Goal: Task Accomplishment & Management: Manage account settings

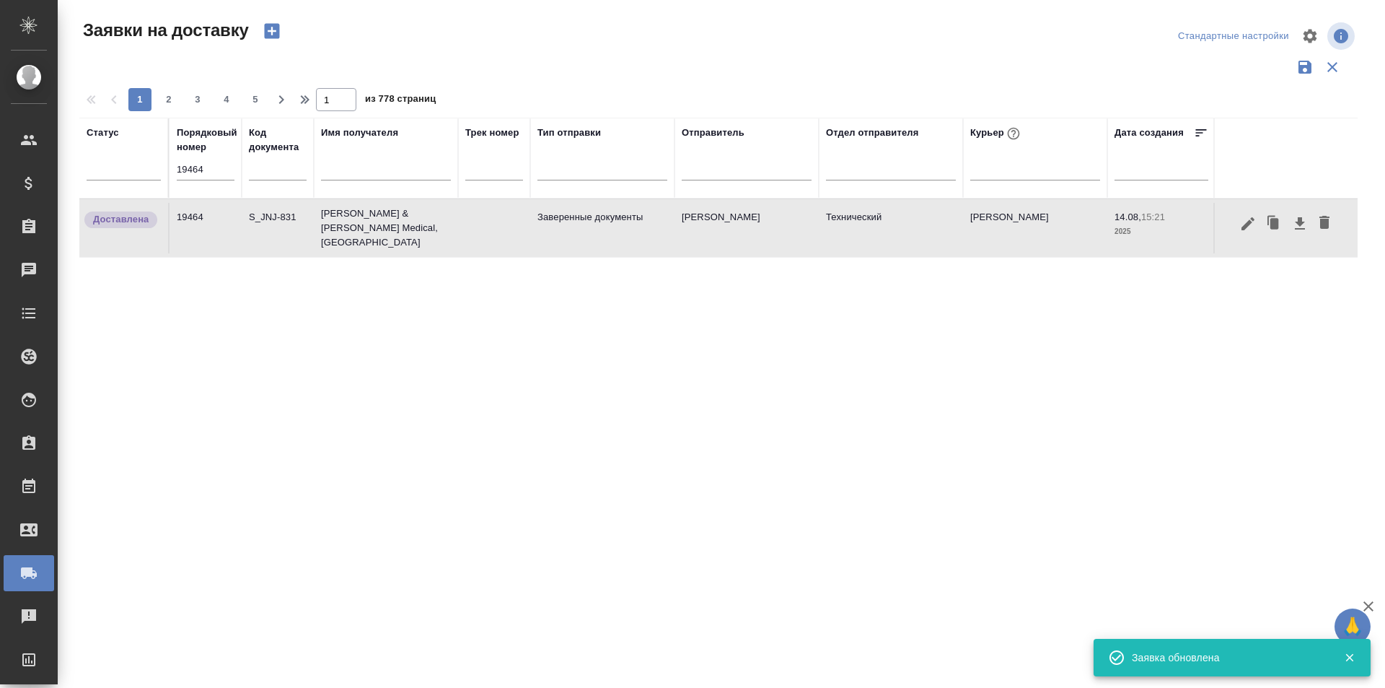
click at [214, 178] on input "19464" at bounding box center [206, 169] width 58 height 20
click at [214, 176] on input "19464" at bounding box center [206, 169] width 58 height 20
paste input "19464"
type input "1946419464"
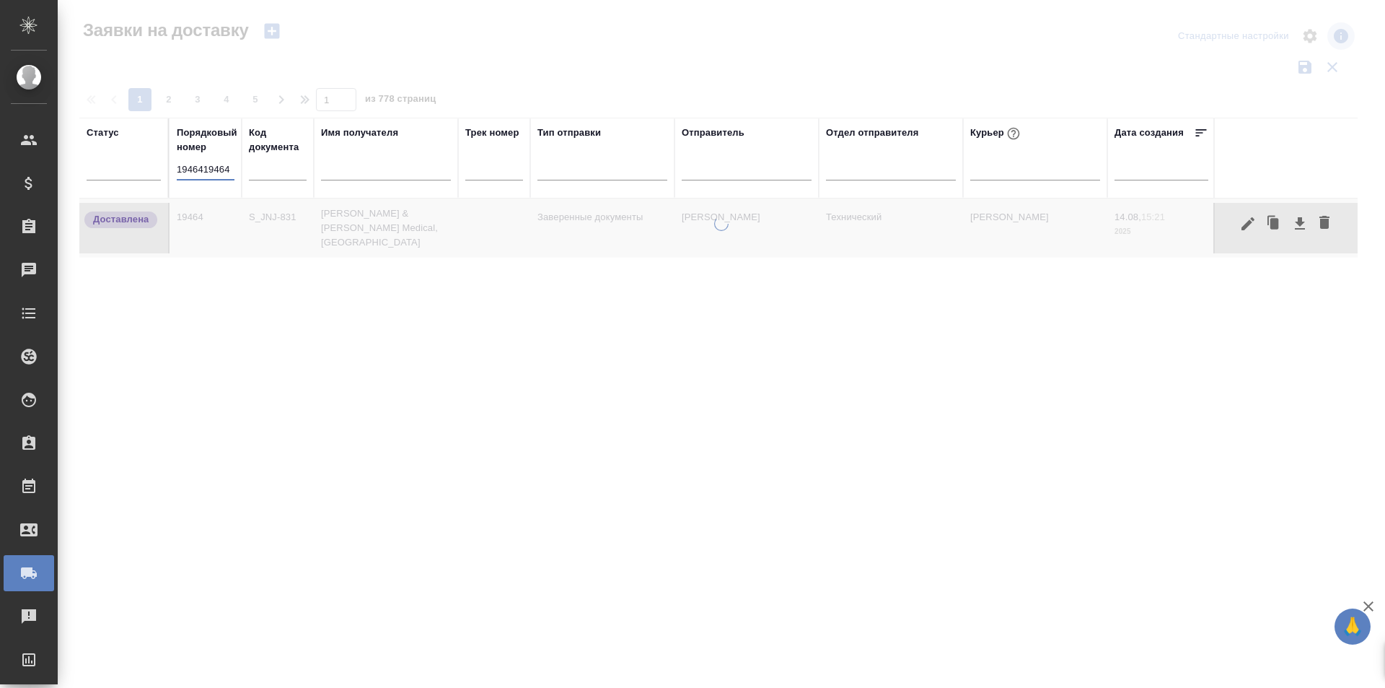
scroll to position [0, 0]
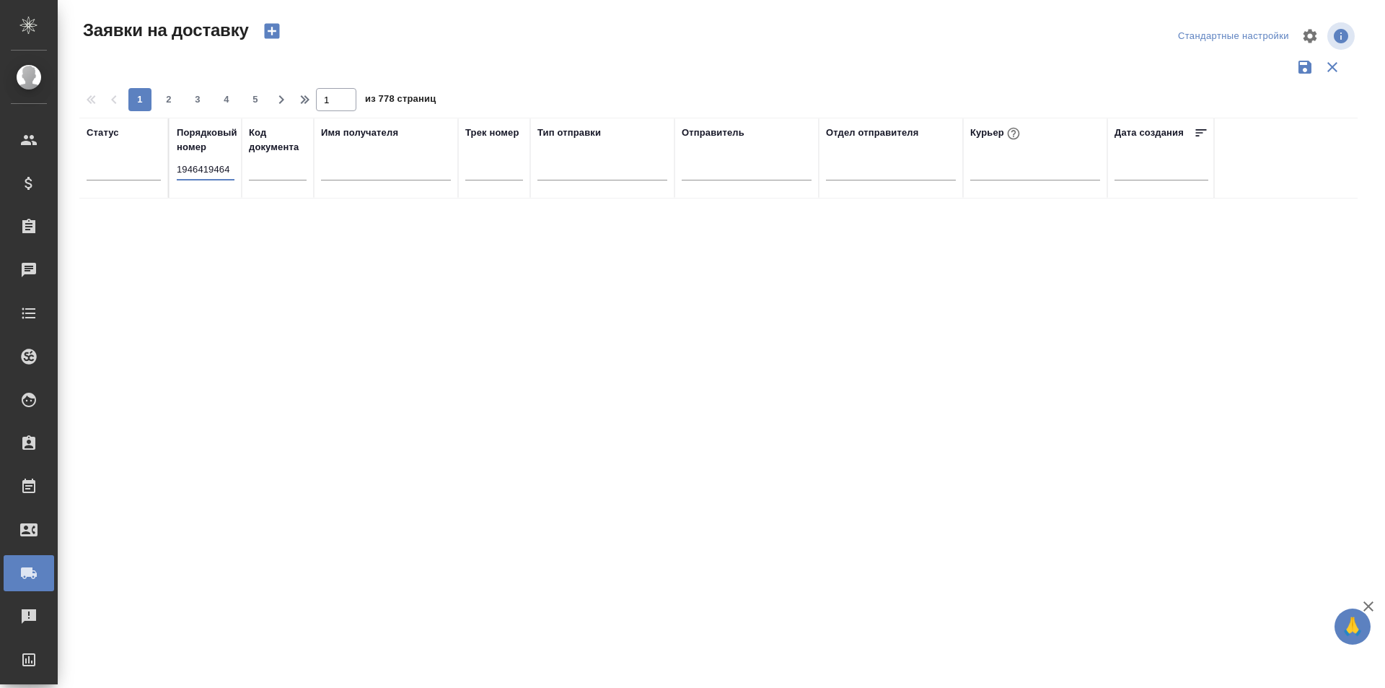
click at [187, 173] on input "1946419464" at bounding box center [206, 169] width 58 height 20
paste input "19464"
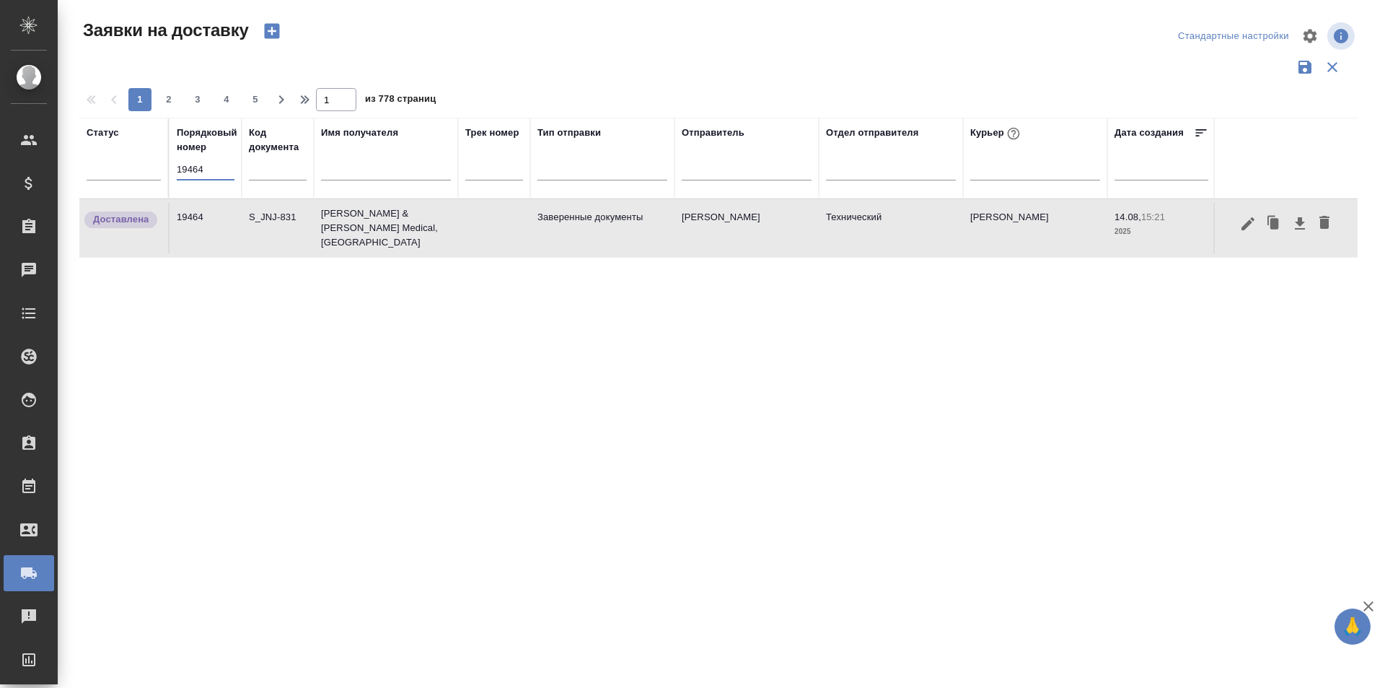
click at [213, 170] on input "19464" at bounding box center [206, 169] width 58 height 20
paste input "9"
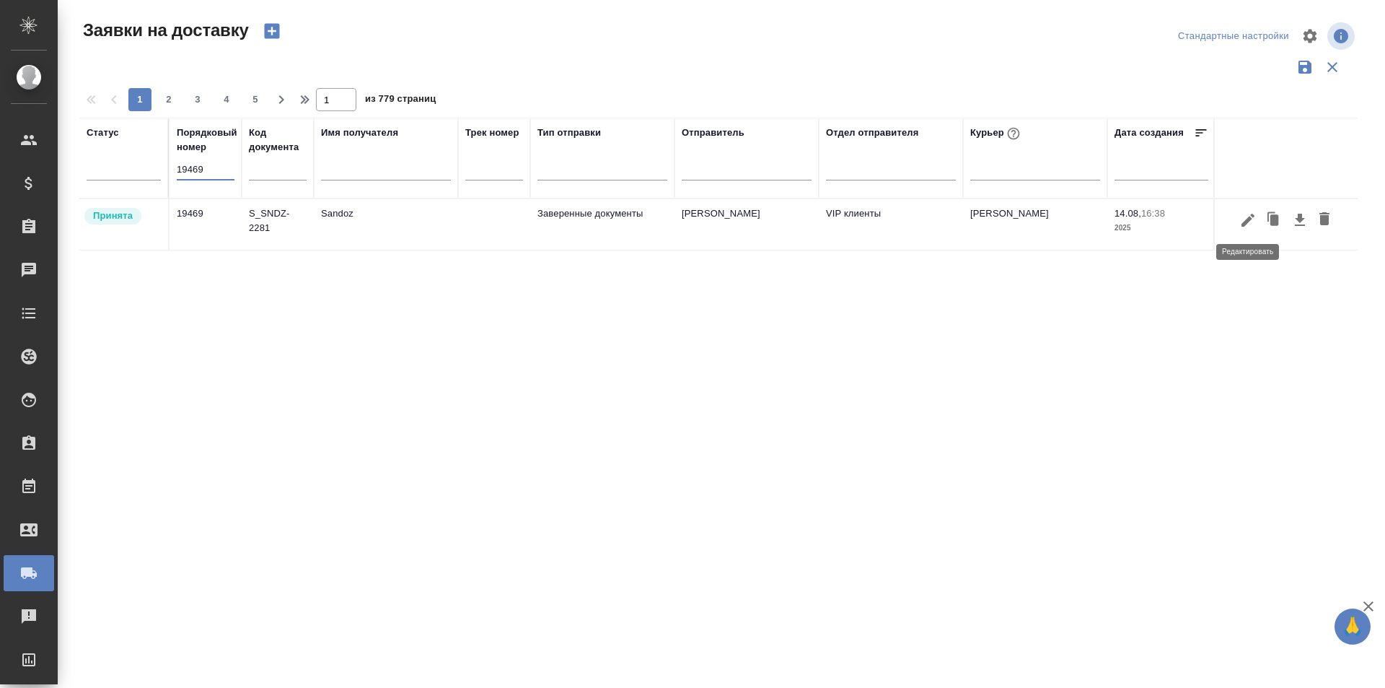
type input "19469"
click at [1245, 224] on icon "button" at bounding box center [1248, 219] width 13 height 13
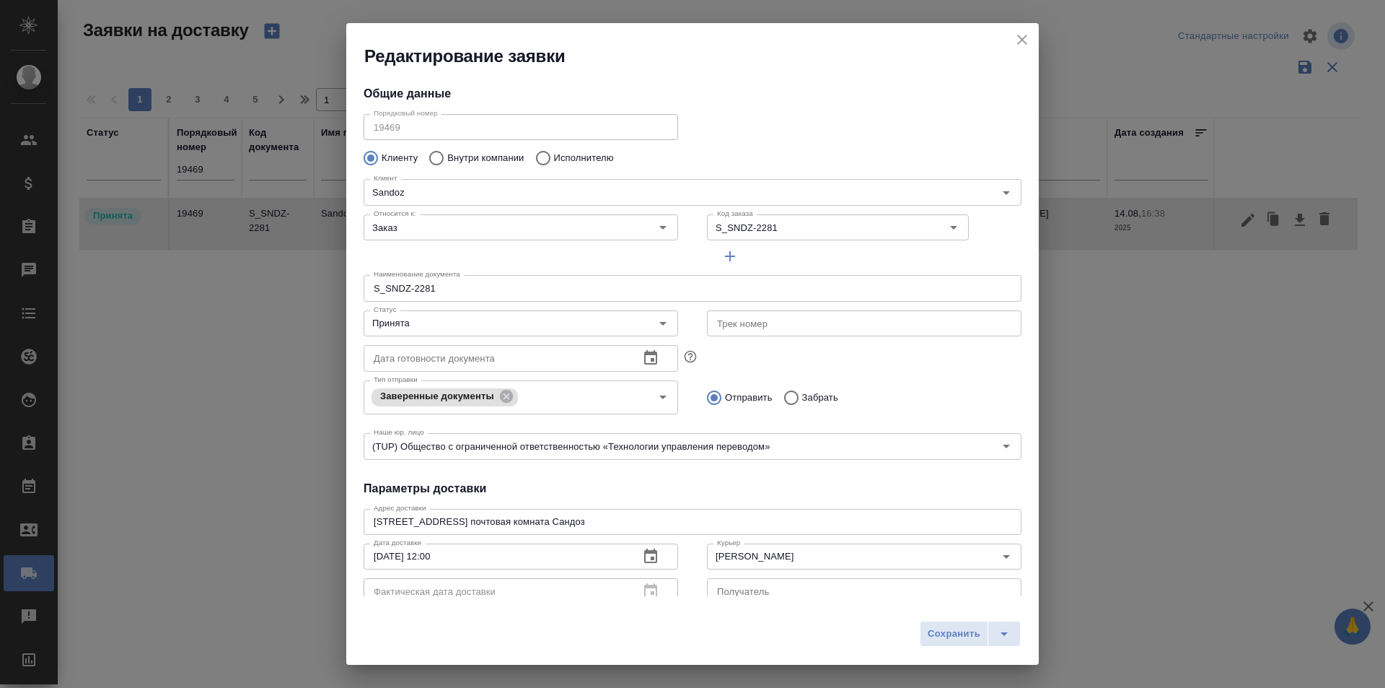
type input "[PERSON_NAME]"
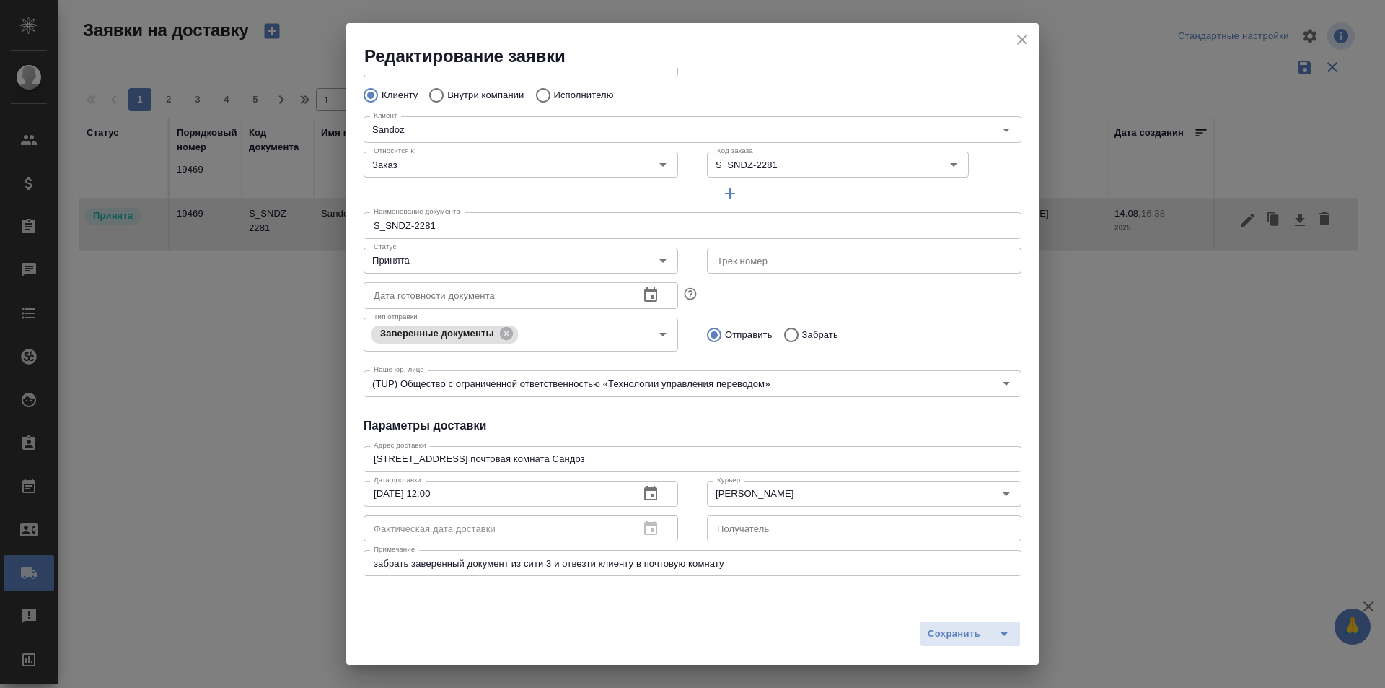
scroll to position [52, 0]
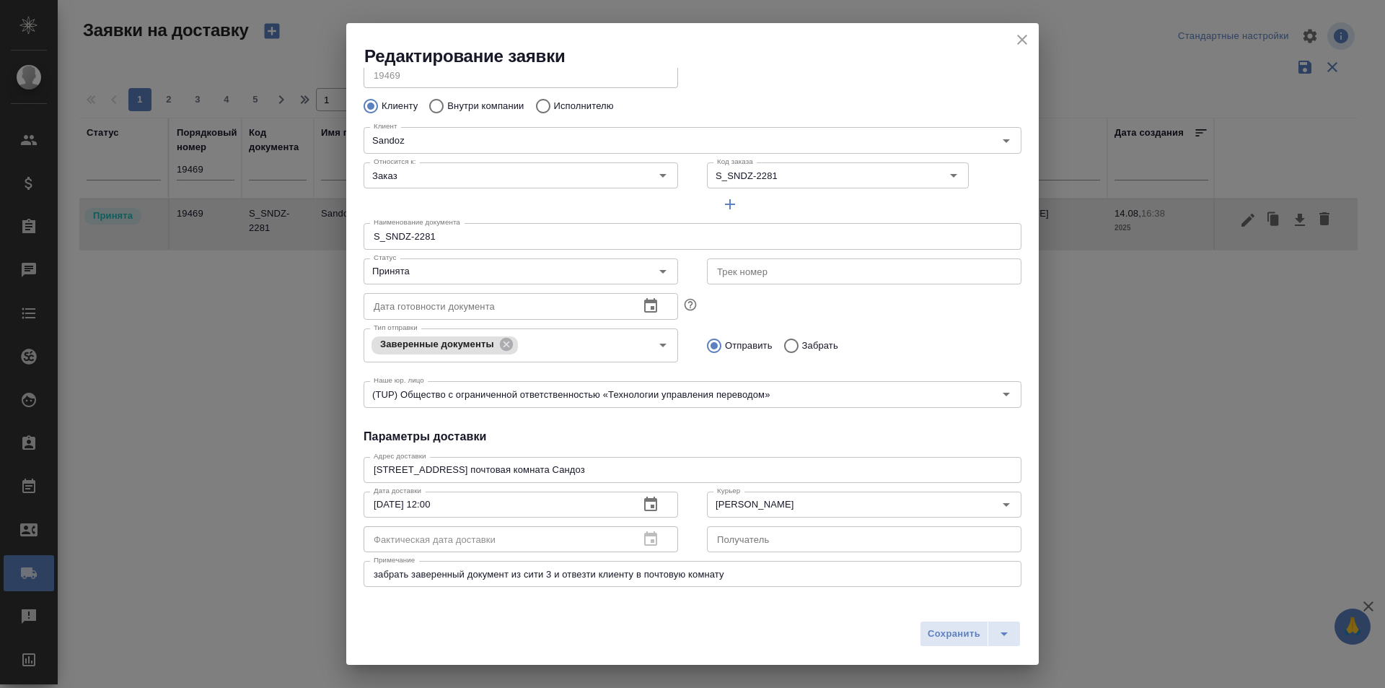
click at [910, 332] on div "Отправить Забрать" at bounding box center [864, 345] width 315 height 30
click at [492, 278] on input "Принята" at bounding box center [497, 271] width 258 height 17
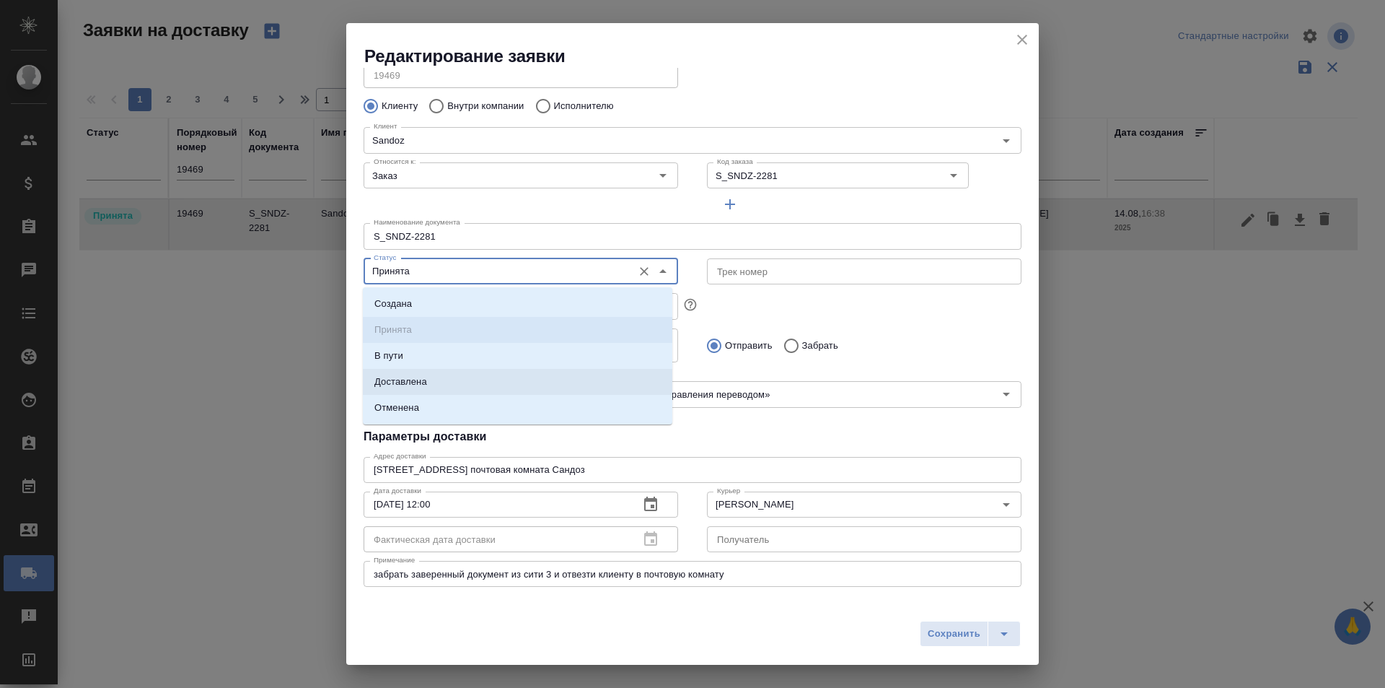
click at [471, 385] on li "Доставлена" at bounding box center [518, 382] width 310 height 26
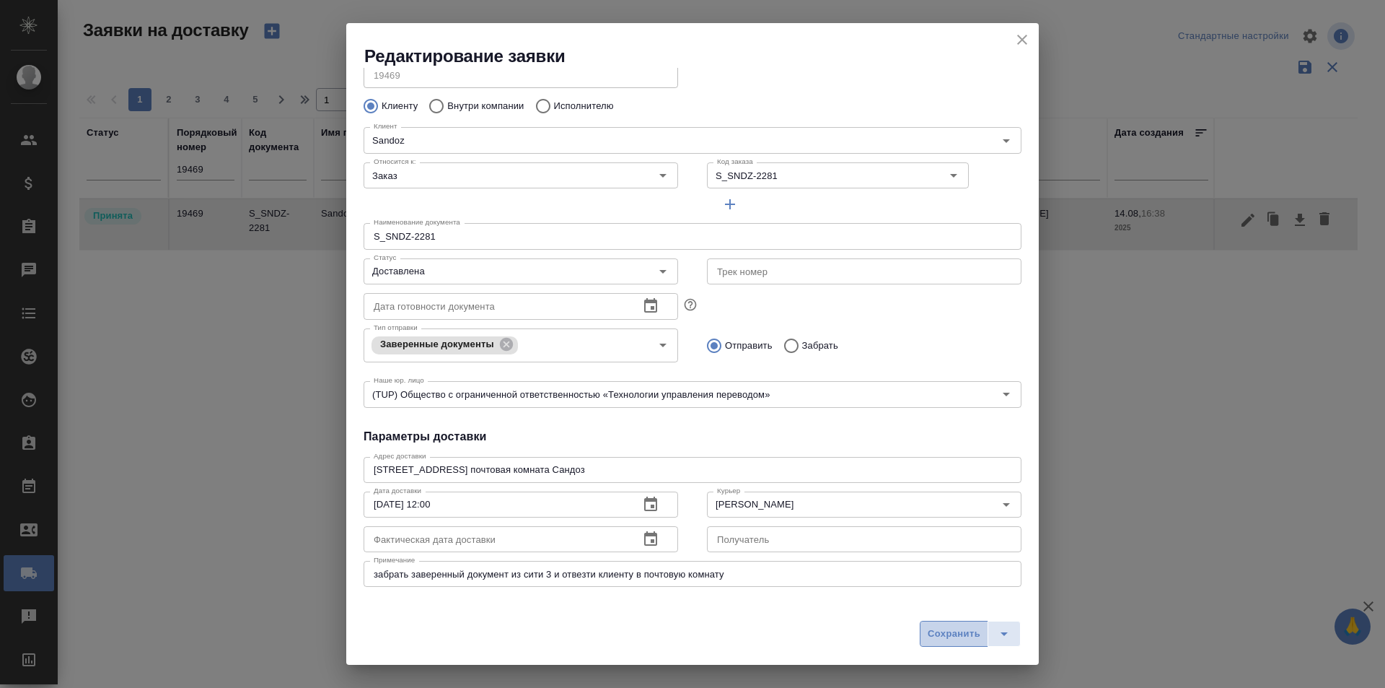
click at [947, 639] on span "Сохранить" at bounding box center [954, 634] width 53 height 17
type input "Принята"
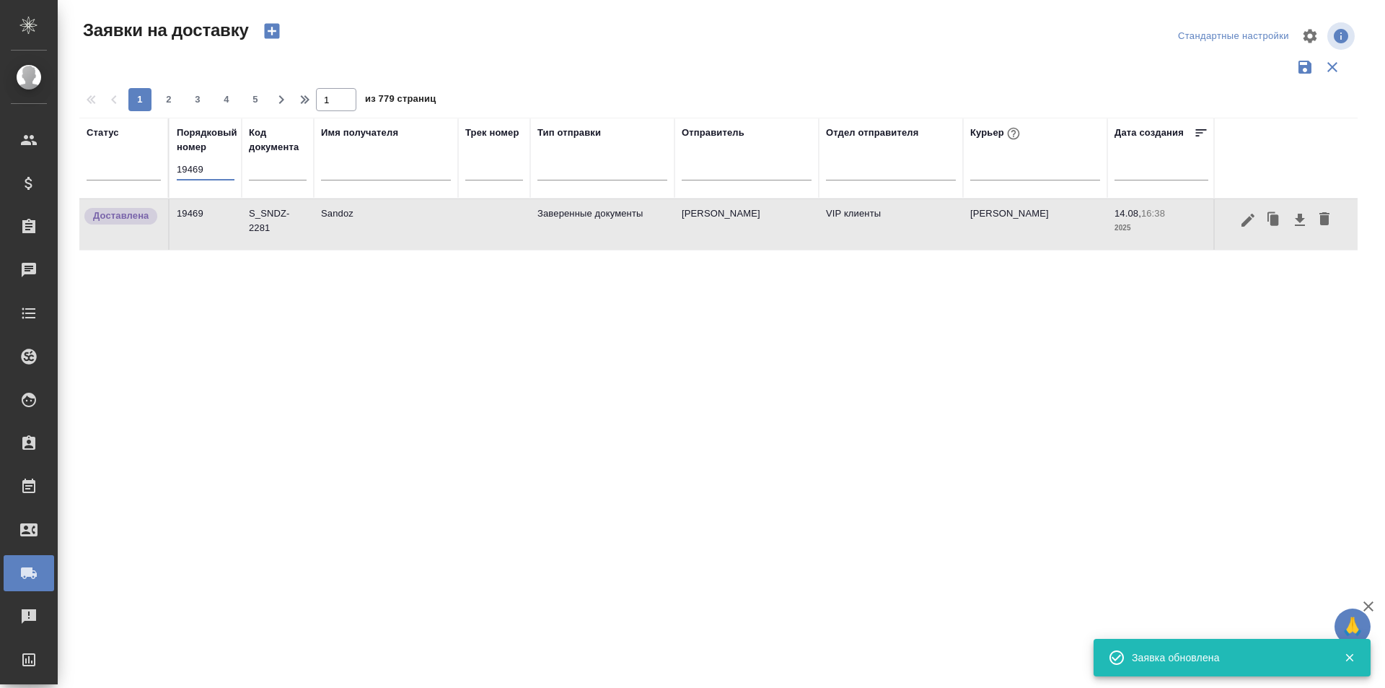
click at [232, 162] on input "19469" at bounding box center [206, 169] width 58 height 20
paste input "8743"
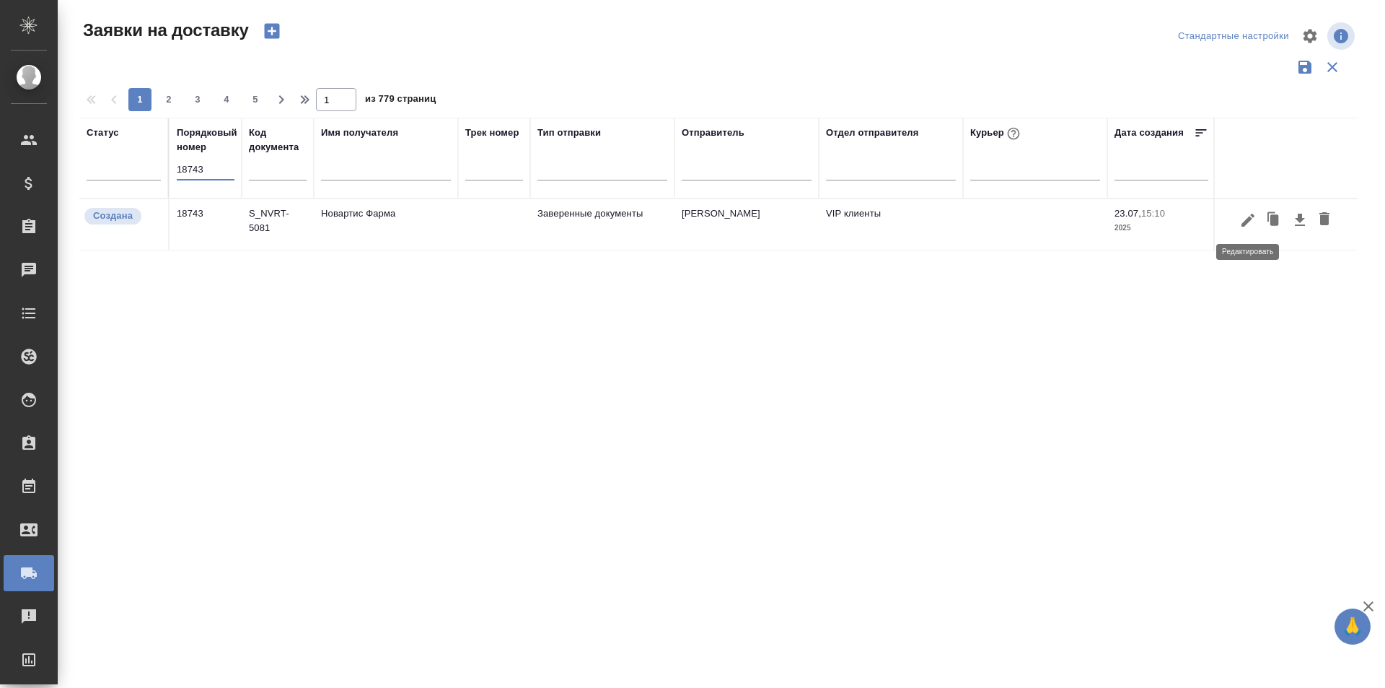
type input "18743"
click at [1250, 226] on icon "button" at bounding box center [1248, 219] width 17 height 17
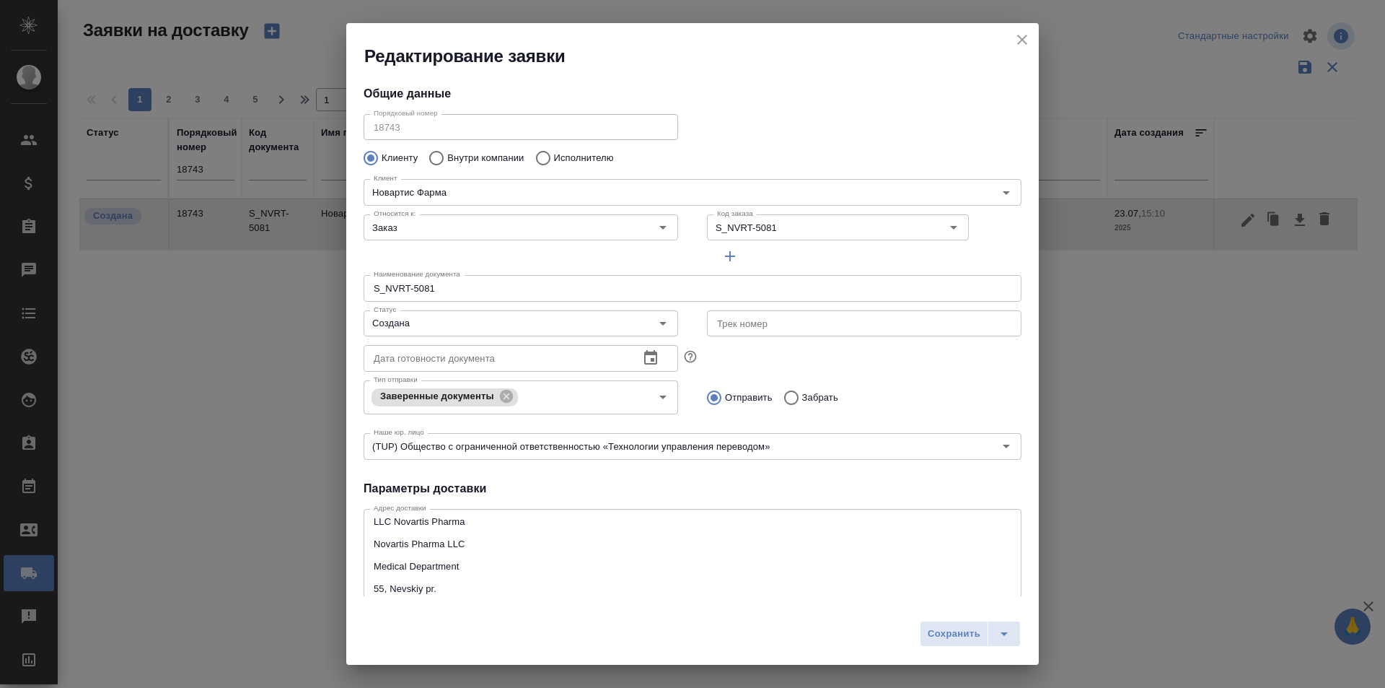
type input "Стогул София"
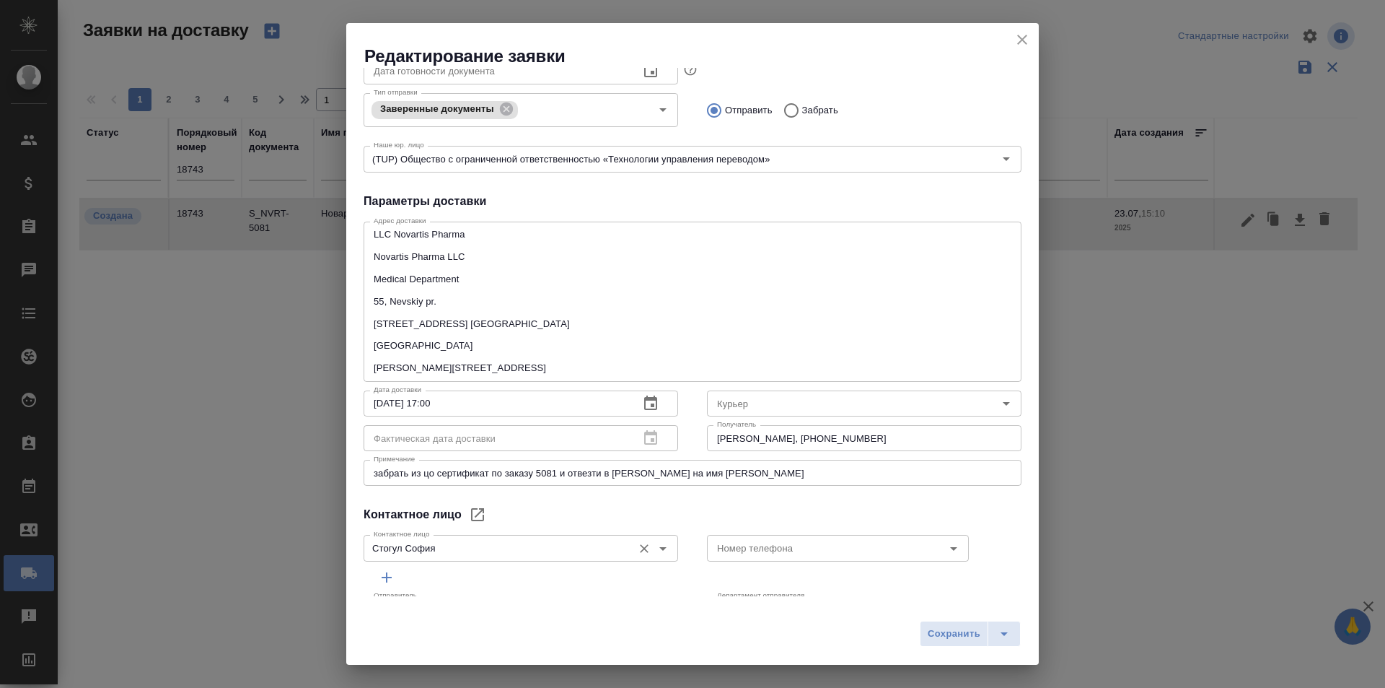
scroll to position [289, 0]
click at [1024, 42] on icon "close" at bounding box center [1022, 40] width 10 height 10
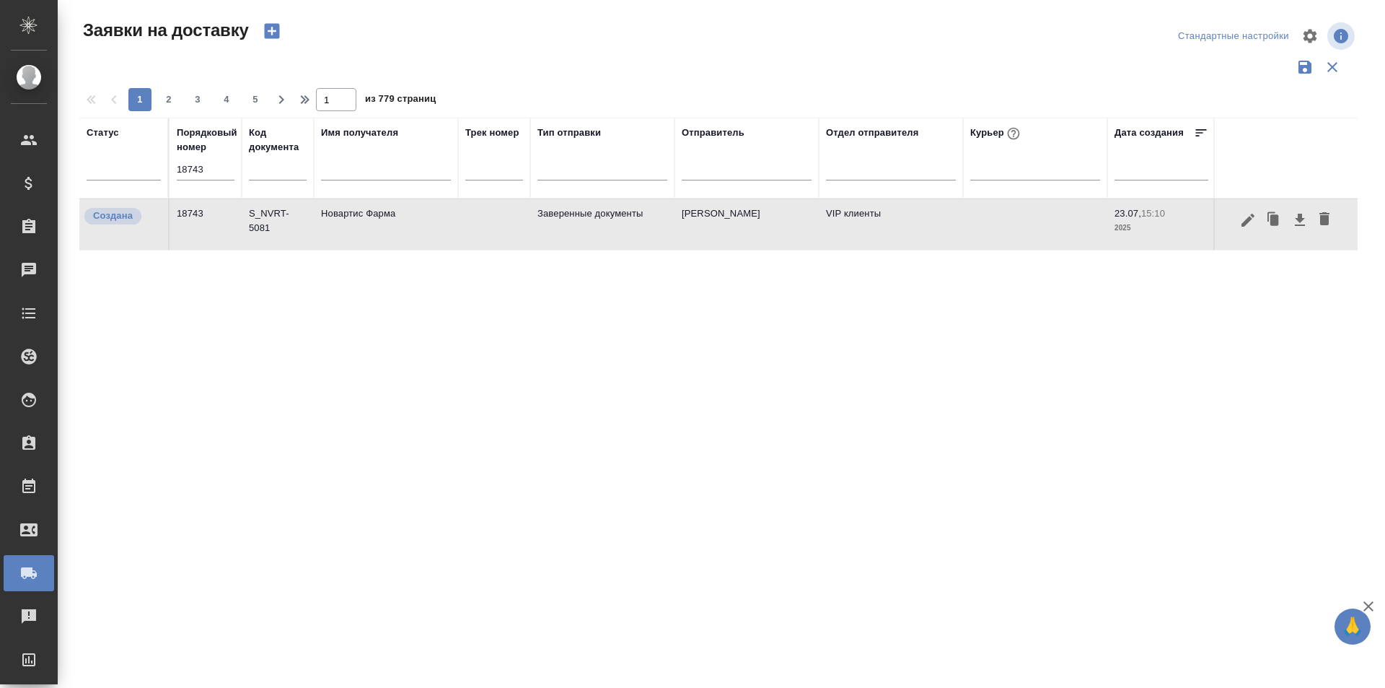
click at [190, 177] on input "18743" at bounding box center [206, 169] width 58 height 20
paste input "9478"
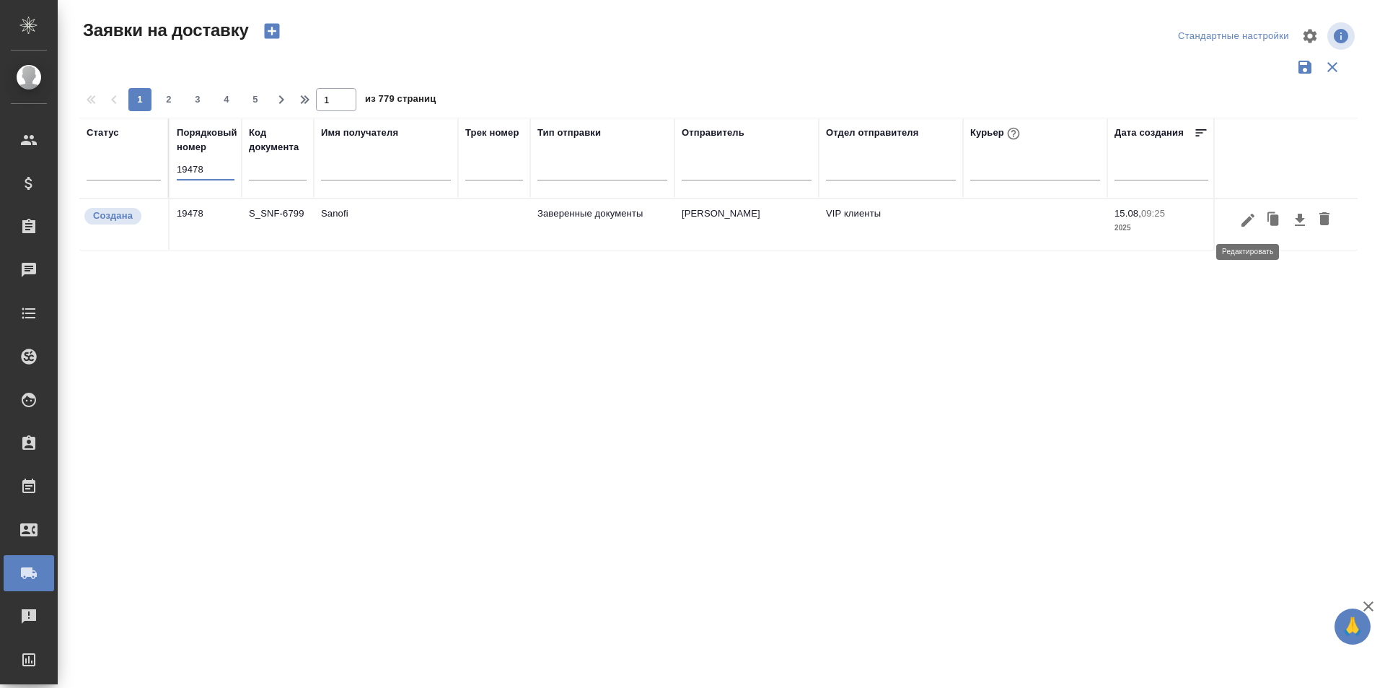
type input "19478"
click at [1245, 222] on icon "button" at bounding box center [1248, 219] width 13 height 13
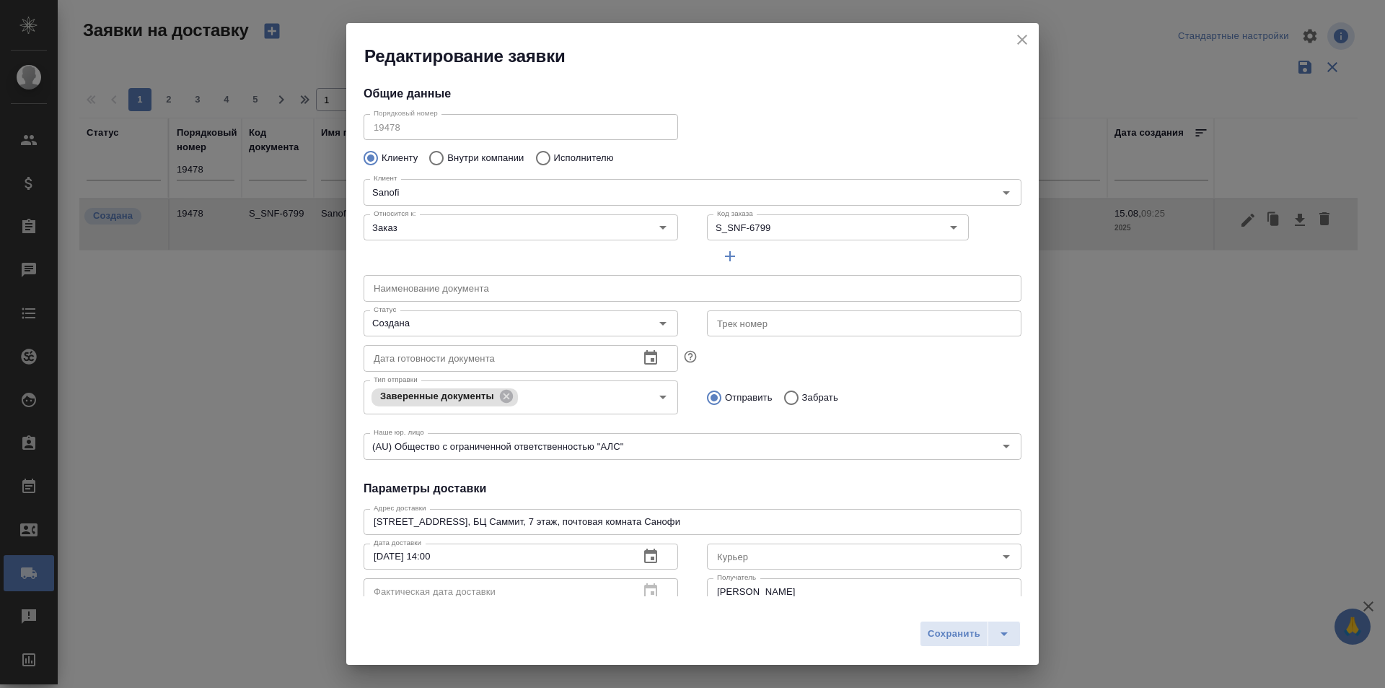
type input "[PERSON_NAME]"
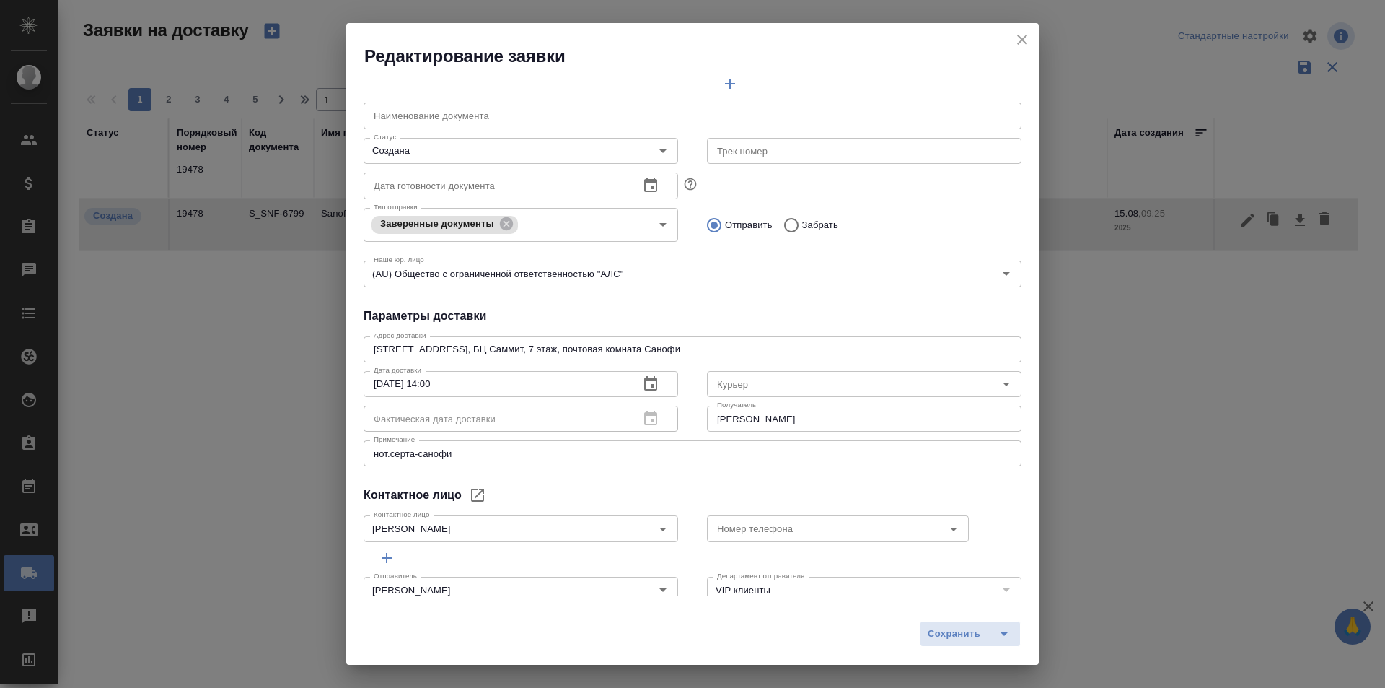
scroll to position [196, 0]
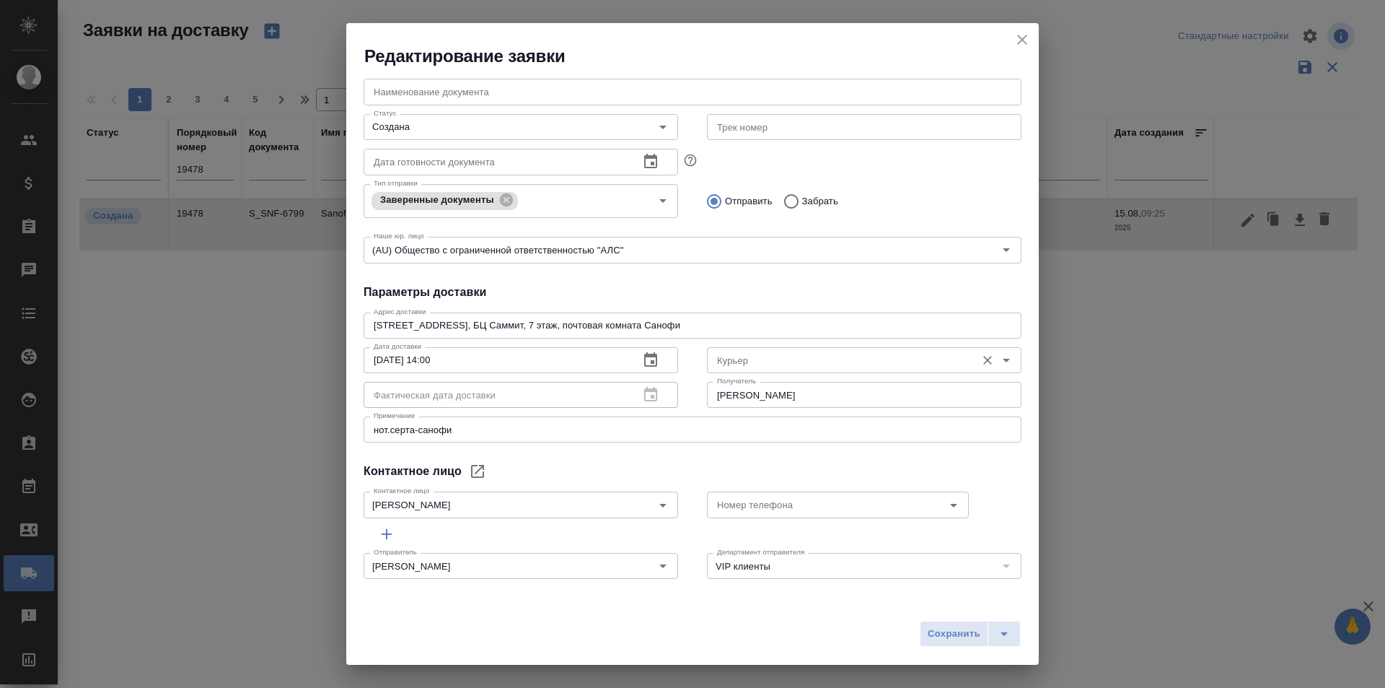
click at [742, 359] on input "Курьер" at bounding box center [840, 359] width 258 height 17
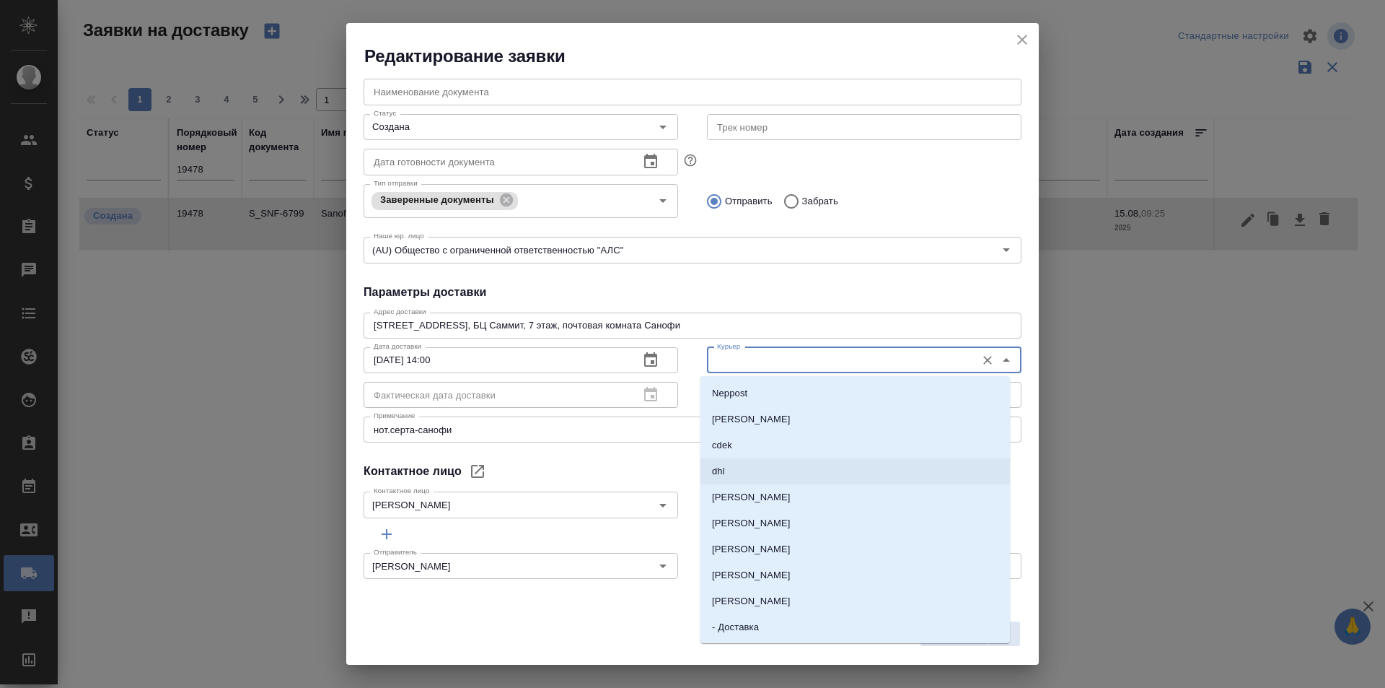
scroll to position [72, 0]
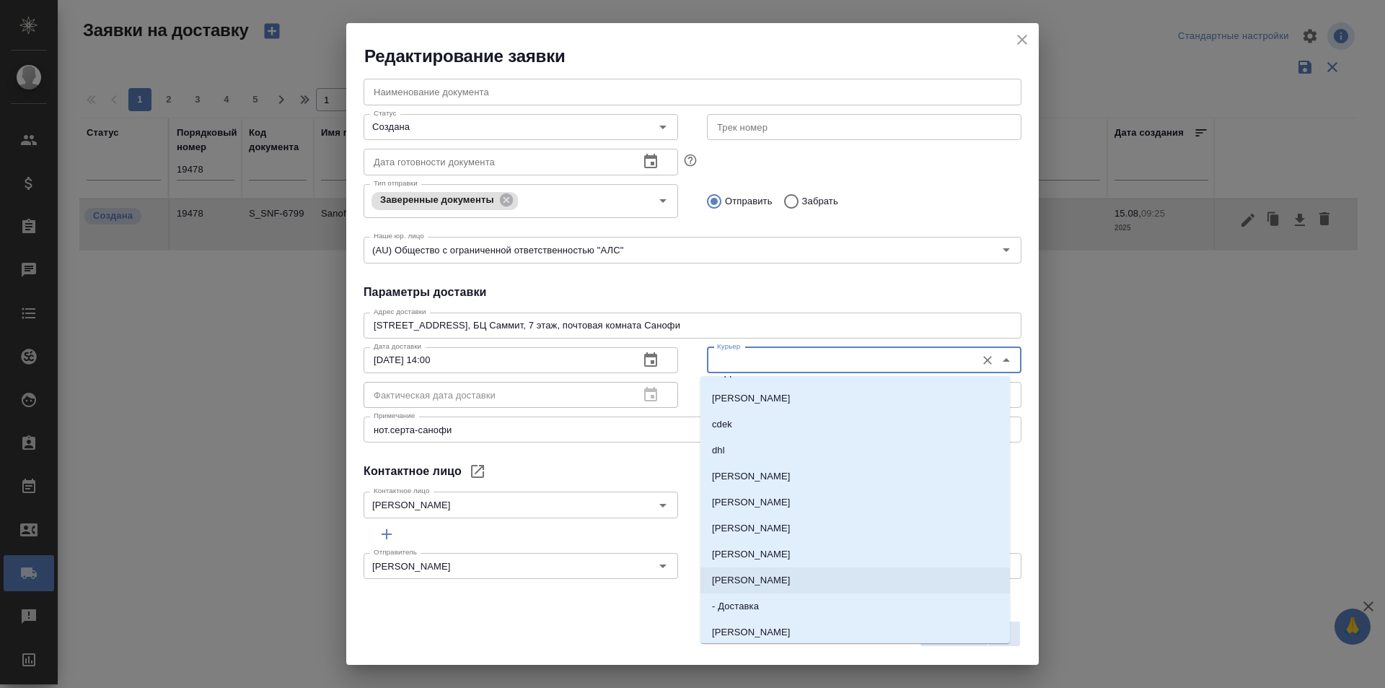
click at [758, 574] on p "[PERSON_NAME]" at bounding box center [751, 580] width 79 height 14
type input "[PERSON_NAME]"
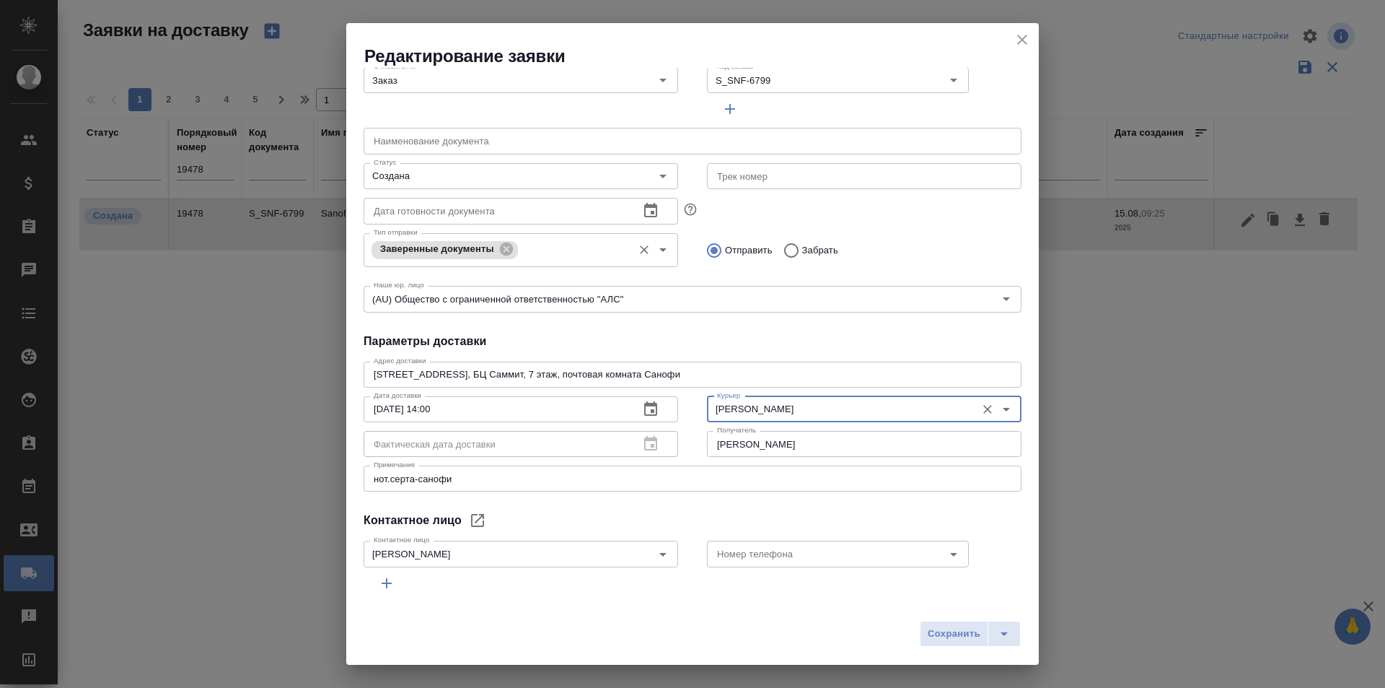
scroll to position [124, 0]
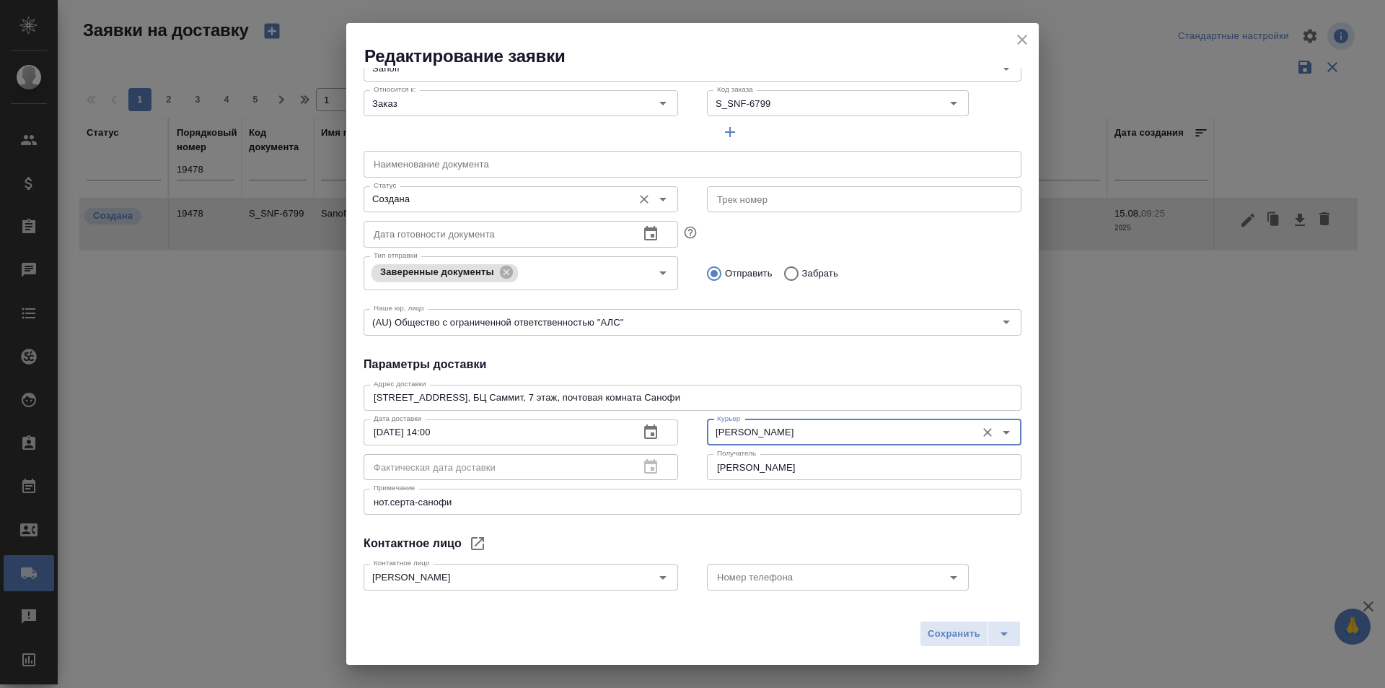
click at [427, 199] on input "Создана" at bounding box center [497, 198] width 258 height 17
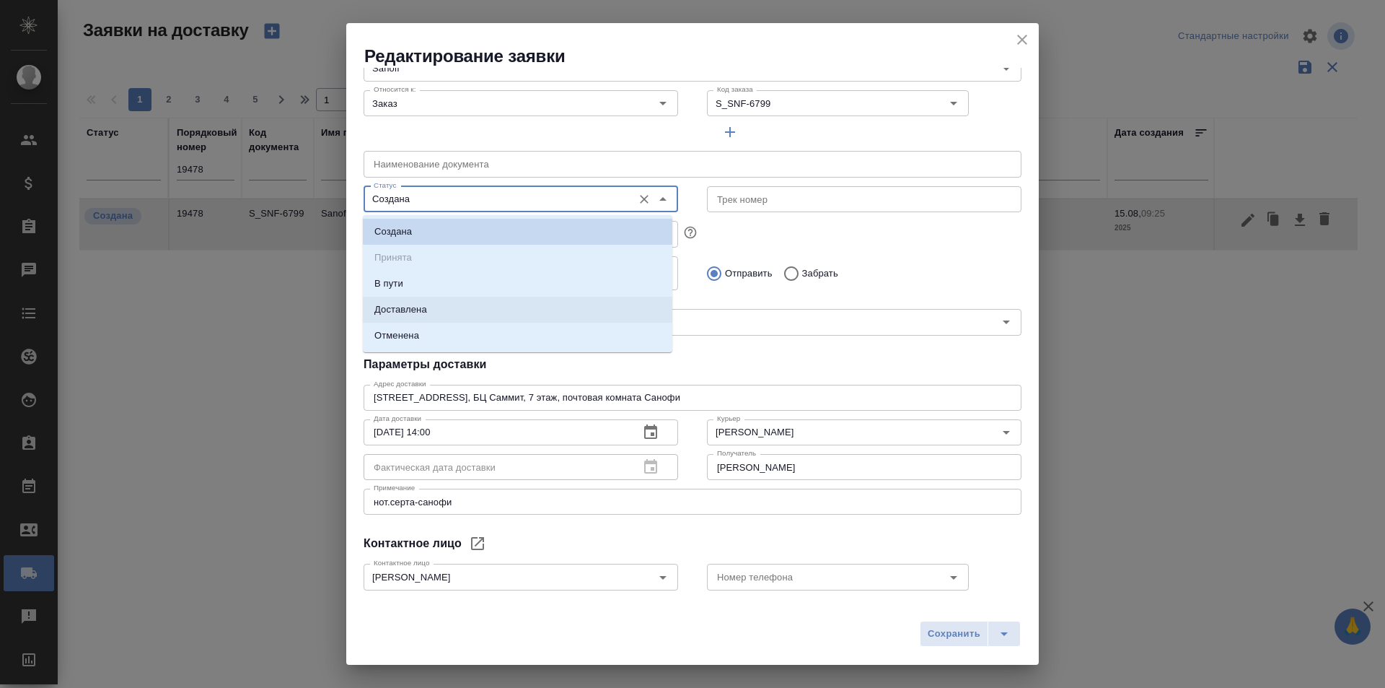
click at [426, 302] on p "Доставлена" at bounding box center [400, 309] width 53 height 14
type input "Доставлена"
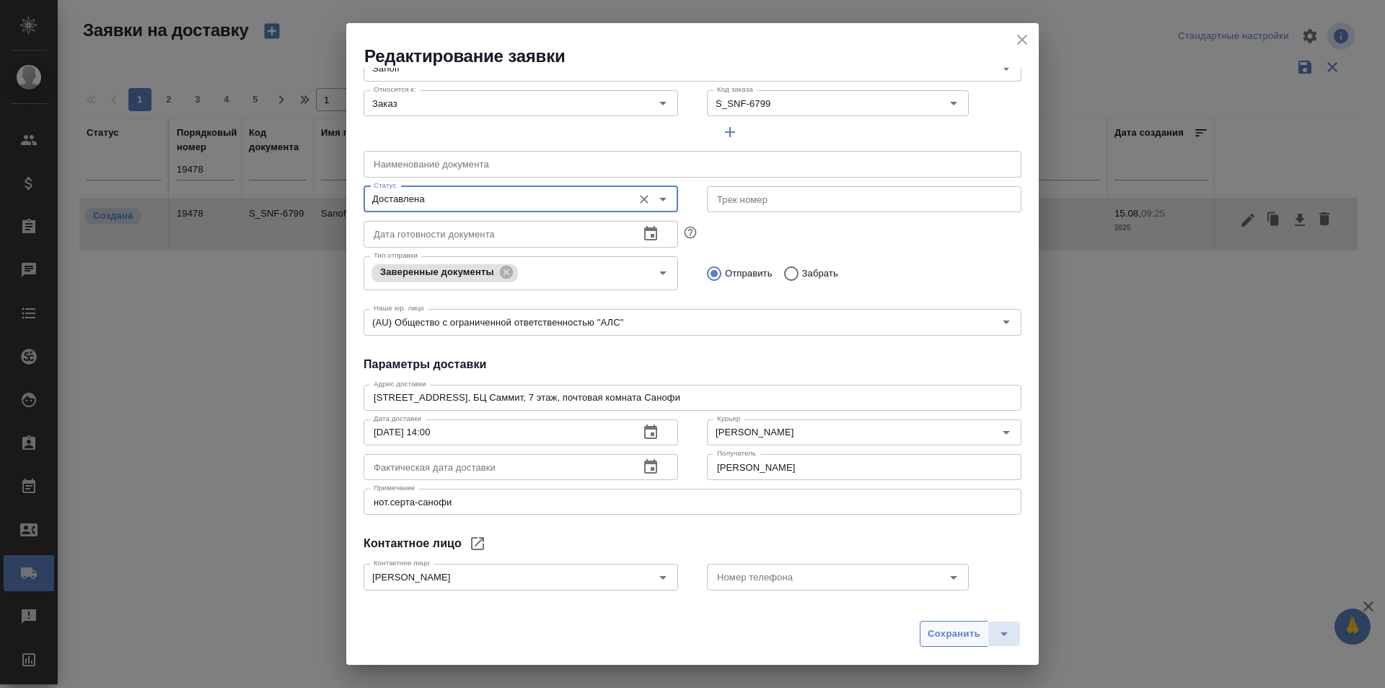
click at [926, 635] on button "Сохранить" at bounding box center [954, 634] width 69 height 26
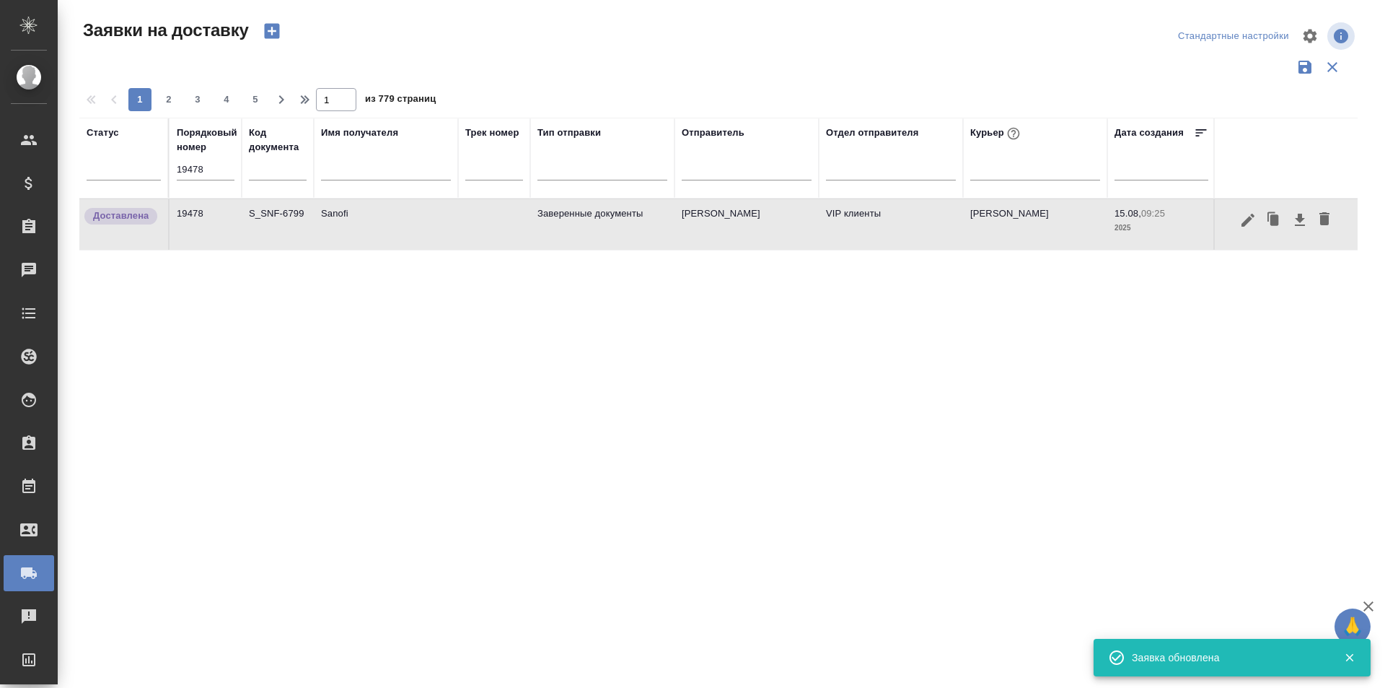
drag, startPoint x: 1006, startPoint y: 443, endPoint x: 605, endPoint y: 618, distance: 437.1
click at [1006, 443] on div "Статус Порядковый номер 19478 Код документа Имя получателя Трек номер Тип отпра…" at bounding box center [718, 377] width 1279 height 519
click at [216, 173] on input "19478" at bounding box center [206, 169] width 58 height 20
paste input "83"
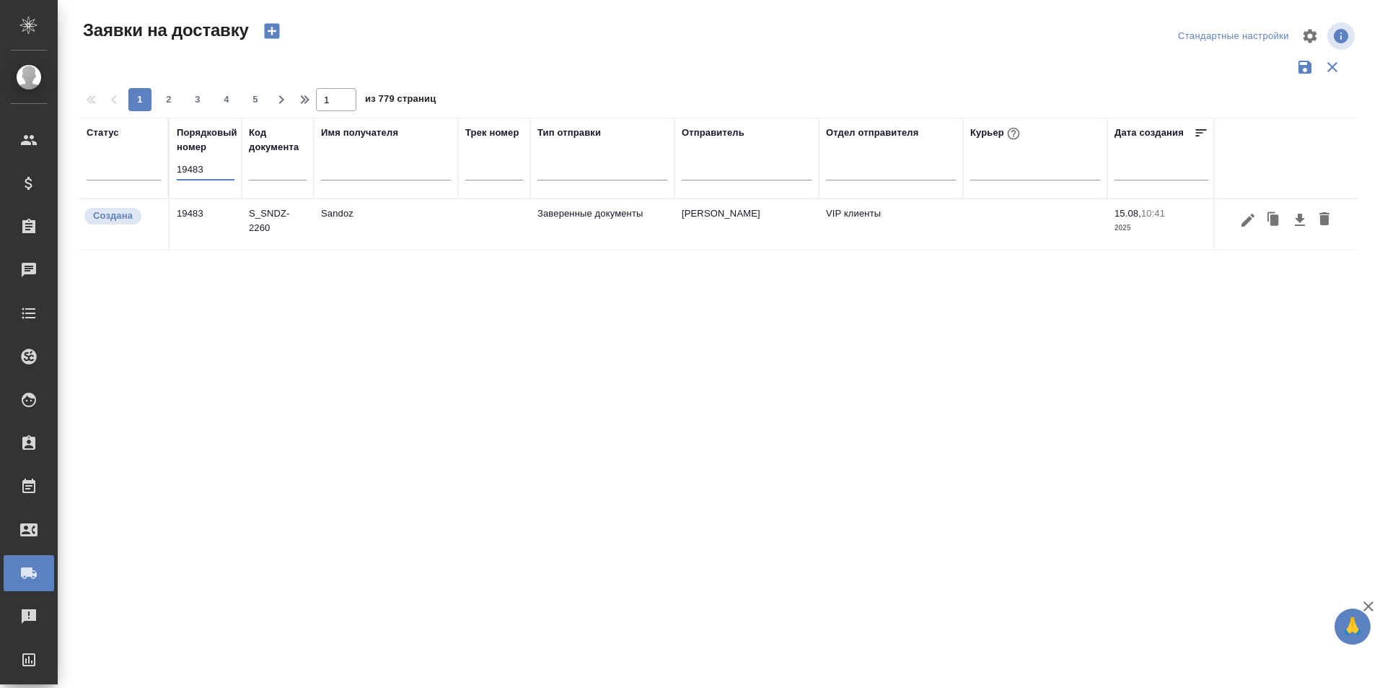
type input "19483"
click at [1248, 221] on icon "button" at bounding box center [1248, 219] width 13 height 13
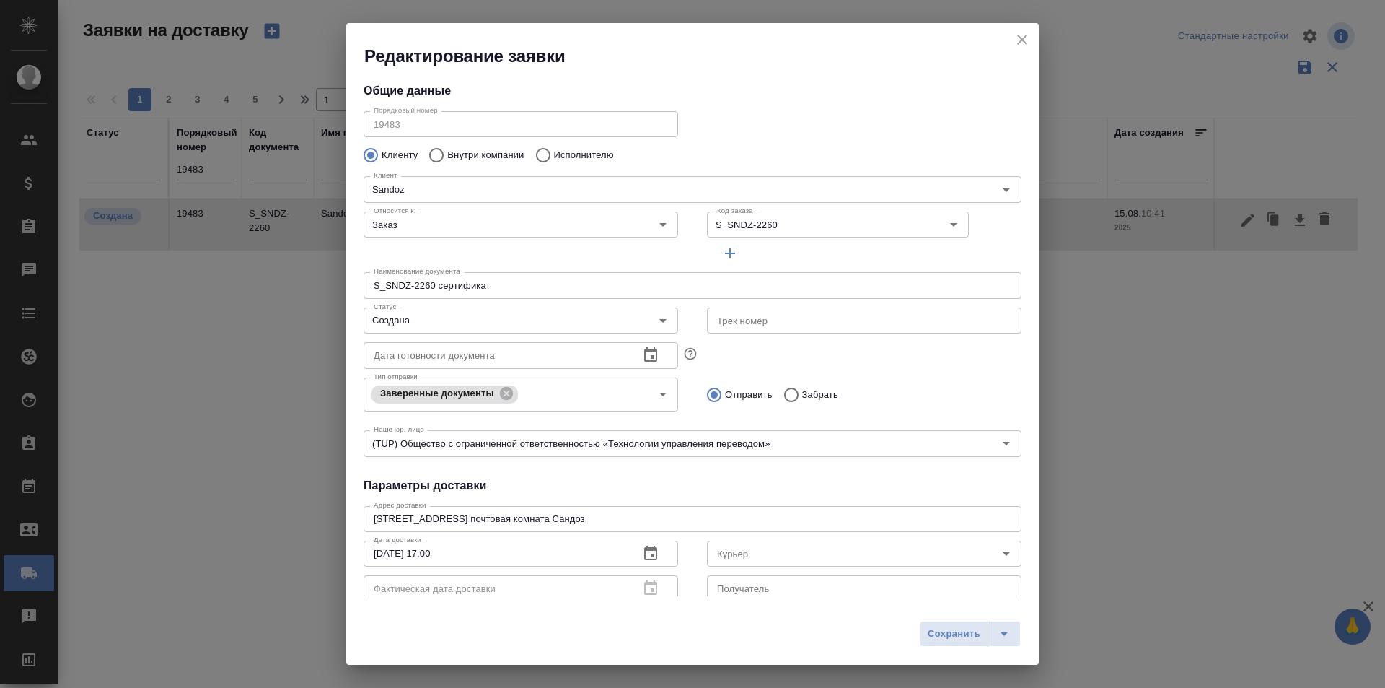
scroll to position [0, 0]
click at [821, 72] on div "Общие данные Порядковый номер 19483 Порядковый номер Клиенту Внутри компании Ис…" at bounding box center [692, 332] width 693 height 528
click at [1012, 637] on icon "split button" at bounding box center [1004, 633] width 17 height 17
click at [797, 556] on input "Курьер" at bounding box center [840, 556] width 258 height 17
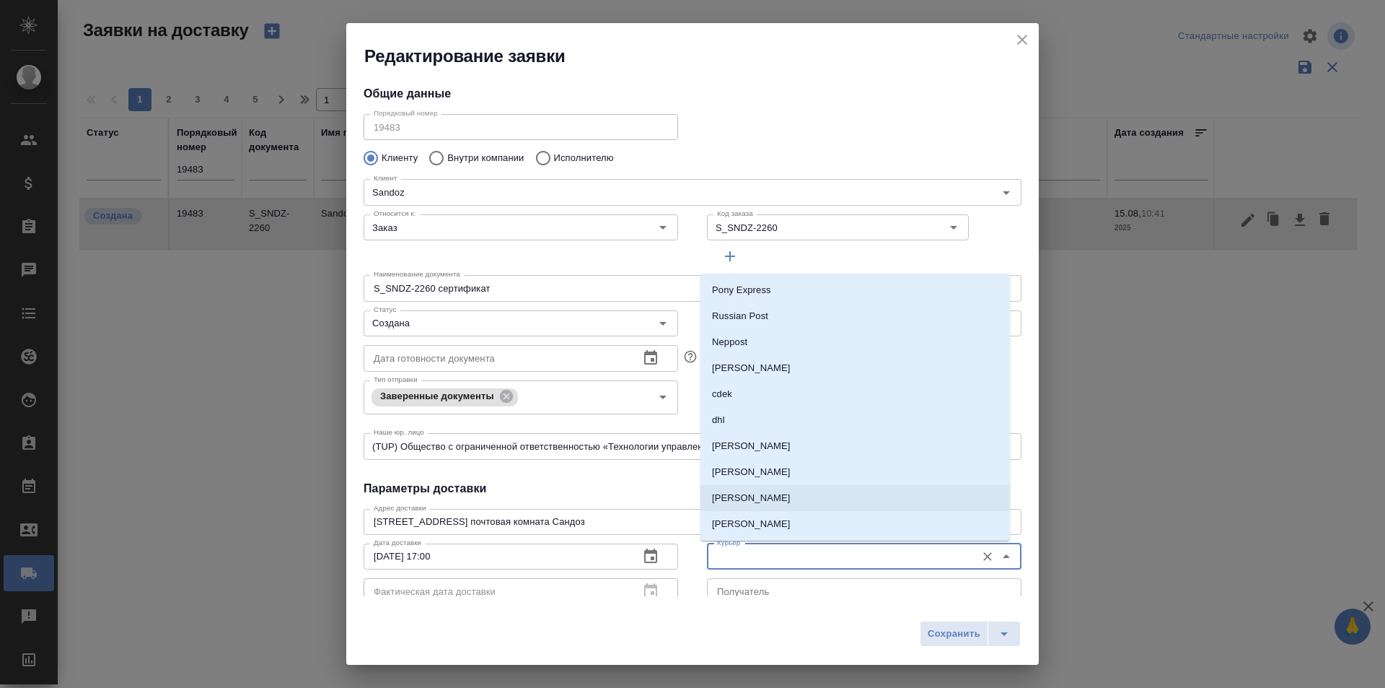
scroll to position [72, 0]
click at [784, 475] on p "[PERSON_NAME]" at bounding box center [751, 477] width 79 height 14
type input "[PERSON_NAME]"
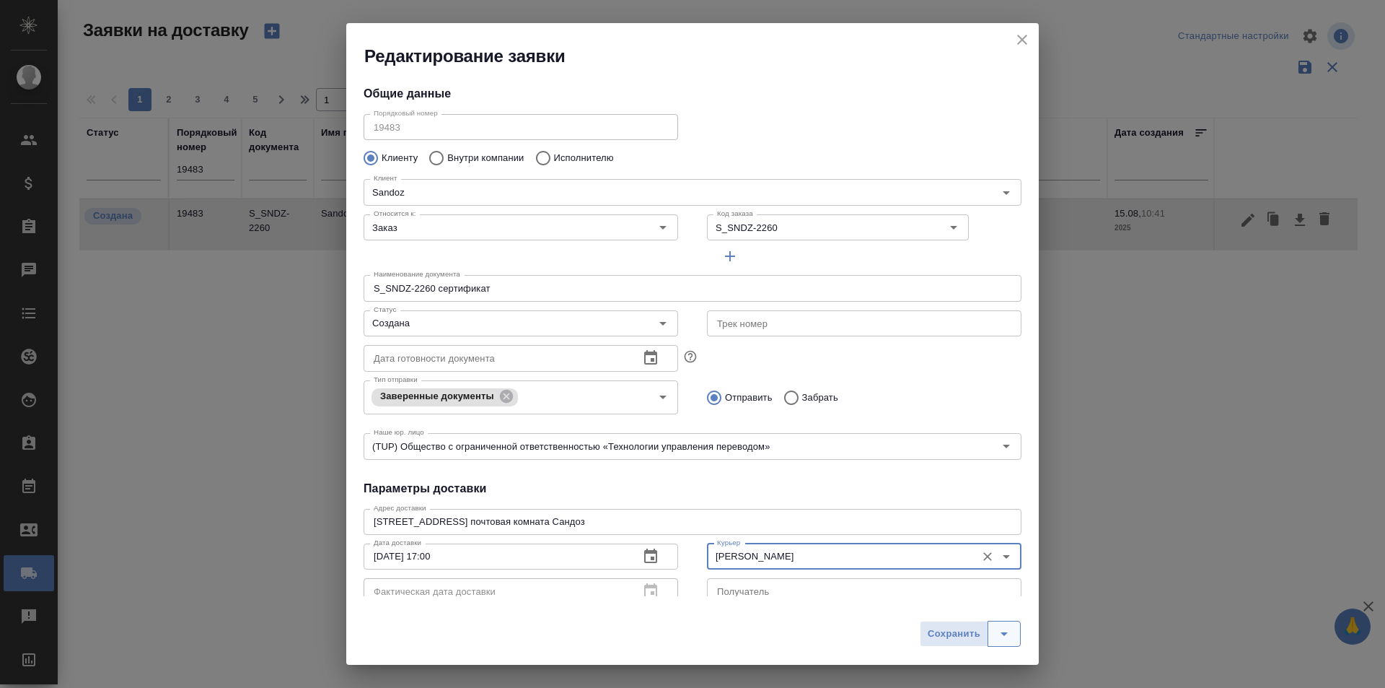
click at [1010, 626] on icon "split button" at bounding box center [1004, 633] width 17 height 17
click at [1002, 601] on li "Сохранить и скачать" at bounding box center [973, 603] width 115 height 23
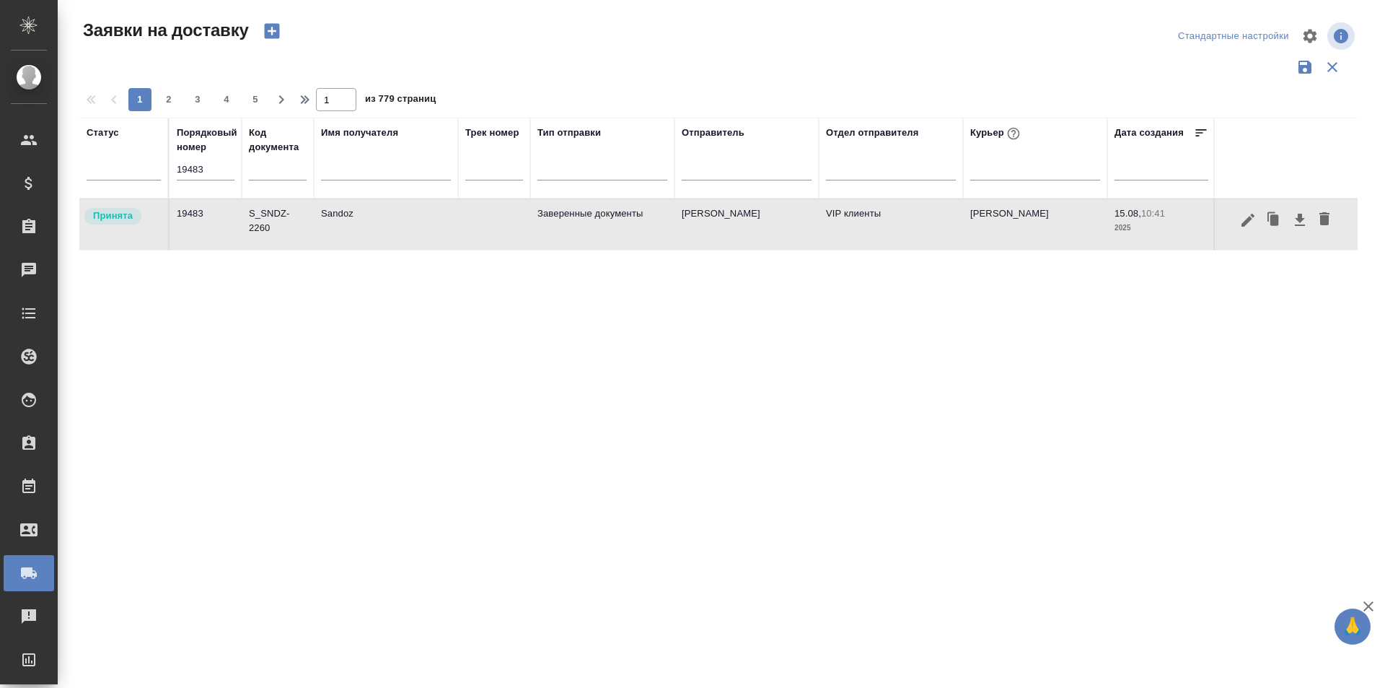
click at [227, 167] on input "19483" at bounding box center [206, 169] width 58 height 20
paste input "4"
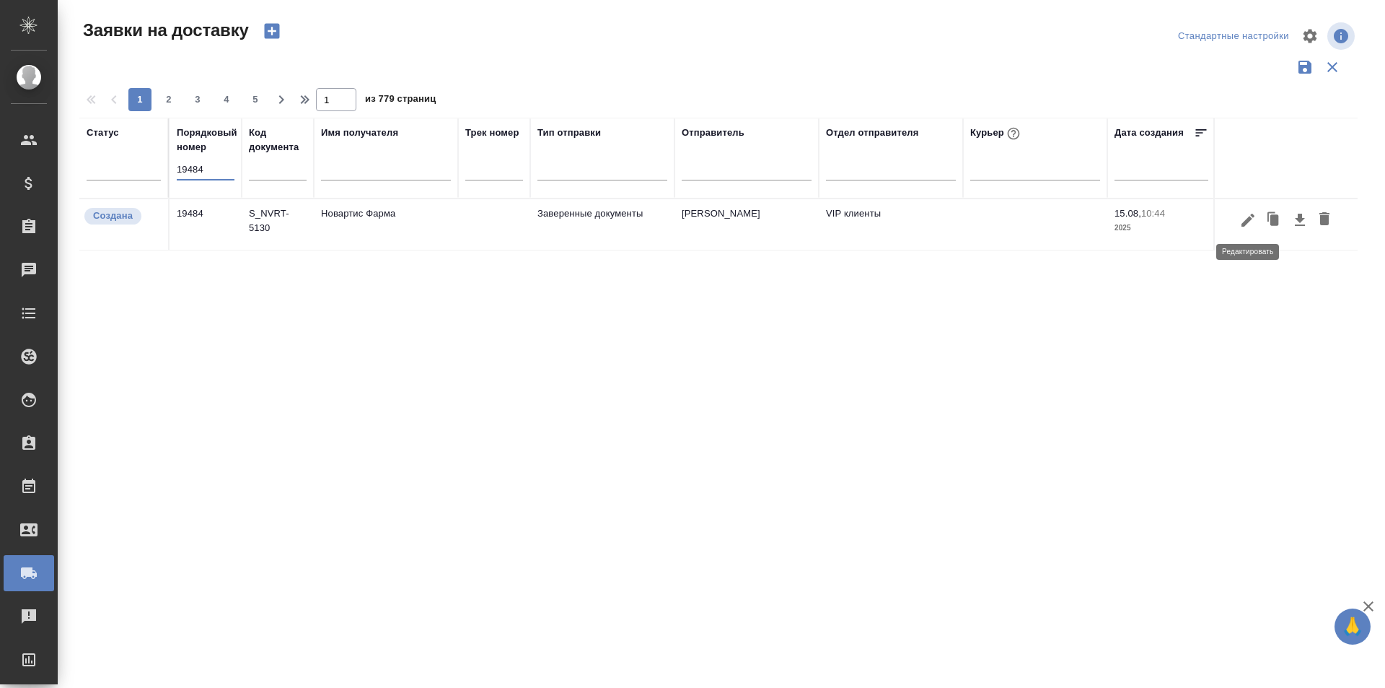
type input "19484"
click at [1247, 226] on icon "button" at bounding box center [1248, 219] width 17 height 17
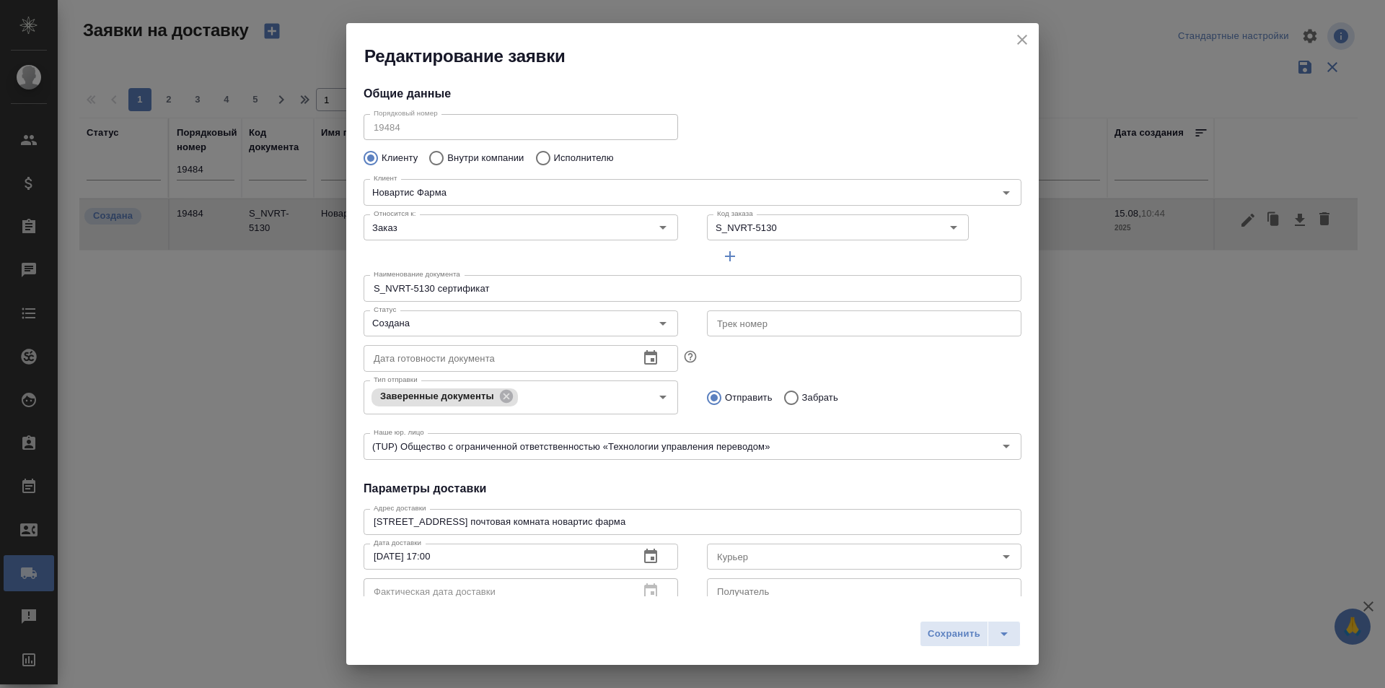
type input "Черных Юлия"
drag, startPoint x: 813, startPoint y: 639, endPoint x: 799, endPoint y: 595, distance: 47.0
click at [813, 639] on div "Сохранить" at bounding box center [692, 638] width 693 height 51
click at [789, 569] on div "[PERSON_NAME]" at bounding box center [864, 555] width 315 height 35
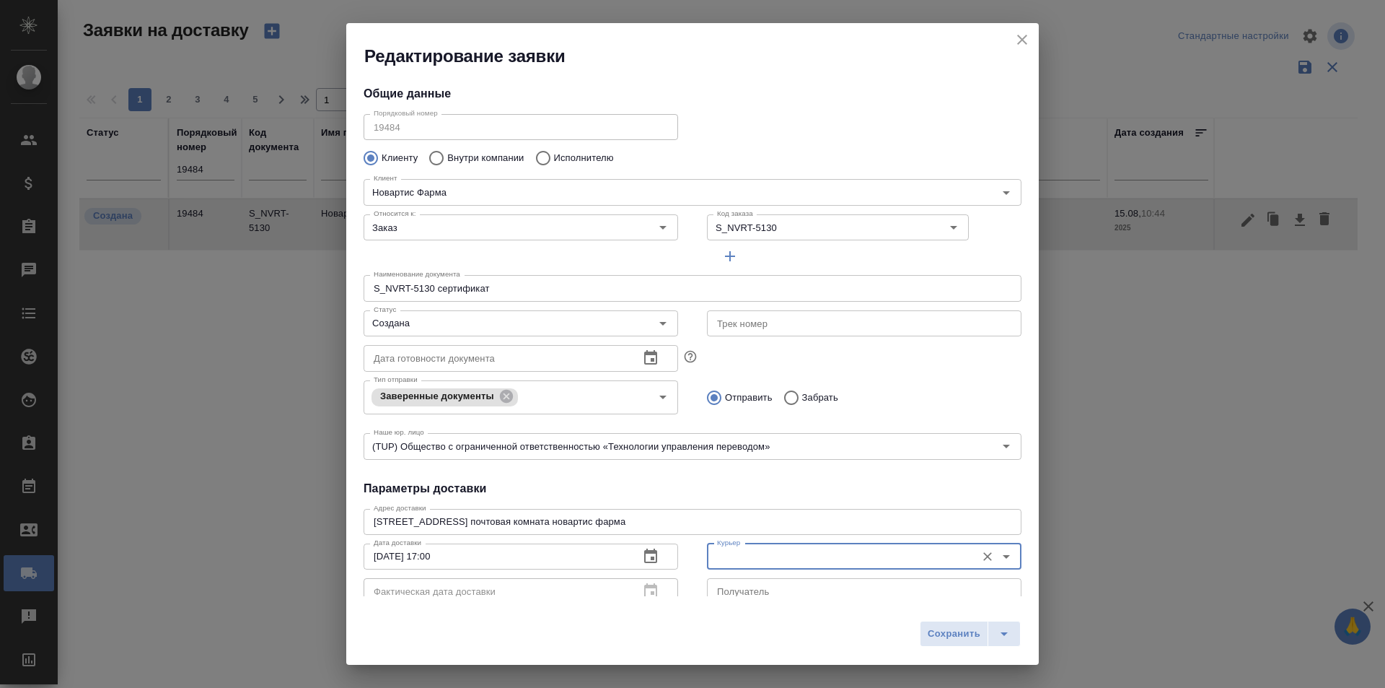
click at [786, 558] on input "Курьер" at bounding box center [840, 556] width 258 height 17
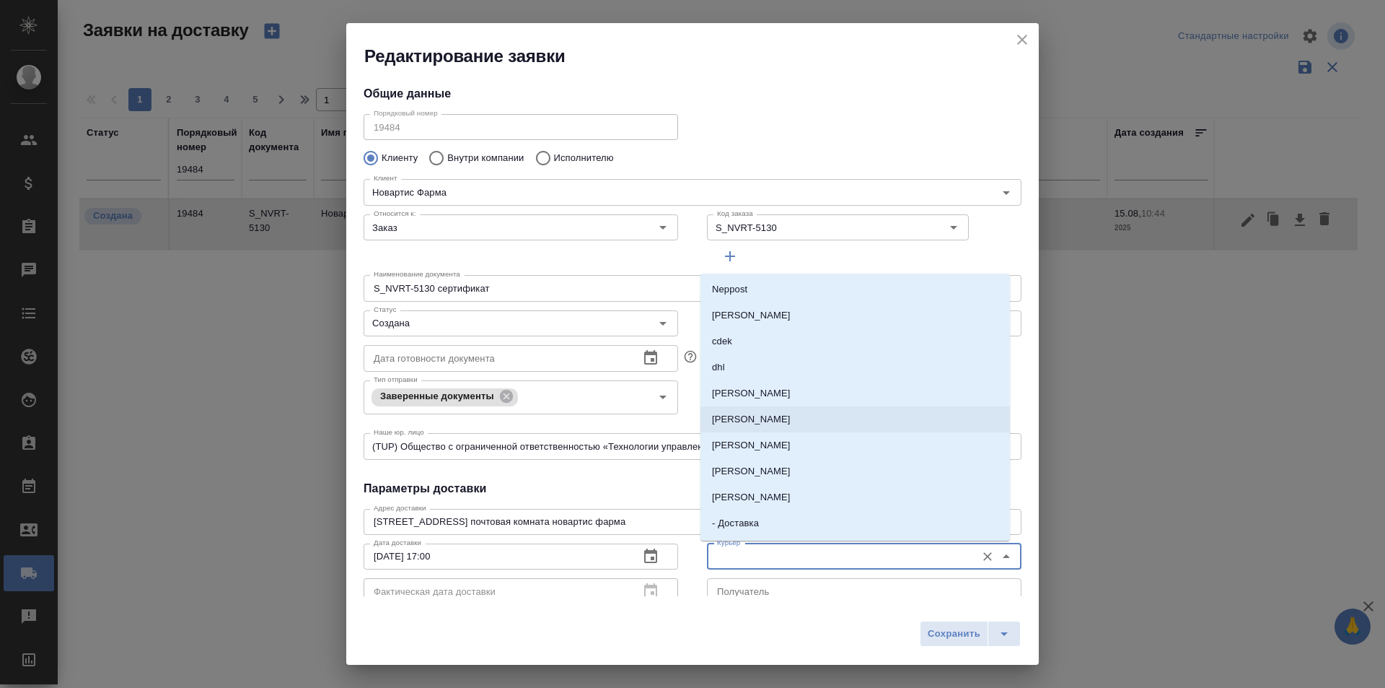
scroll to position [72, 0]
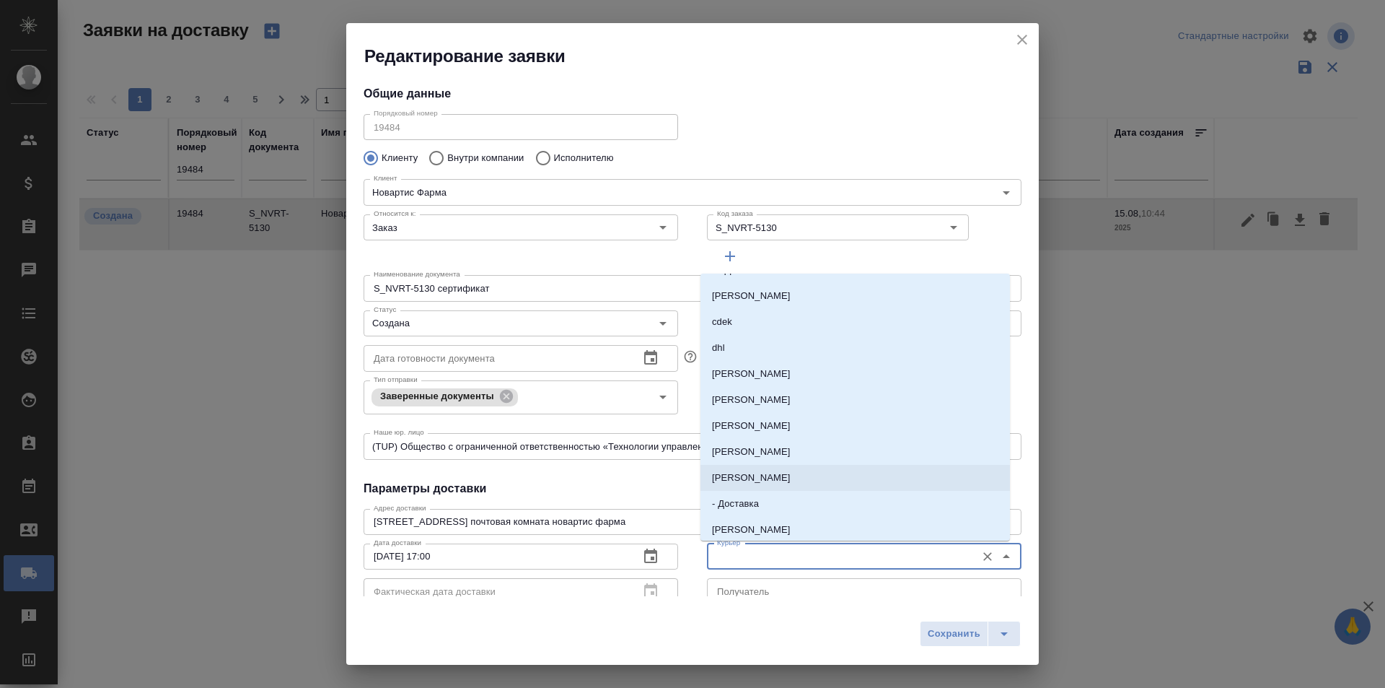
click at [773, 475] on p "[PERSON_NAME]" at bounding box center [751, 477] width 79 height 14
type input "[PERSON_NAME]"
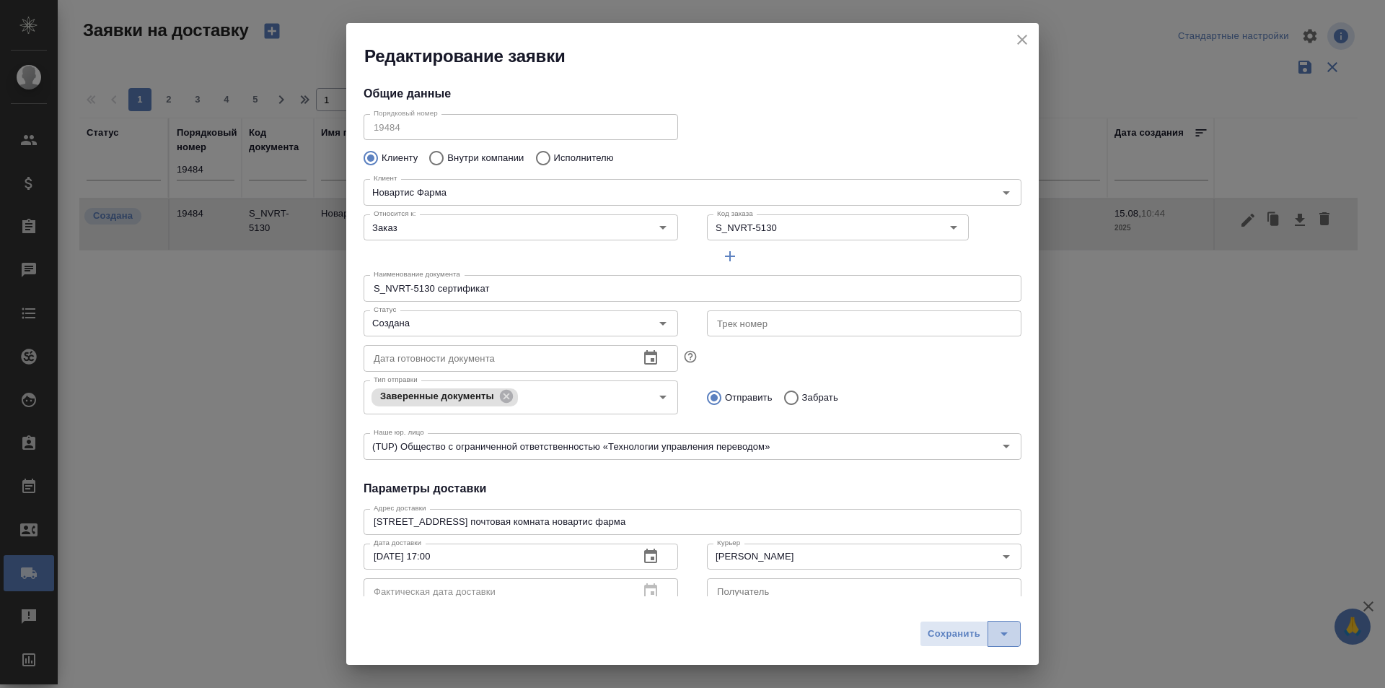
click at [1003, 627] on icon "split button" at bounding box center [1004, 633] width 17 height 17
click at [987, 599] on li "Сохранить и скачать" at bounding box center [973, 603] width 115 height 23
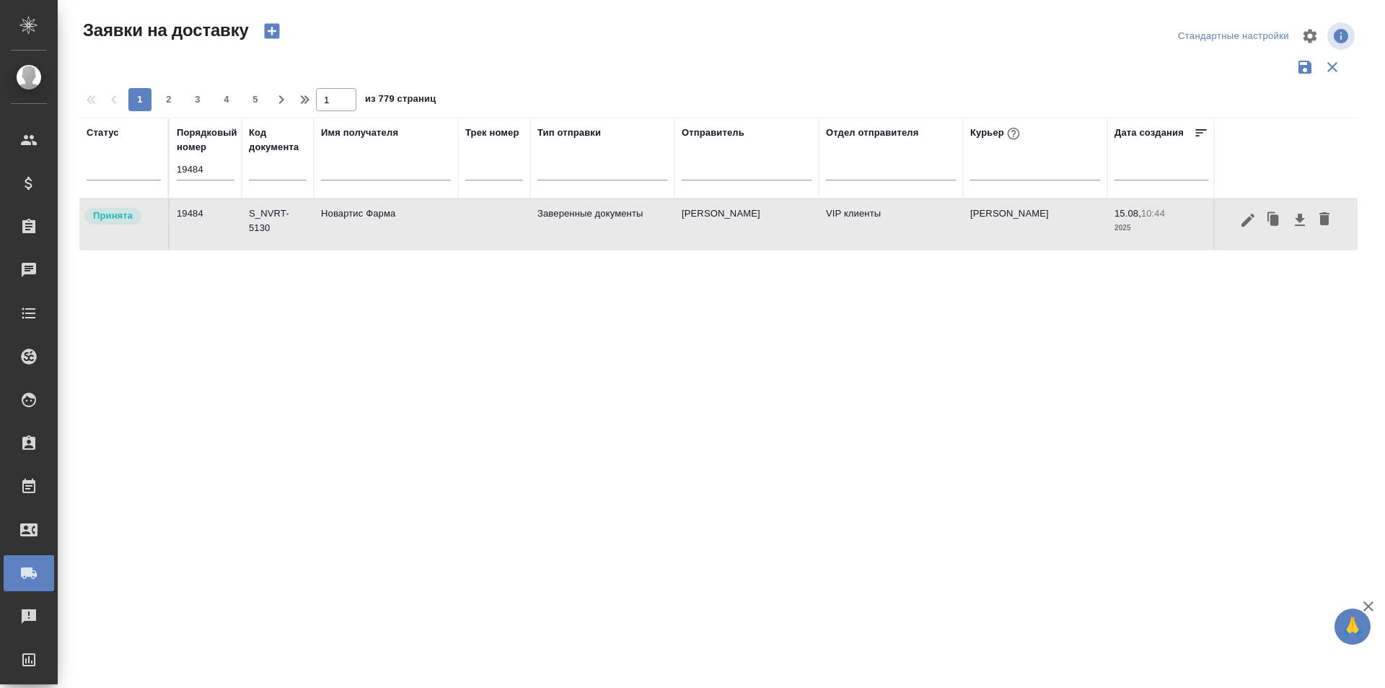
click at [215, 172] on input "19484" at bounding box center [206, 169] width 58 height 20
paste input "5"
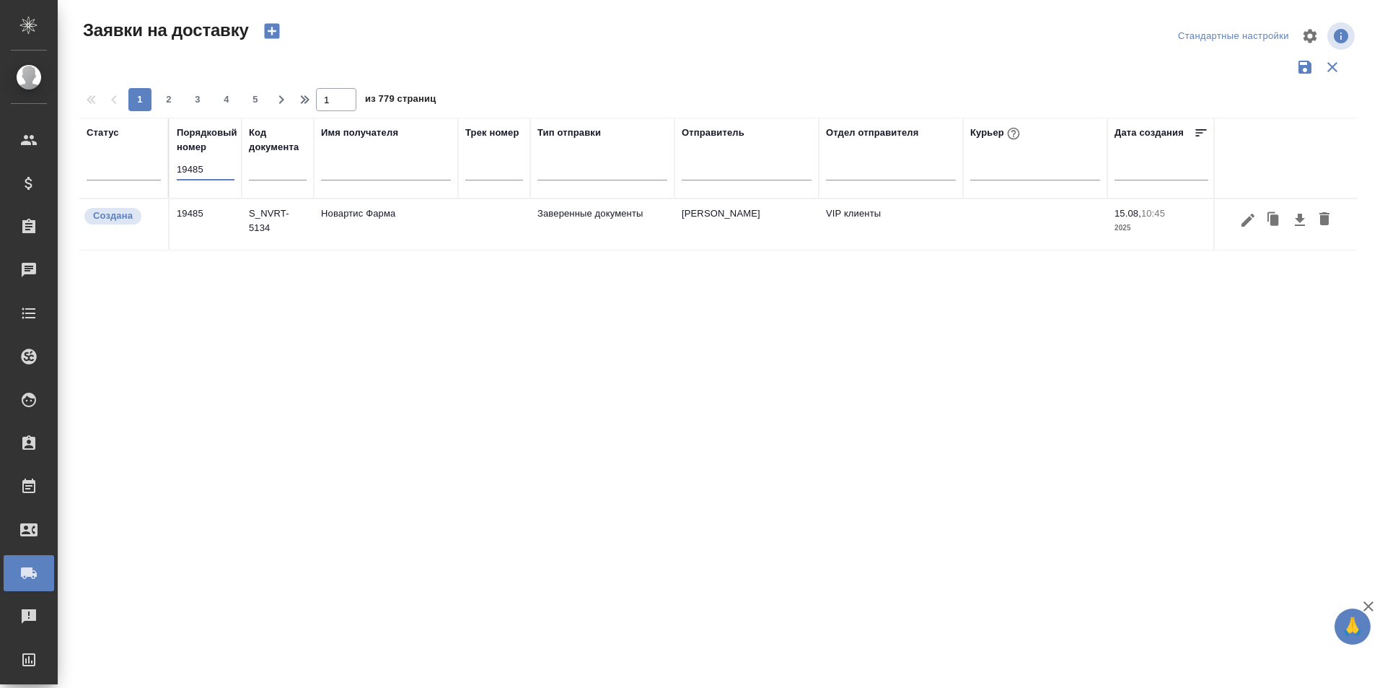
type input "19485"
click at [1245, 216] on icon "button" at bounding box center [1248, 219] width 17 height 17
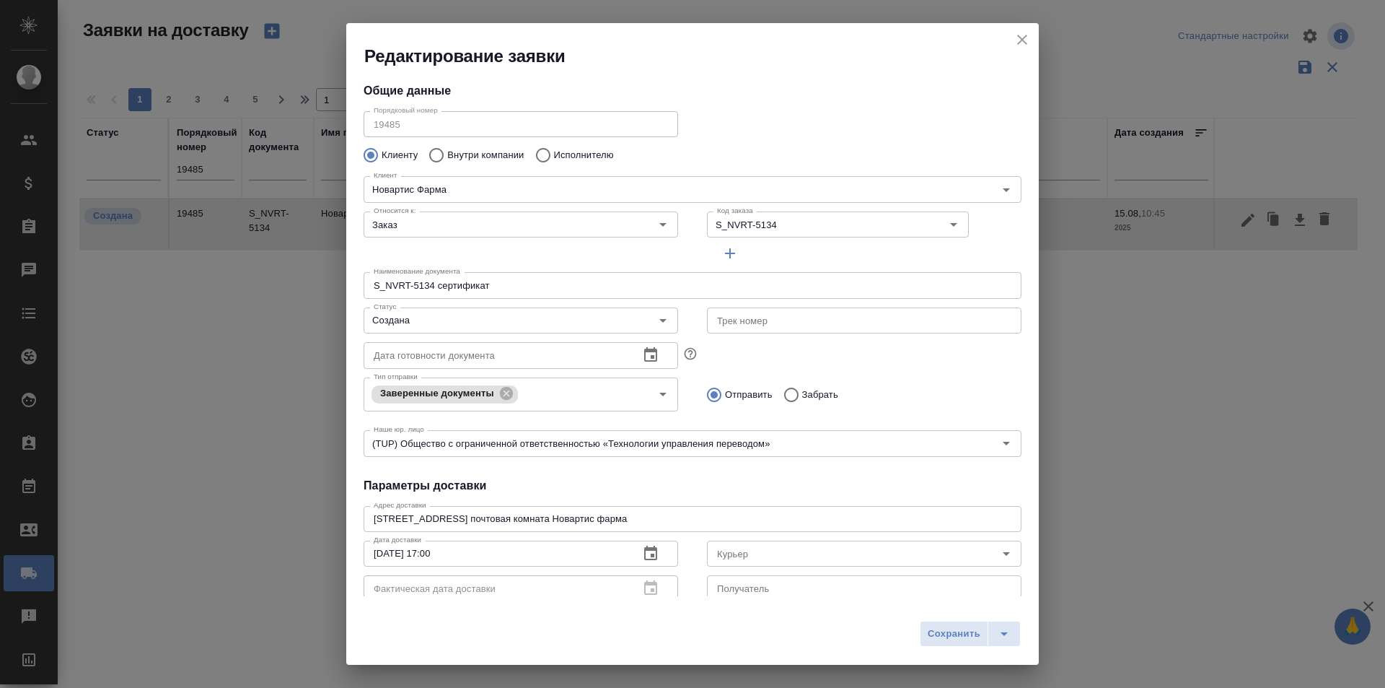
scroll to position [0, 0]
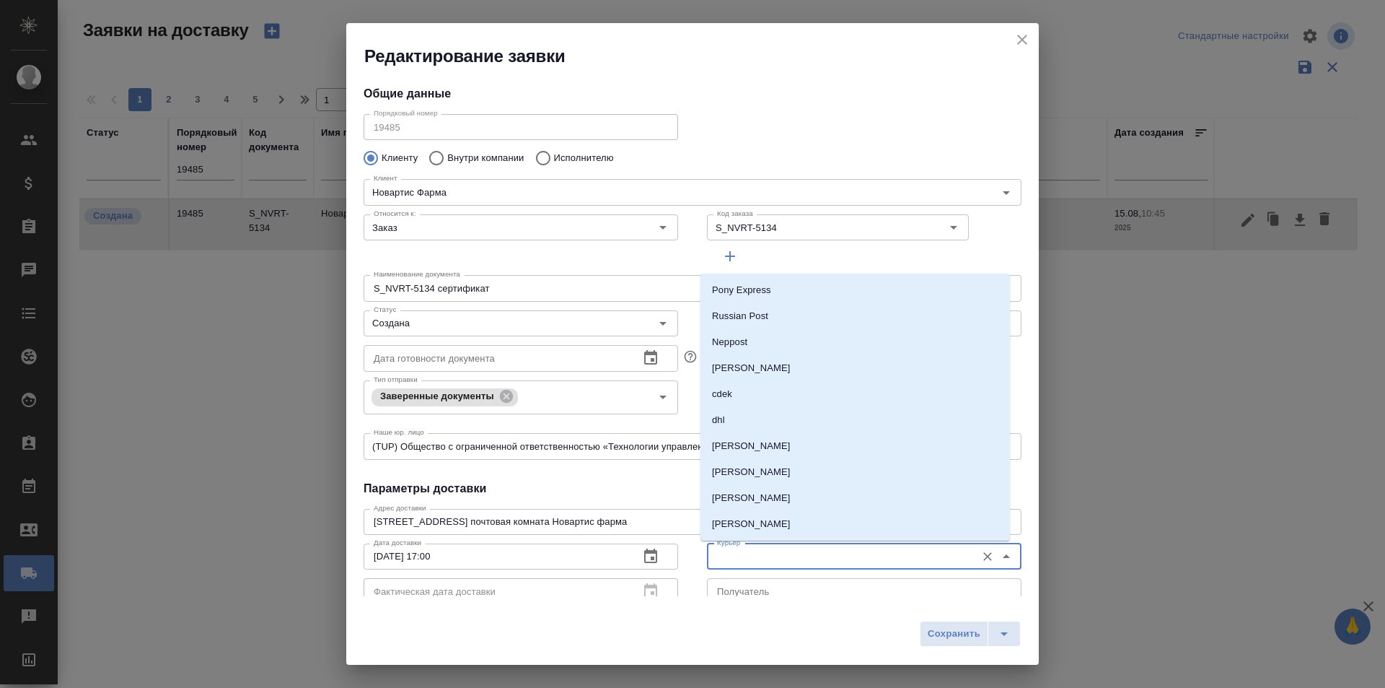
click at [890, 564] on input "Курьер" at bounding box center [840, 556] width 258 height 17
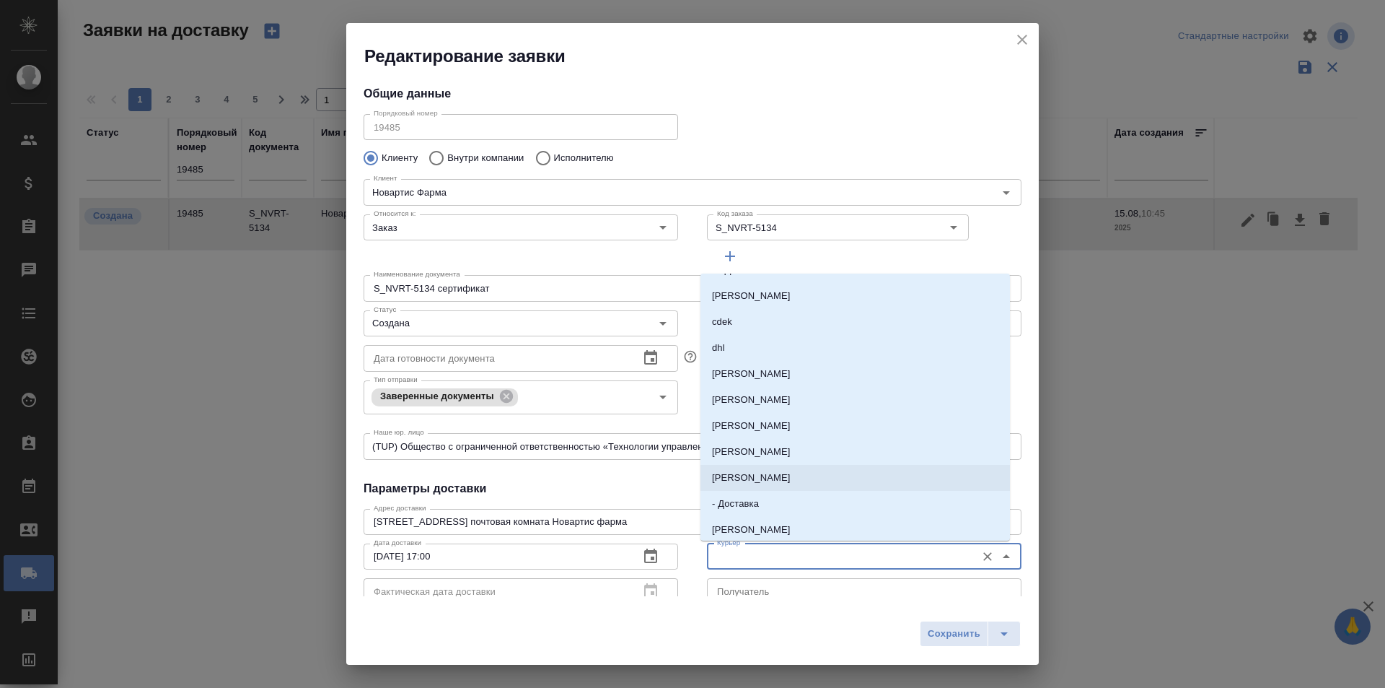
click at [809, 478] on li "[PERSON_NAME]" at bounding box center [856, 478] width 310 height 26
type input "[PERSON_NAME]"
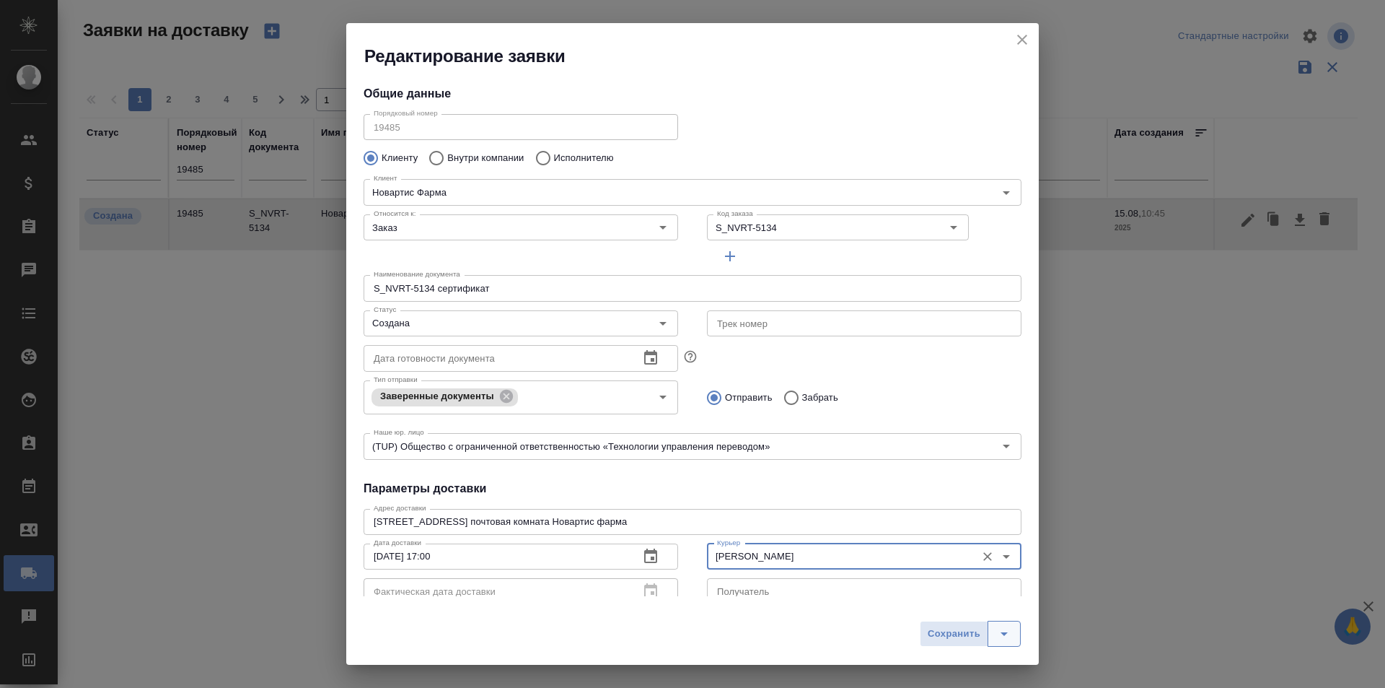
click at [994, 626] on button "split button" at bounding box center [1004, 634] width 33 height 26
click at [986, 598] on li "Сохранить и скачать" at bounding box center [973, 603] width 115 height 23
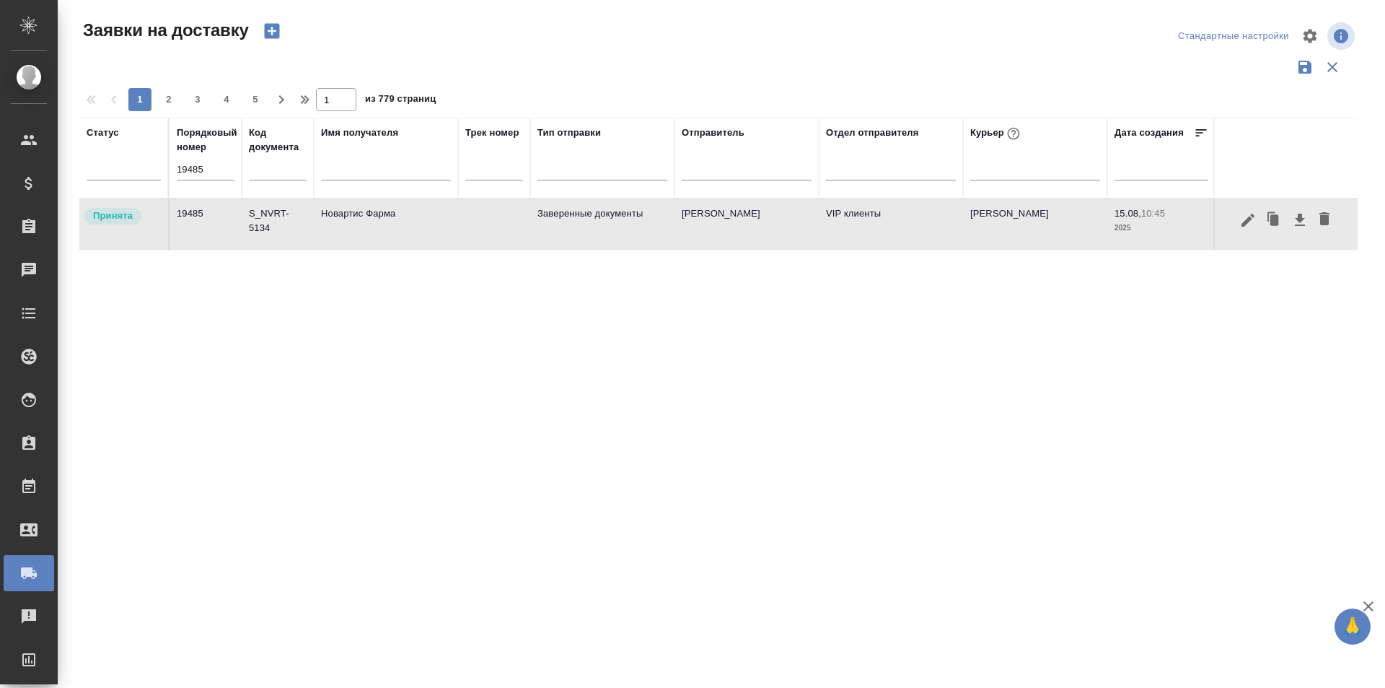
click at [227, 168] on input "19485" at bounding box center [206, 169] width 58 height 20
paste input "205"
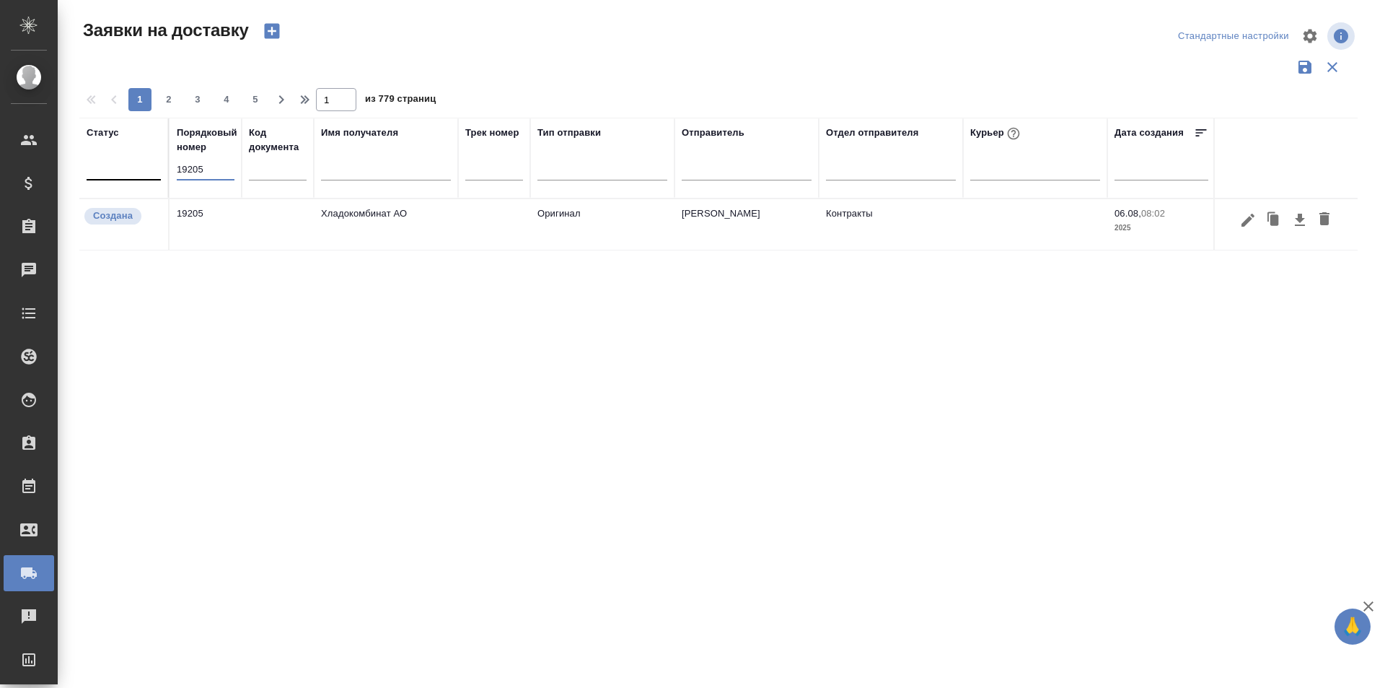
drag, startPoint x: 206, startPoint y: 159, endPoint x: 159, endPoint y: 164, distance: 47.1
click at [159, 164] on tr "Статус Порядковый номер 19205 Код документа Имя получателя Трек номер Тип отпра…" at bounding box center [827, 158] width 1497 height 81
type input "19411"
click at [1255, 222] on icon "button" at bounding box center [1248, 219] width 17 height 17
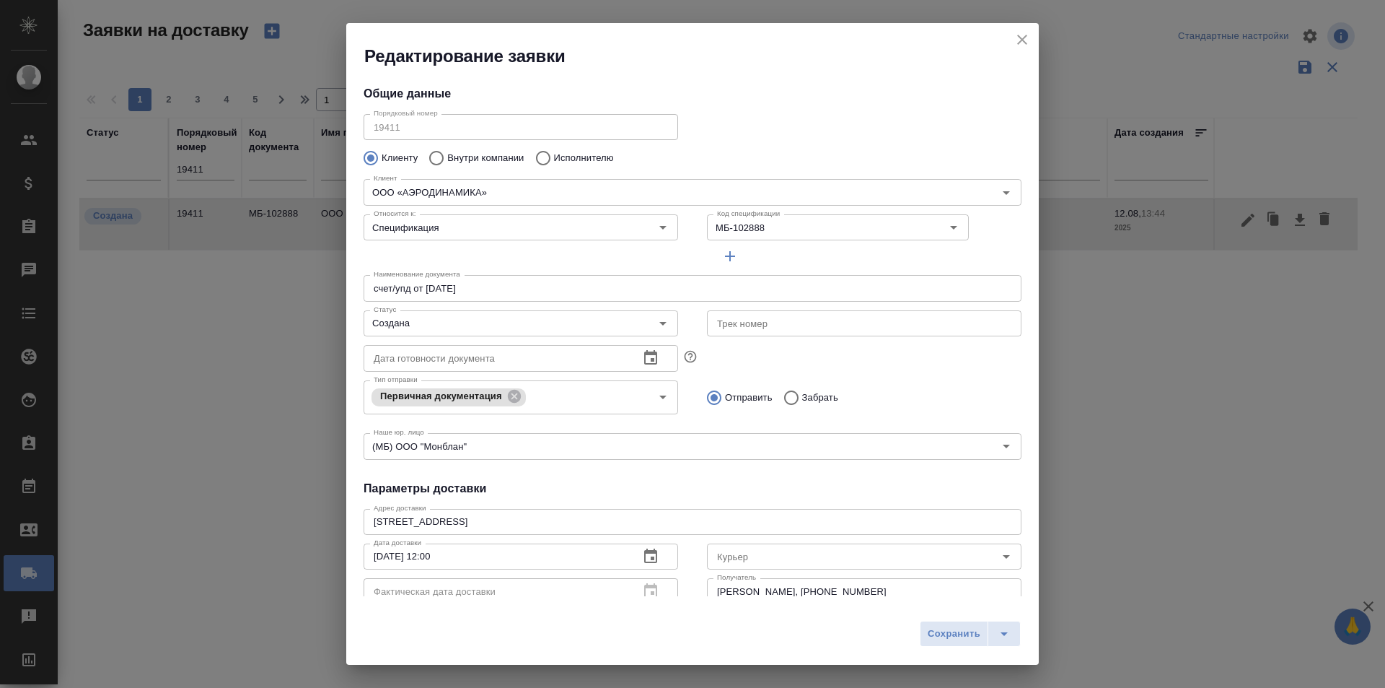
type input "[PERSON_NAME]"
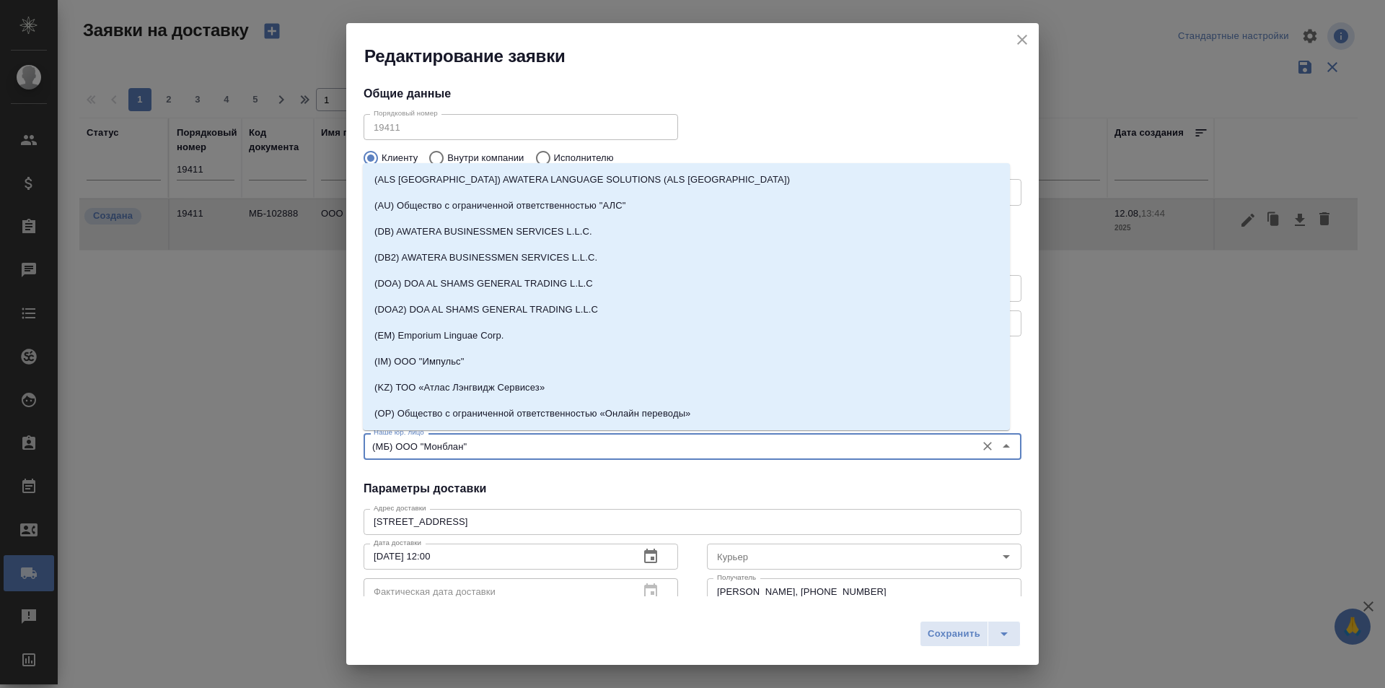
drag, startPoint x: 493, startPoint y: 447, endPoint x: 399, endPoint y: 446, distance: 93.8
click at [399, 446] on input "(МБ) ООО "Монблан"" at bounding box center [668, 445] width 601 height 17
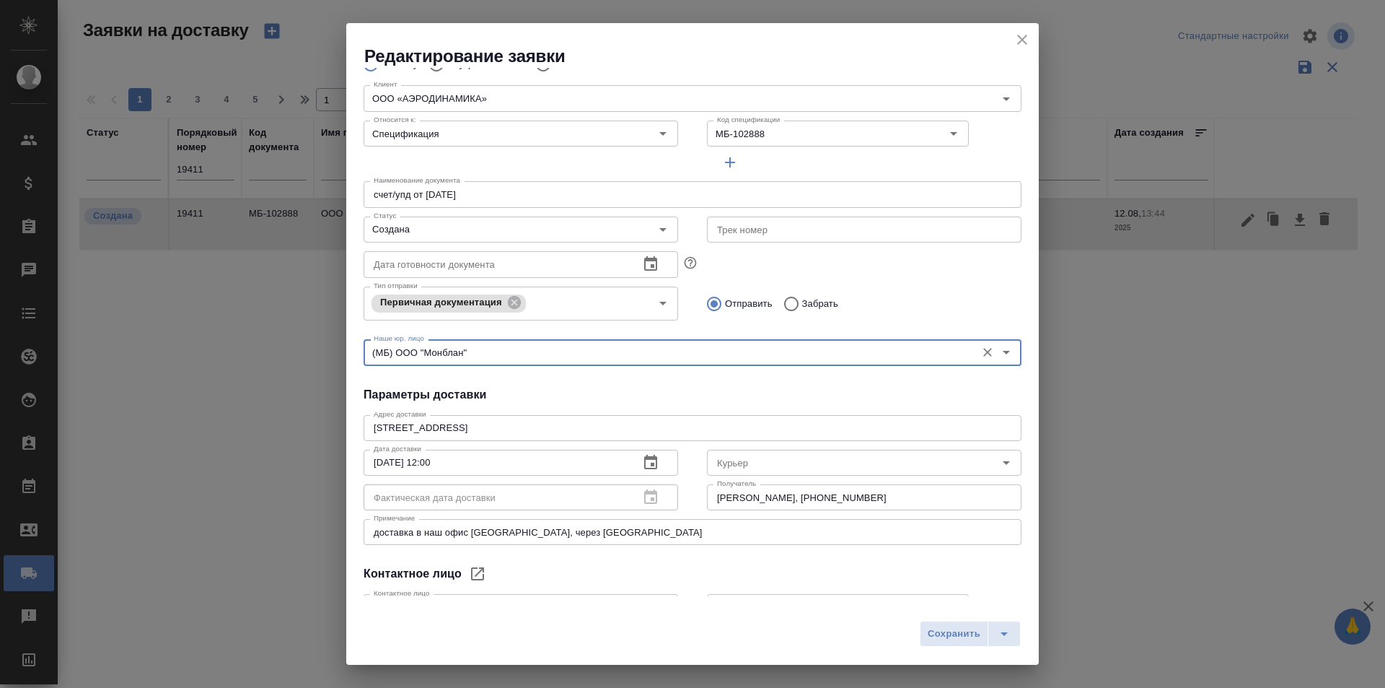
scroll to position [196, 0]
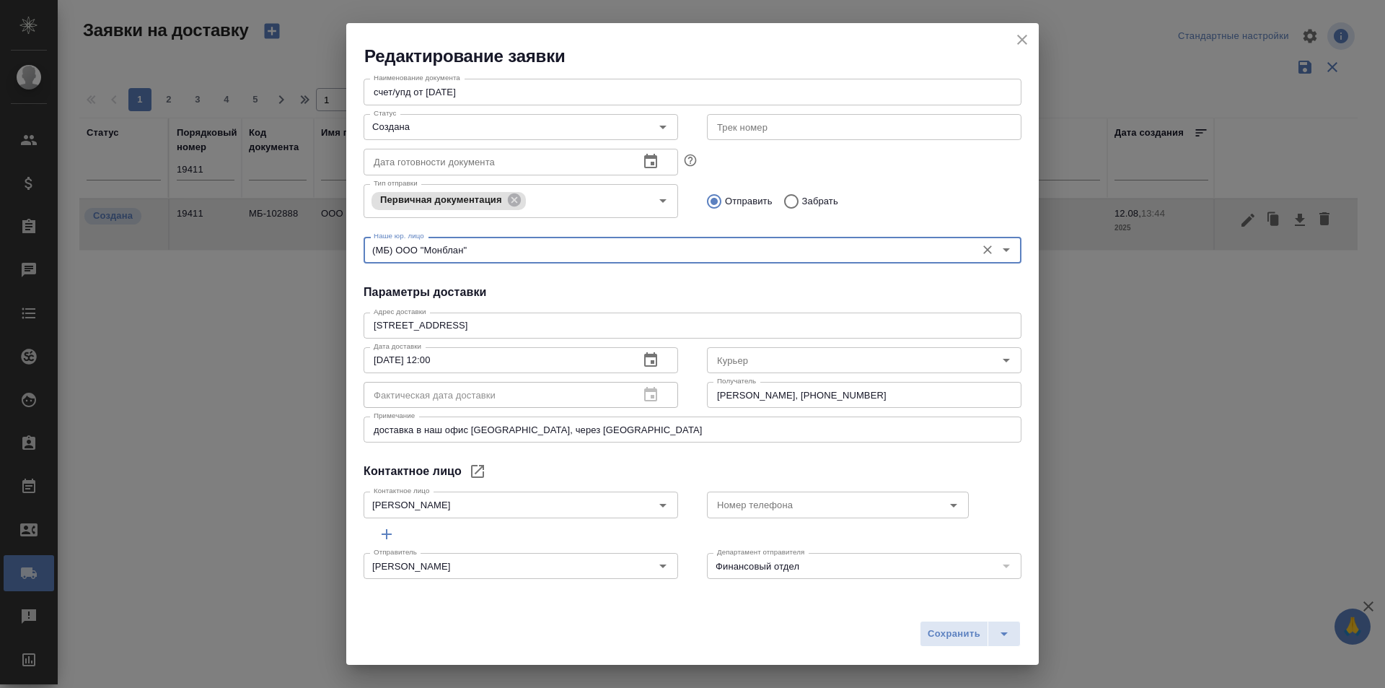
click at [693, 288] on h4 "Параметры доставки" at bounding box center [693, 292] width 658 height 17
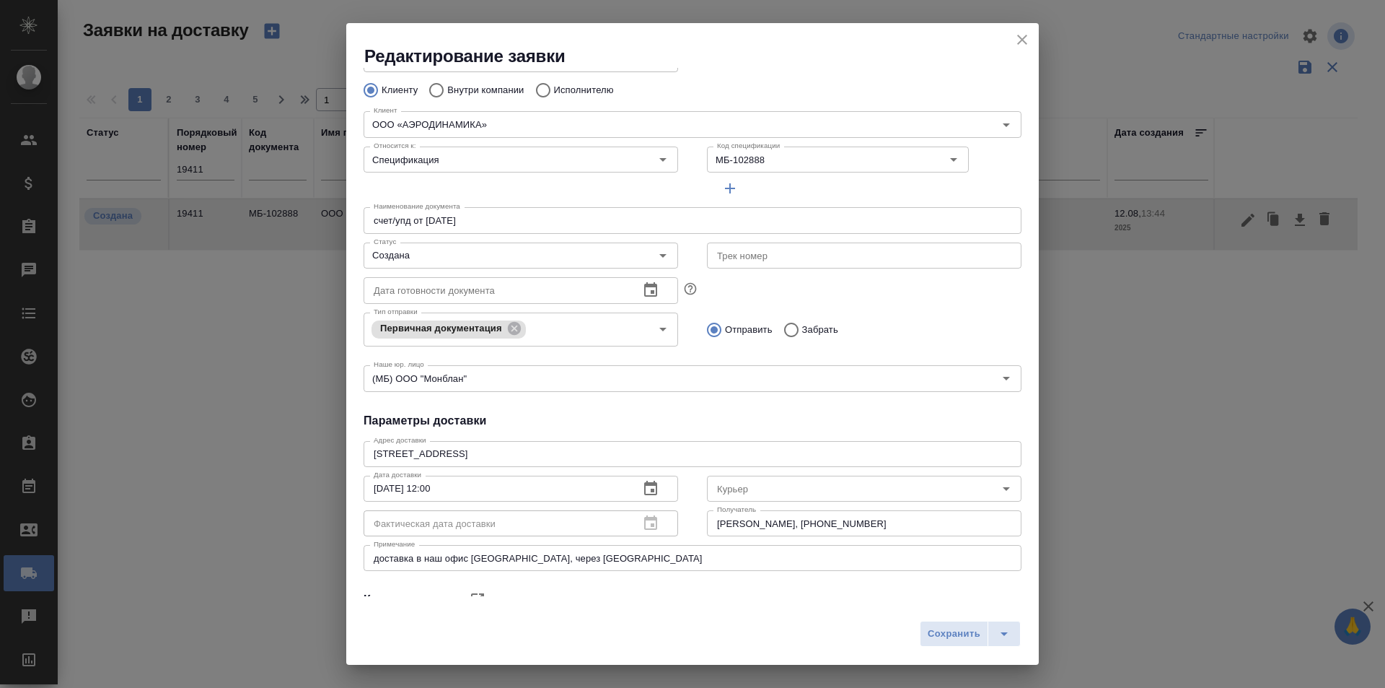
scroll to position [52, 0]
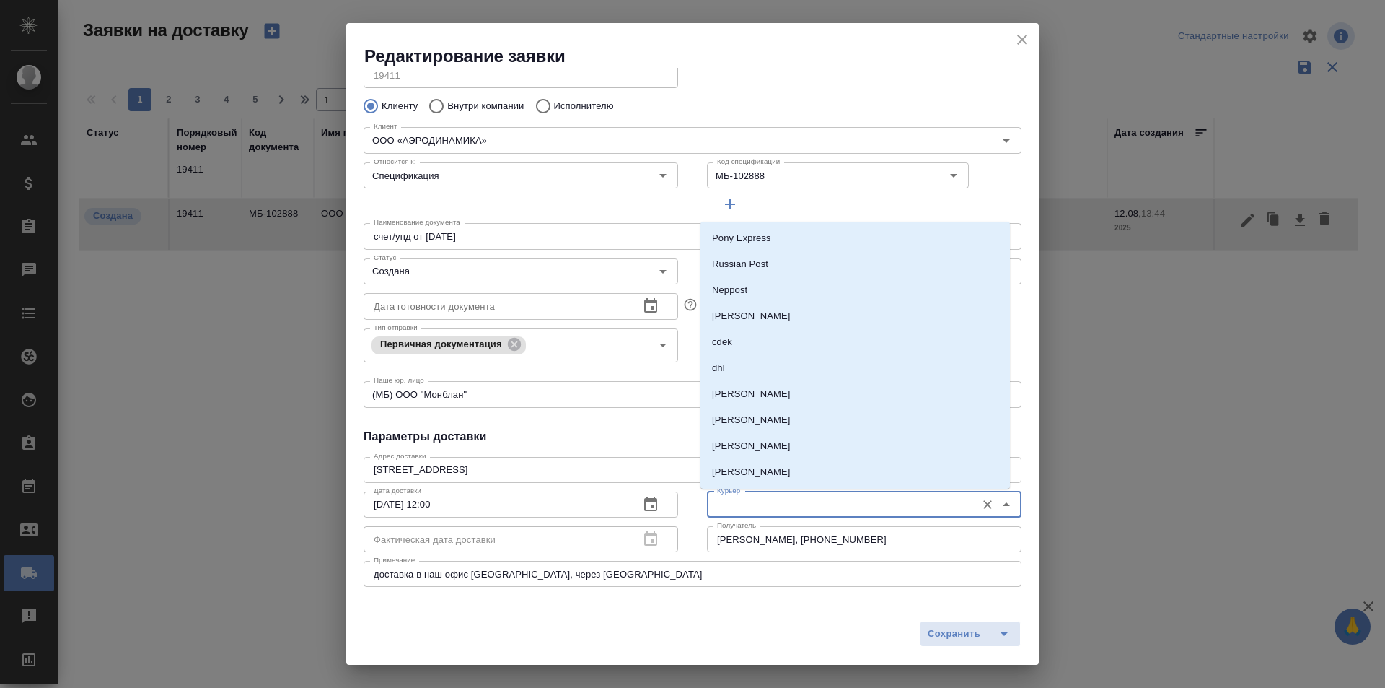
click at [750, 499] on input "Курьер" at bounding box center [840, 504] width 258 height 17
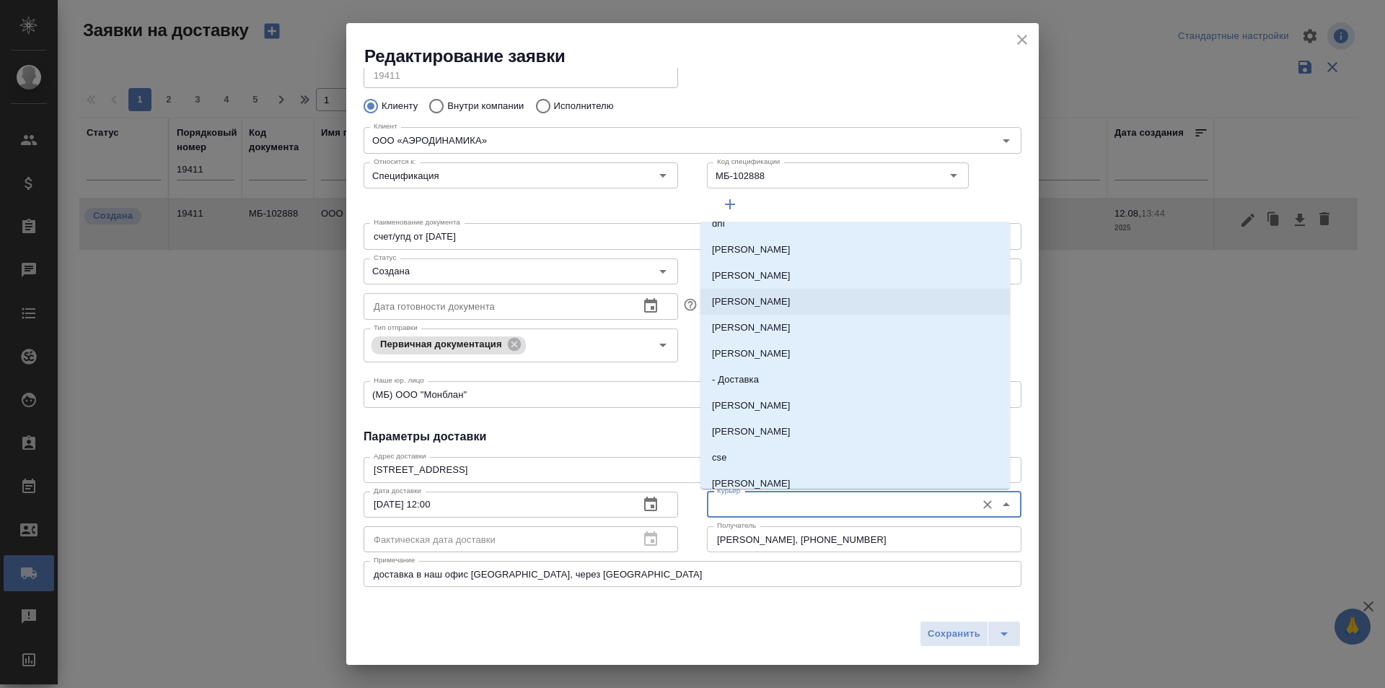
scroll to position [216, 0]
click at [738, 380] on li "cse" at bounding box center [856, 385] width 310 height 26
type input "cse"
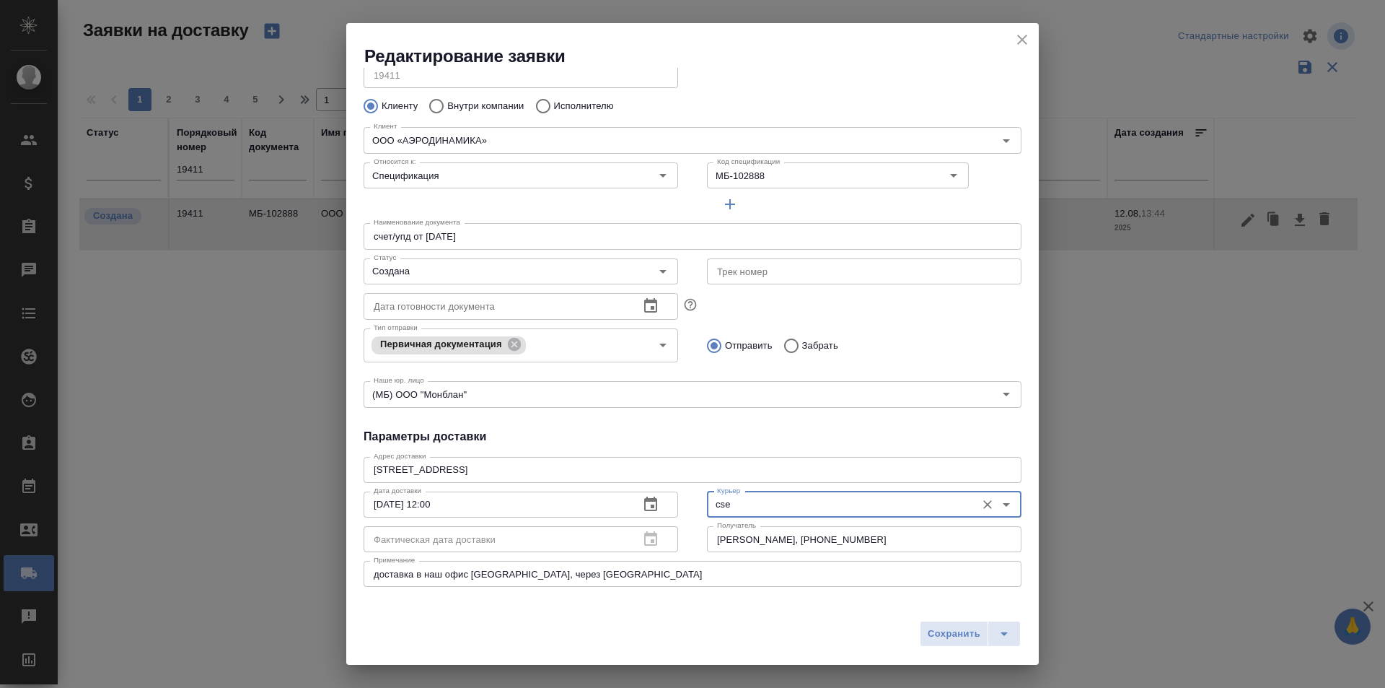
scroll to position [0, 0]
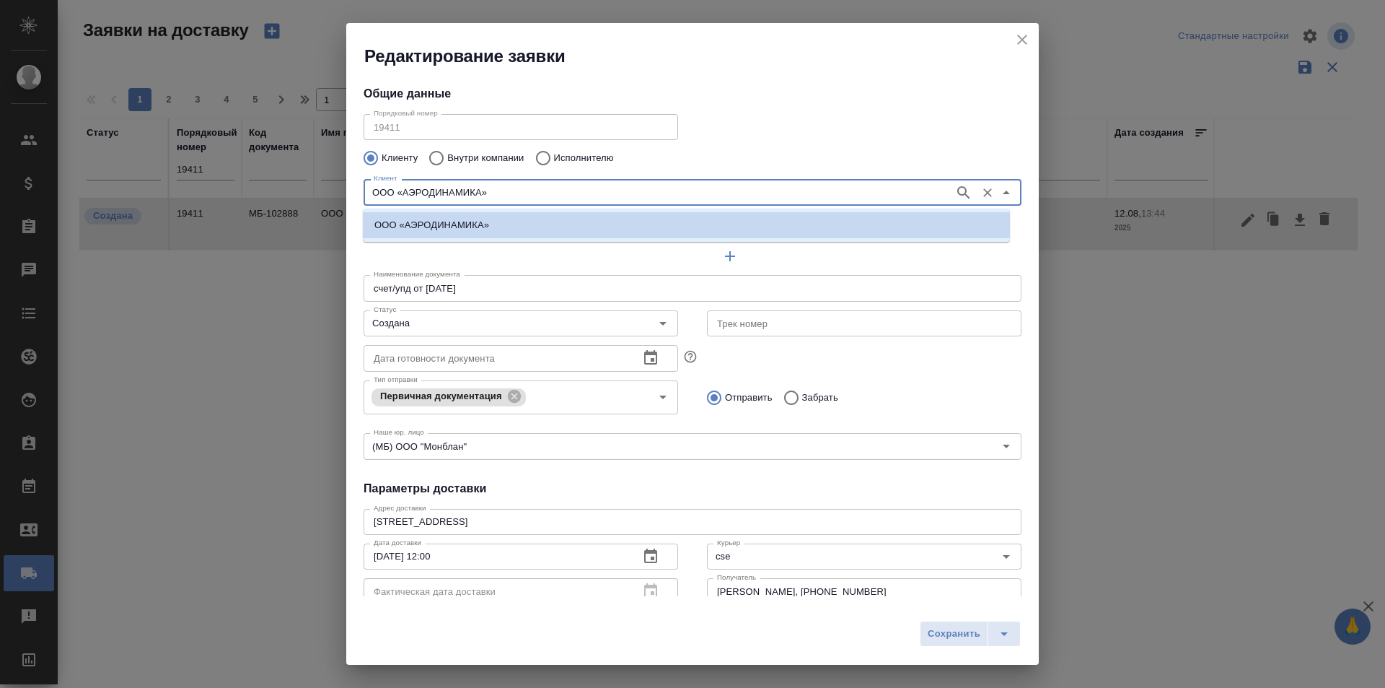
drag, startPoint x: 479, startPoint y: 180, endPoint x: 294, endPoint y: 180, distance: 185.4
click at [294, 180] on div "Редактирование заявки Общие данные Порядковый номер 19411 Порядковый номер Клие…" at bounding box center [692, 344] width 1385 height 688
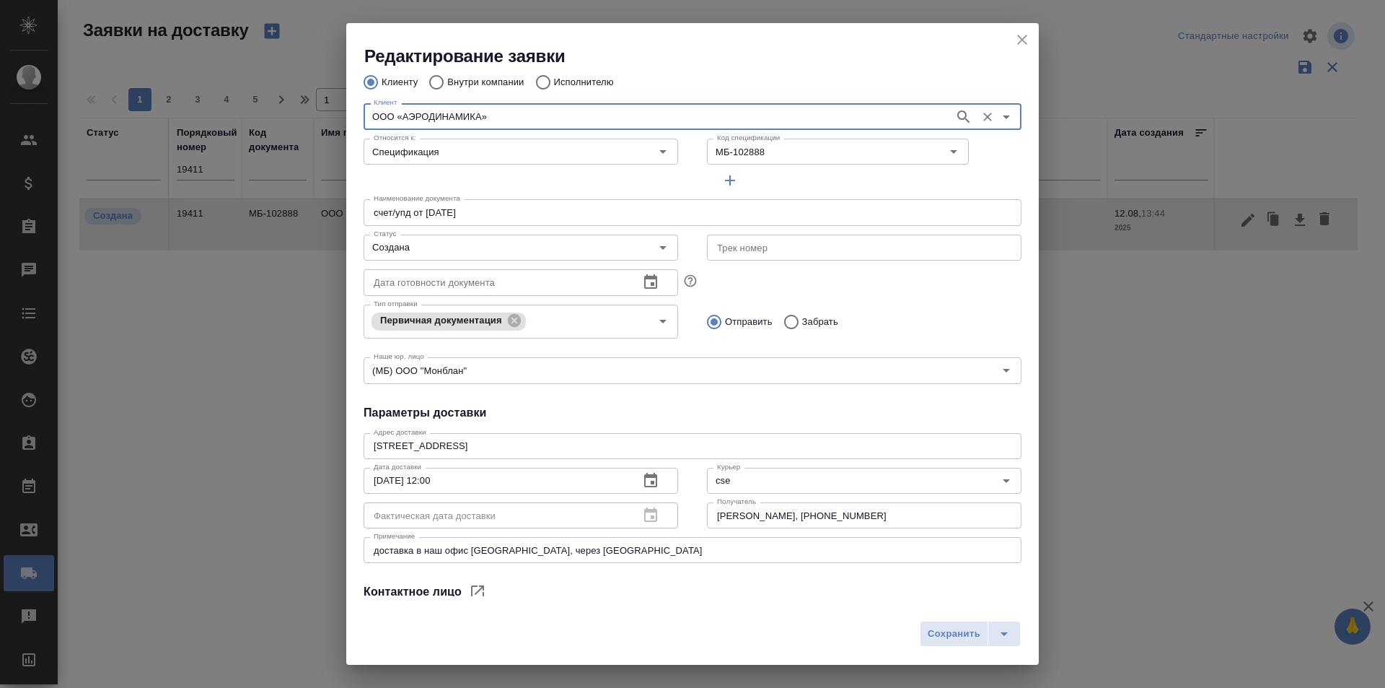
scroll to position [196, 0]
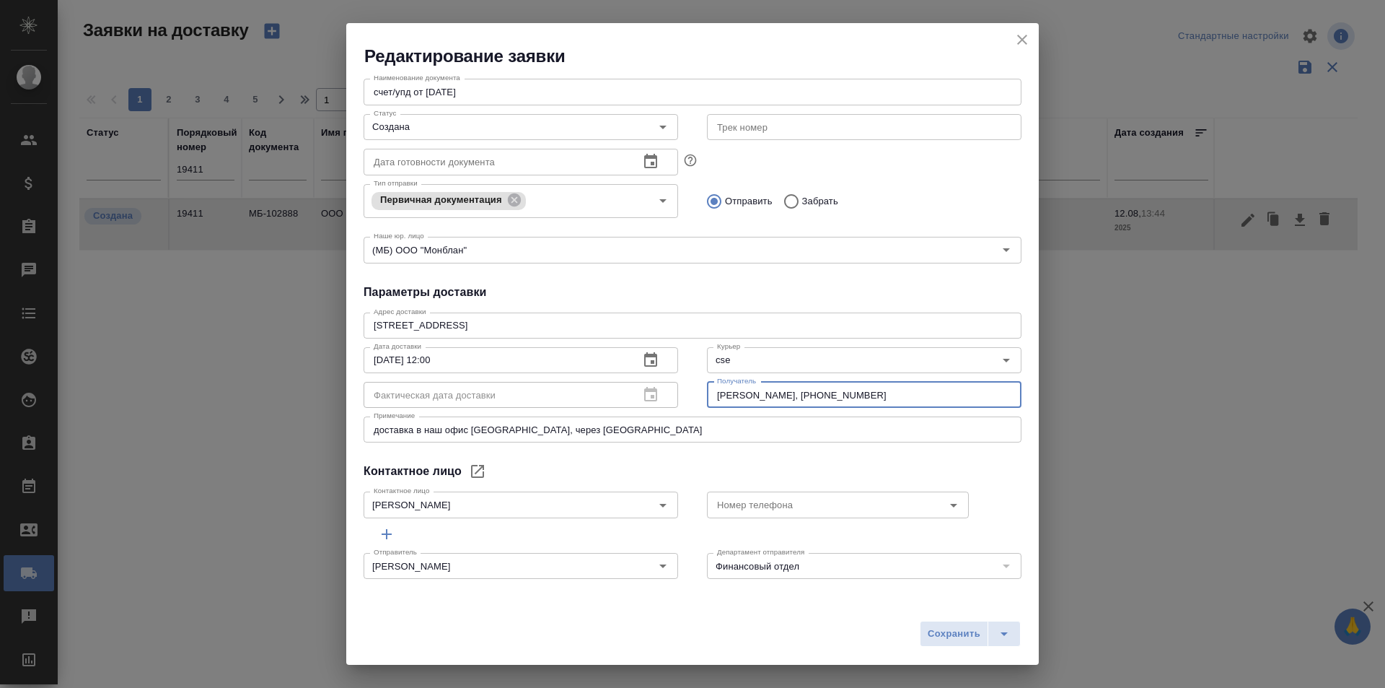
drag, startPoint x: 778, startPoint y: 395, endPoint x: 689, endPoint y: 396, distance: 88.7
click at [693, 396] on div "[PERSON_NAME], [PHONE_NUMBER] Получатель" at bounding box center [864, 376] width 343 height 99
drag, startPoint x: 893, startPoint y: 398, endPoint x: 790, endPoint y: 393, distance: 103.3
click at [790, 393] on input "[PERSON_NAME], [PHONE_NUMBER]" at bounding box center [864, 395] width 315 height 26
click at [828, 282] on div "Общие данные Порядковый номер 19411 Порядковый номер Клиенту Внутри компании Ис…" at bounding box center [692, 332] width 693 height 528
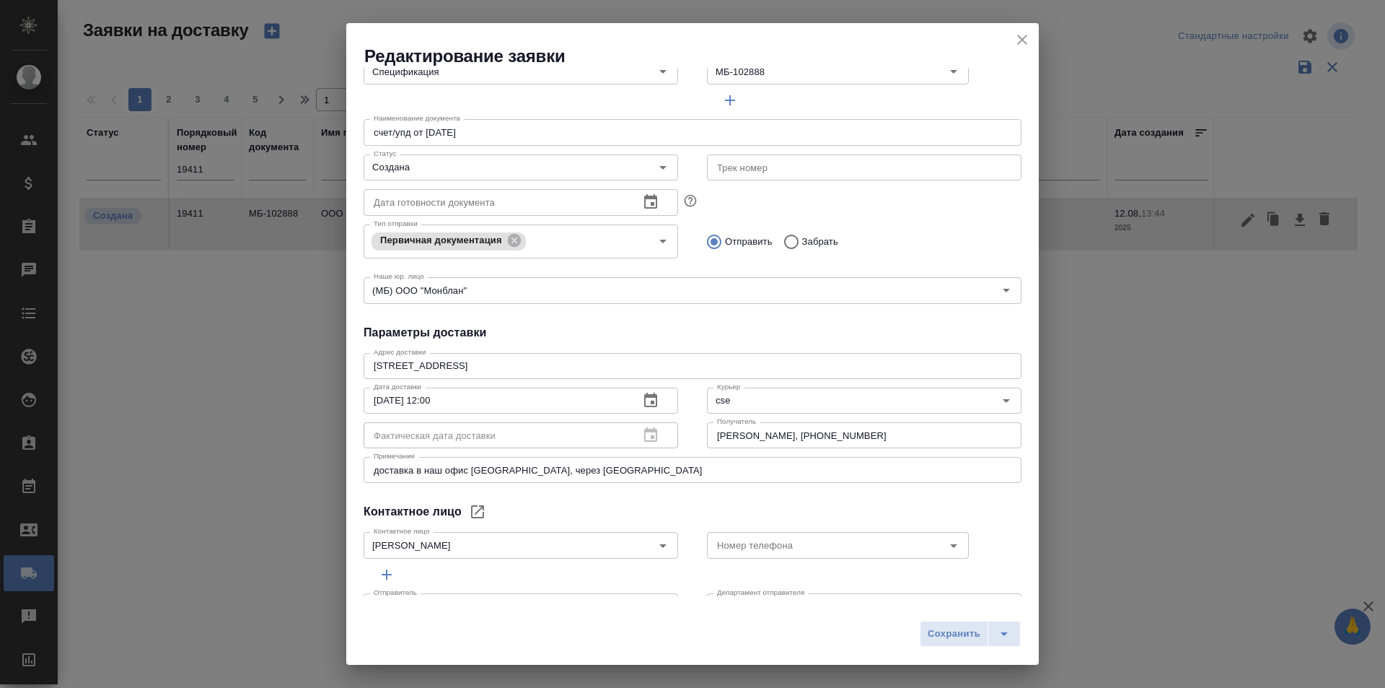
scroll to position [124, 0]
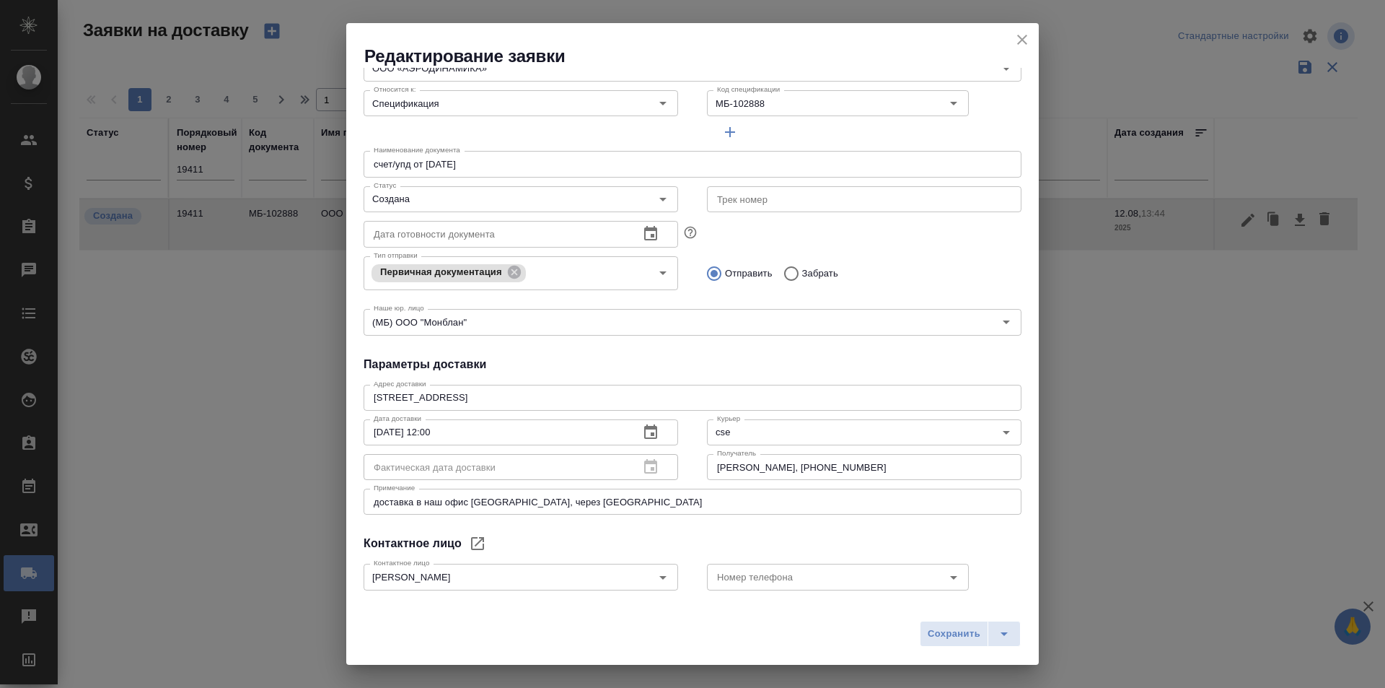
click at [502, 399] on textarea "[STREET_ADDRESS]" at bounding box center [693, 397] width 638 height 11
click at [611, 356] on h4 "Параметры доставки" at bounding box center [693, 364] width 658 height 17
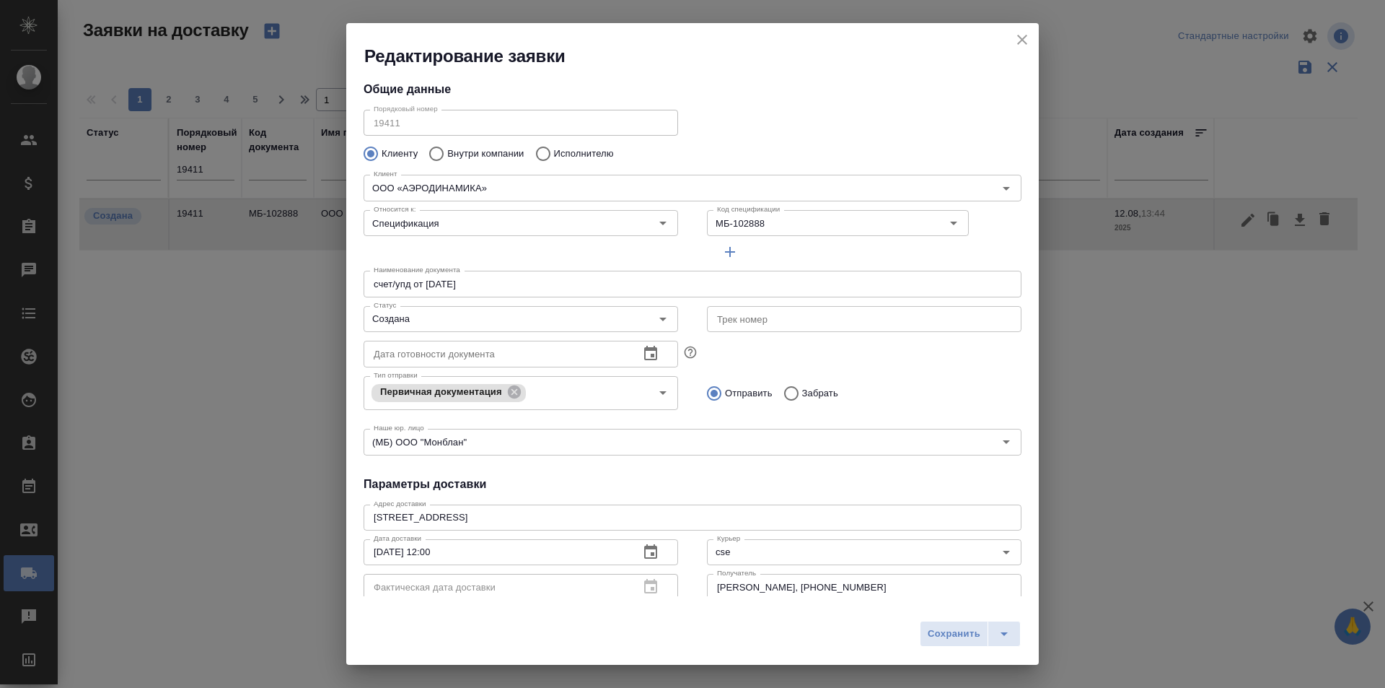
scroll to position [0, 0]
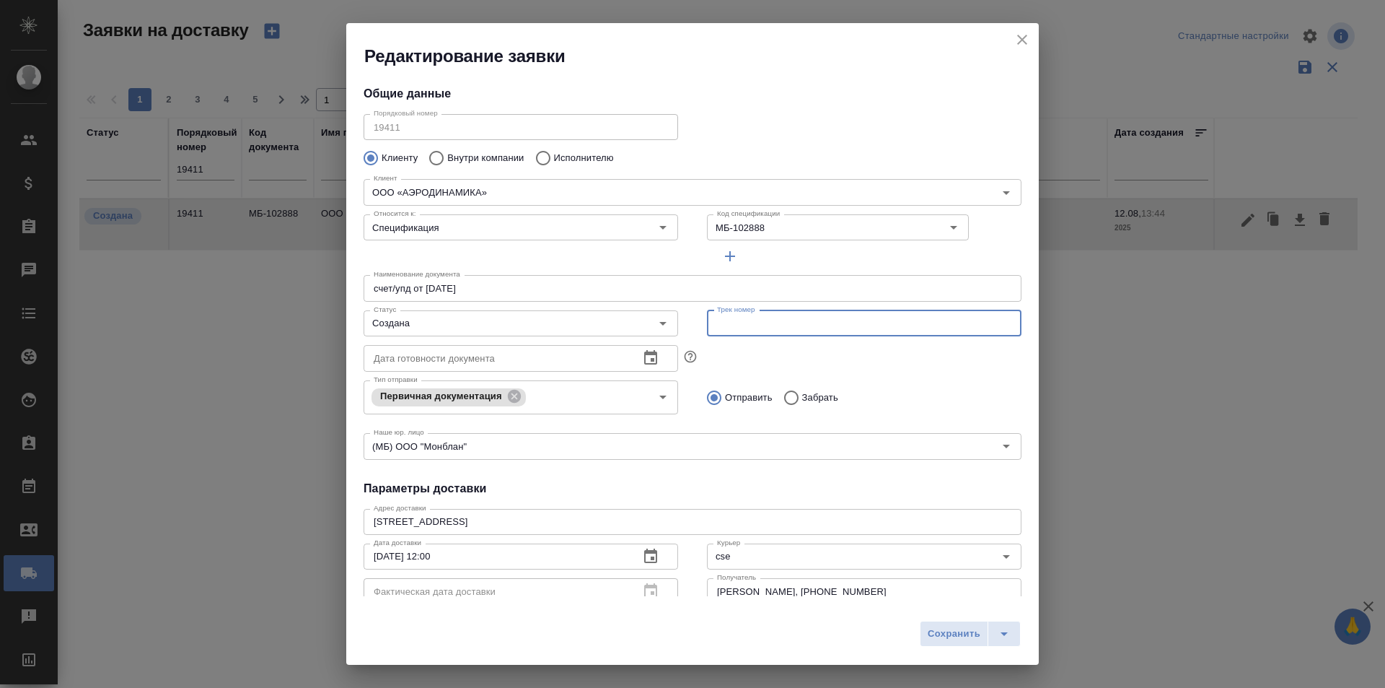
click at [769, 317] on input "text" at bounding box center [864, 323] width 315 height 26
paste input "497-013011705"
click at [421, 334] on div "Создана Статус" at bounding box center [521, 323] width 315 height 26
type input "497-013011705"
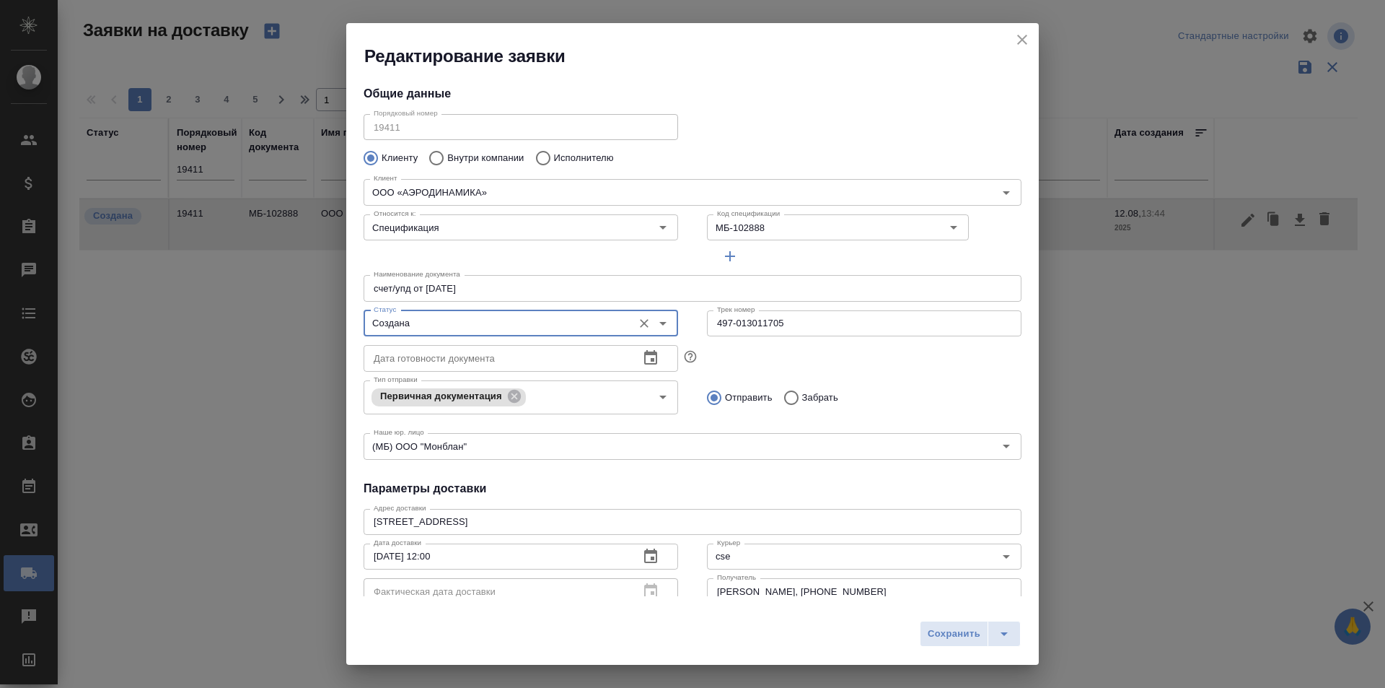
click at [442, 325] on input "Создана" at bounding box center [497, 323] width 258 height 17
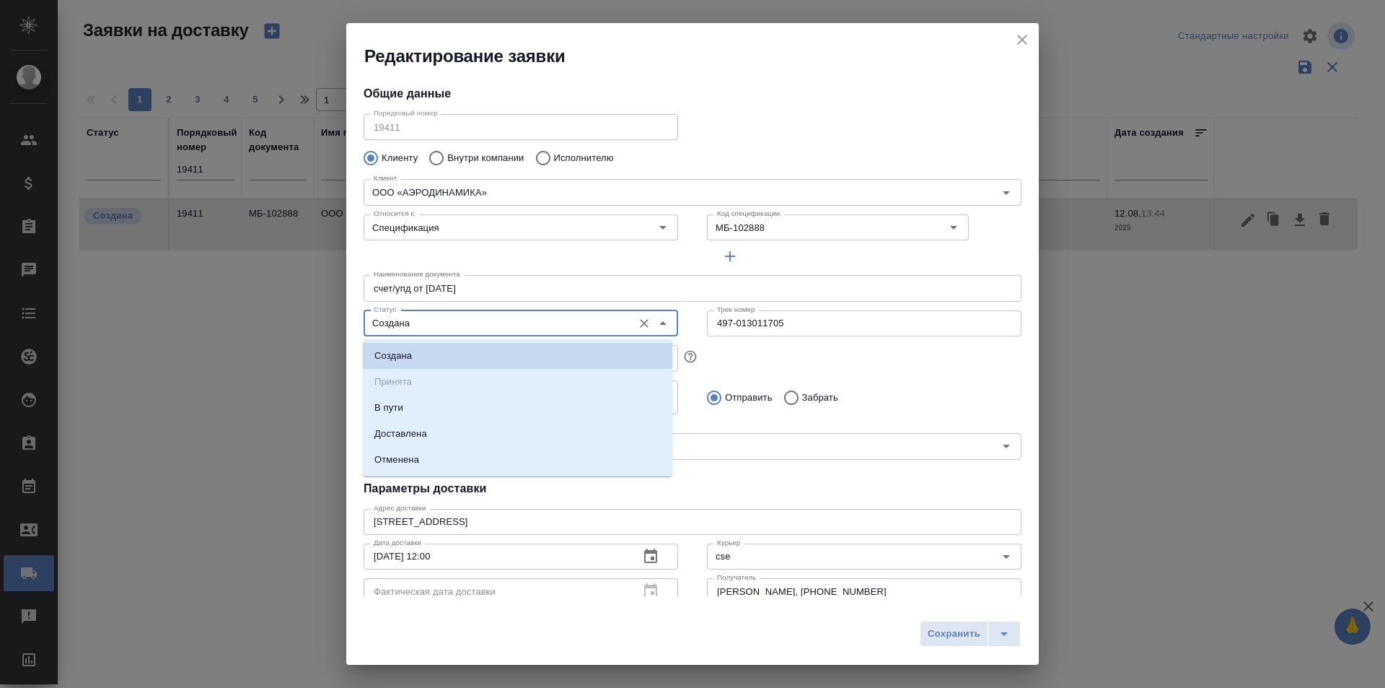
click at [422, 398] on li "В пути" at bounding box center [518, 408] width 310 height 26
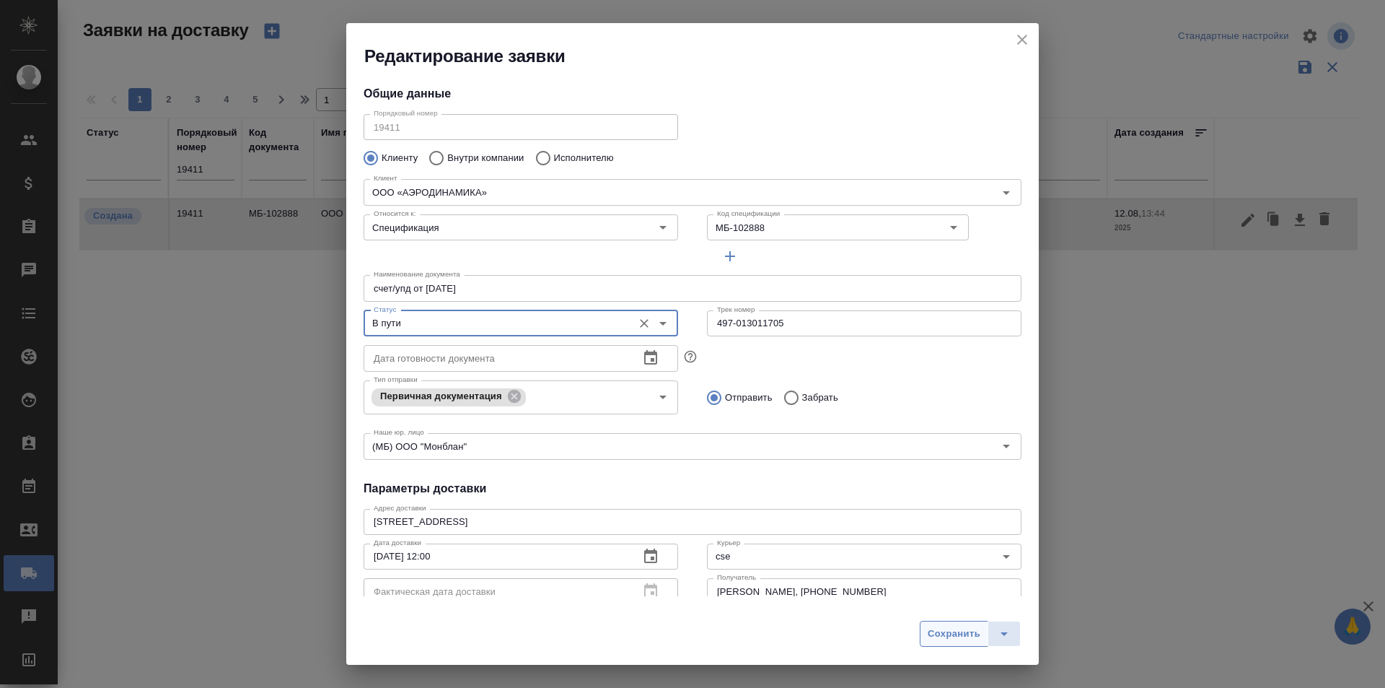
click at [956, 631] on span "Сохранить" at bounding box center [954, 634] width 53 height 17
type input "Создана"
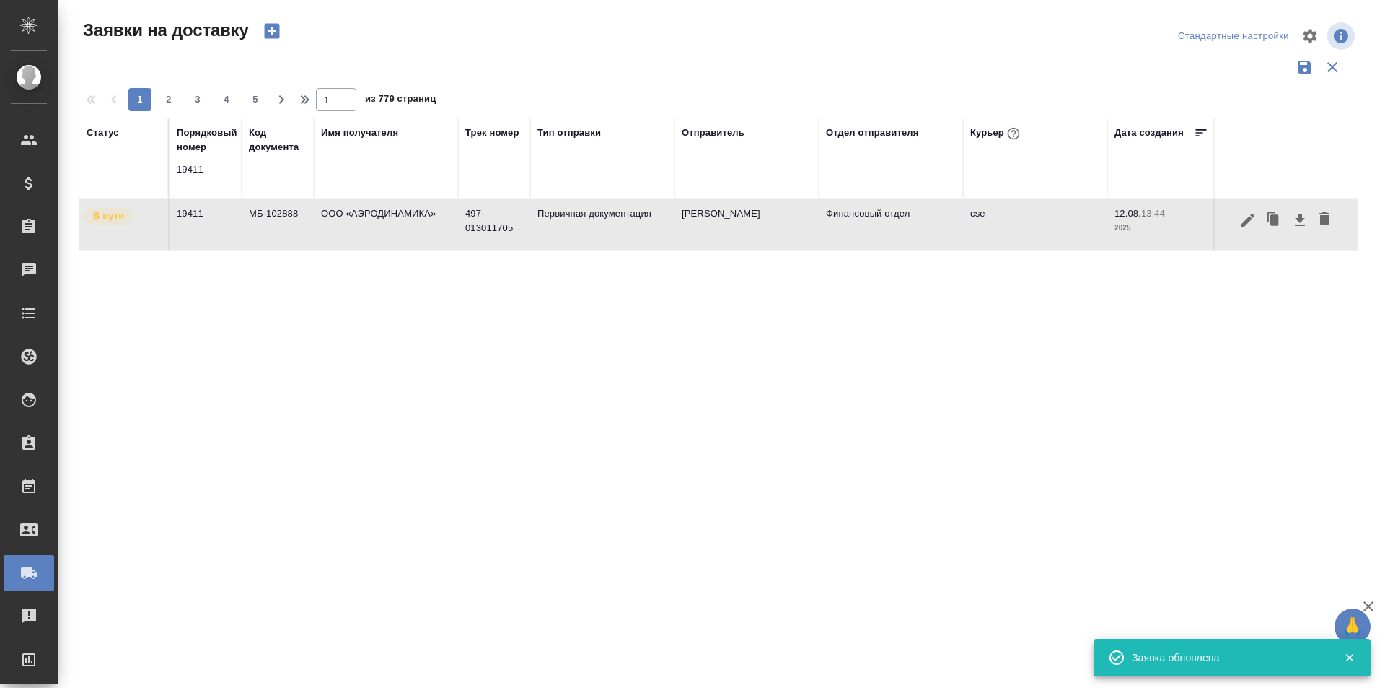
click at [216, 177] on input "19411" at bounding box center [206, 169] width 58 height 20
paste input "205"
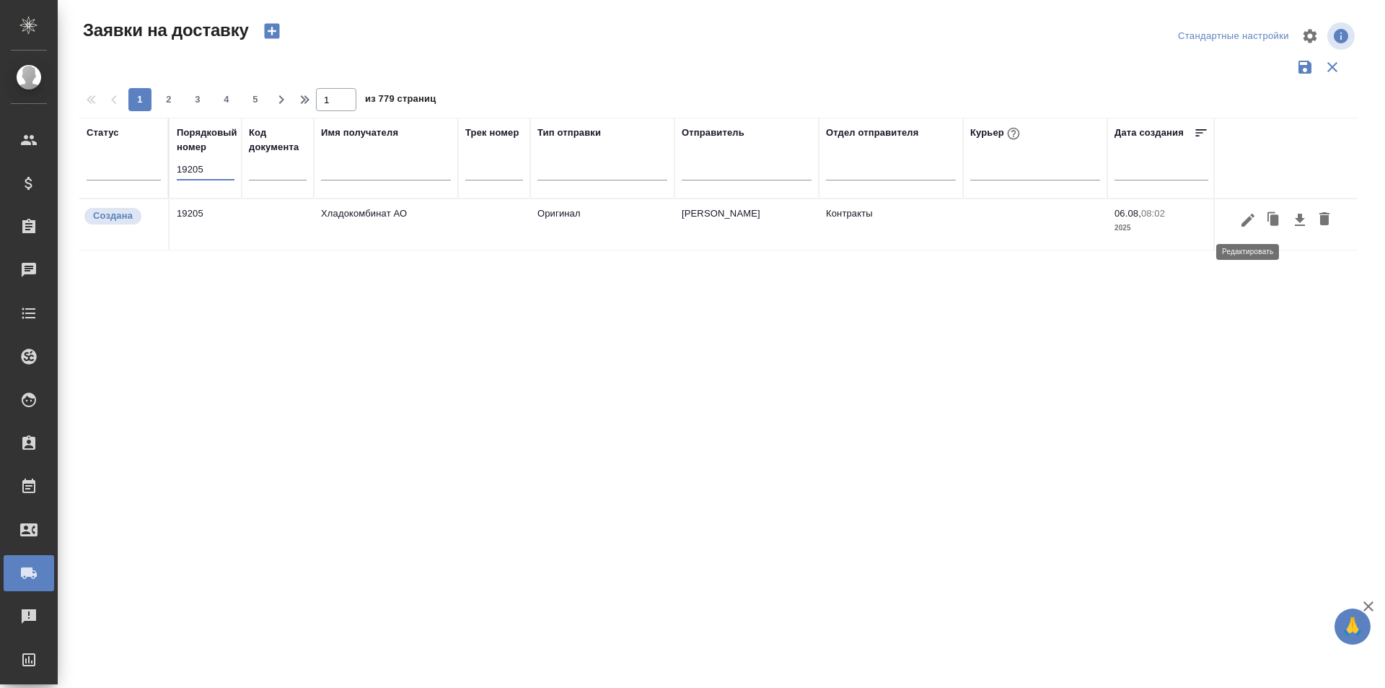
click at [1239, 220] on button "button" at bounding box center [1248, 219] width 25 height 27
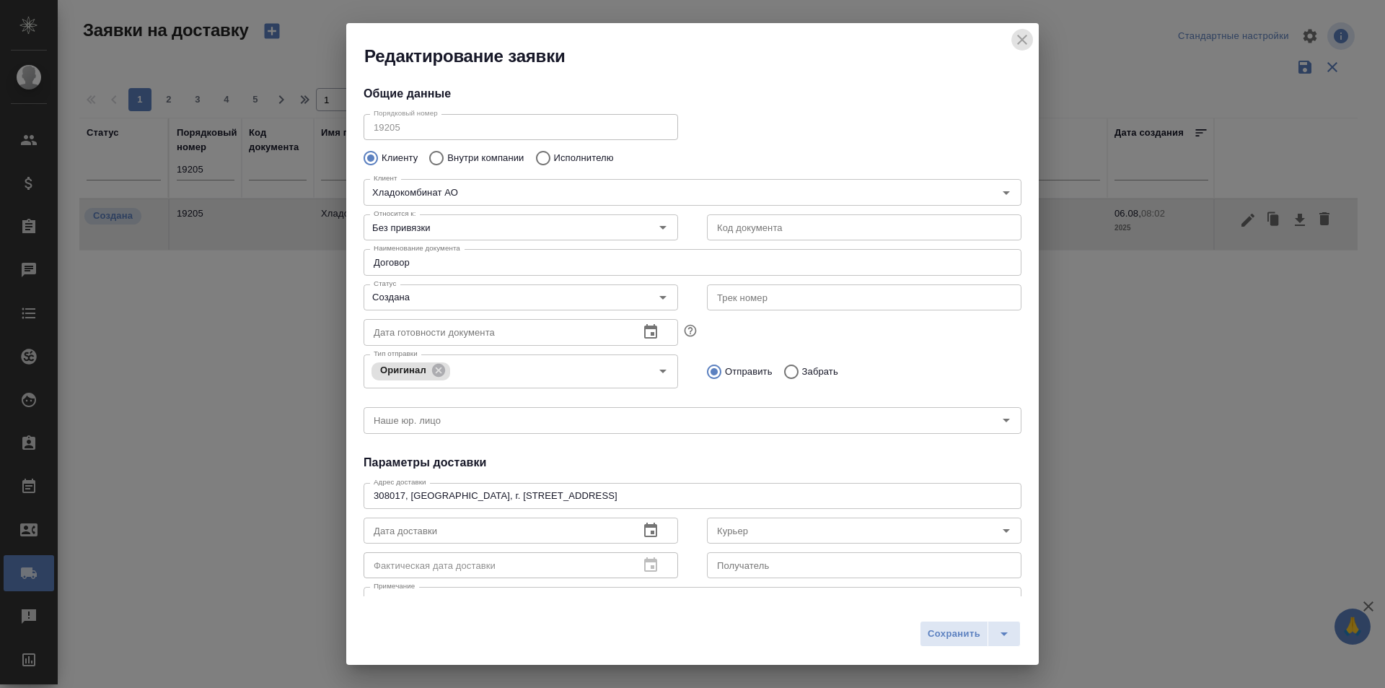
click at [1015, 41] on button "close" at bounding box center [1023, 40] width 22 height 22
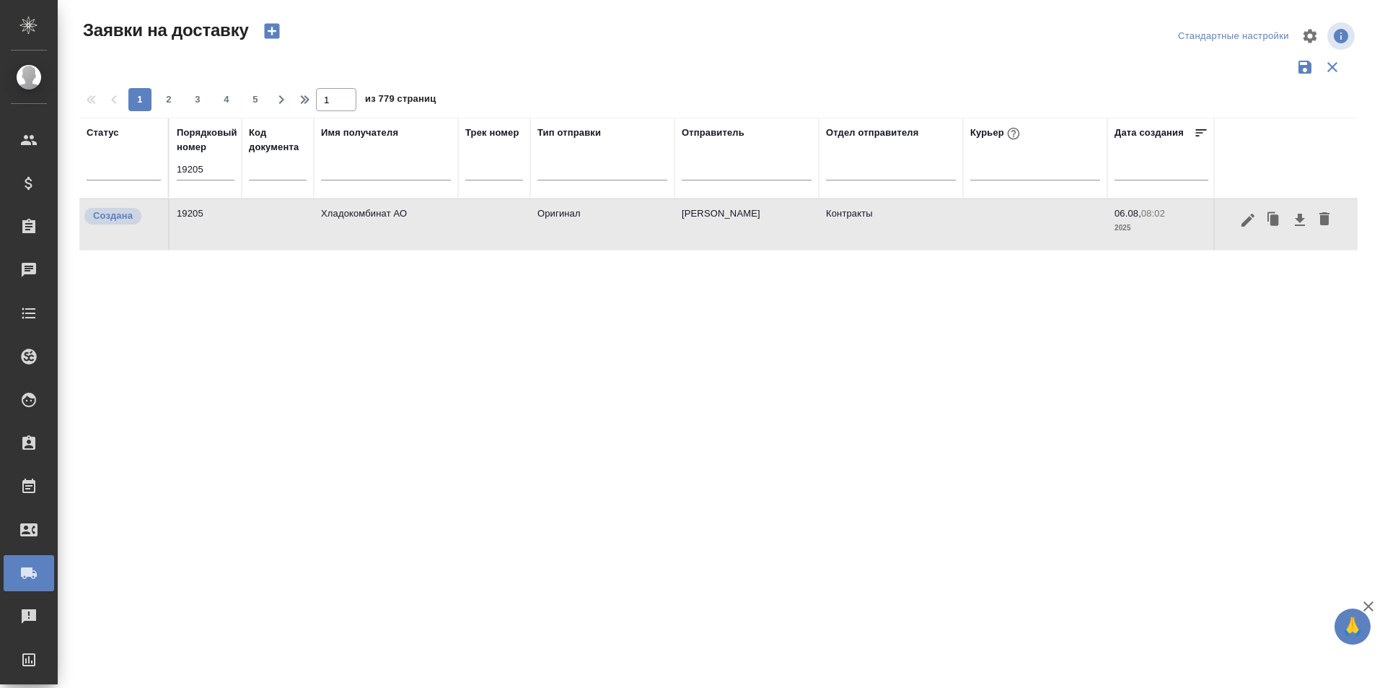
click at [235, 172] on th "Порядковый номер 19205" at bounding box center [206, 158] width 72 height 81
click at [234, 171] on th "Порядковый номер 19205" at bounding box center [206, 158] width 72 height 81
click at [229, 172] on input "19205" at bounding box center [206, 169] width 58 height 20
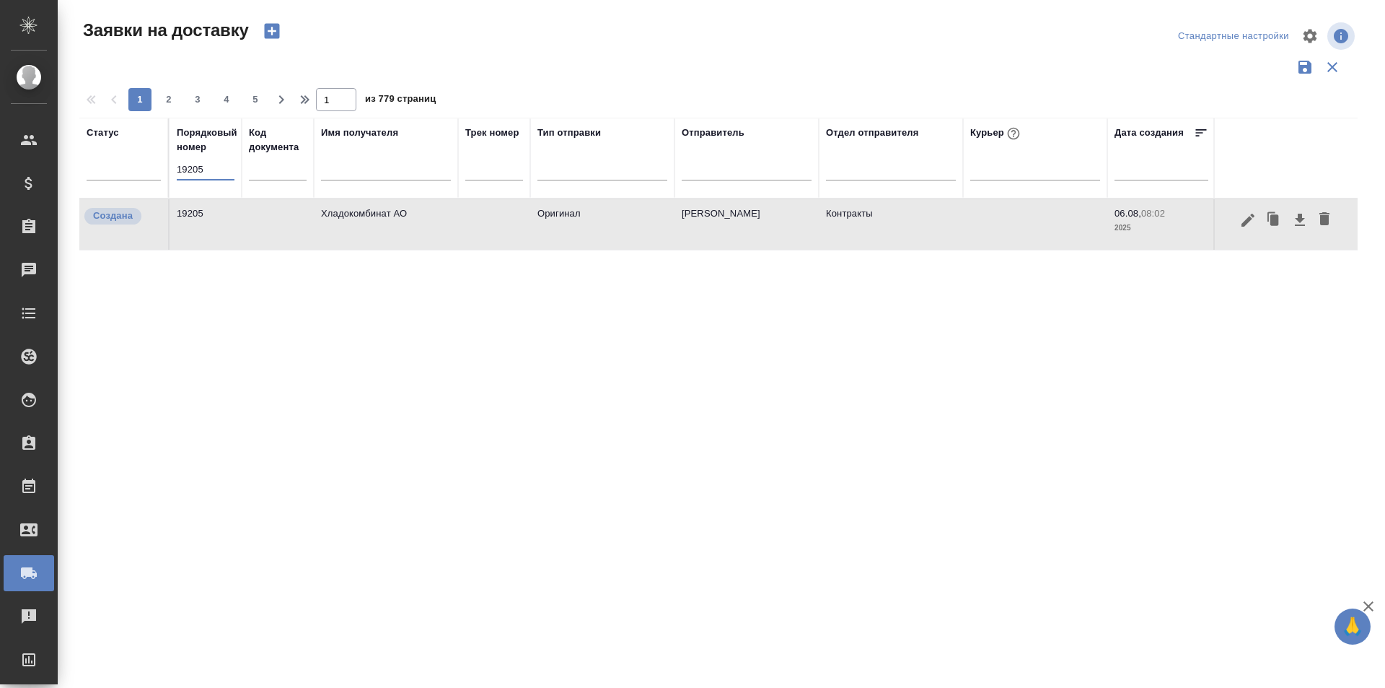
paste input "8743"
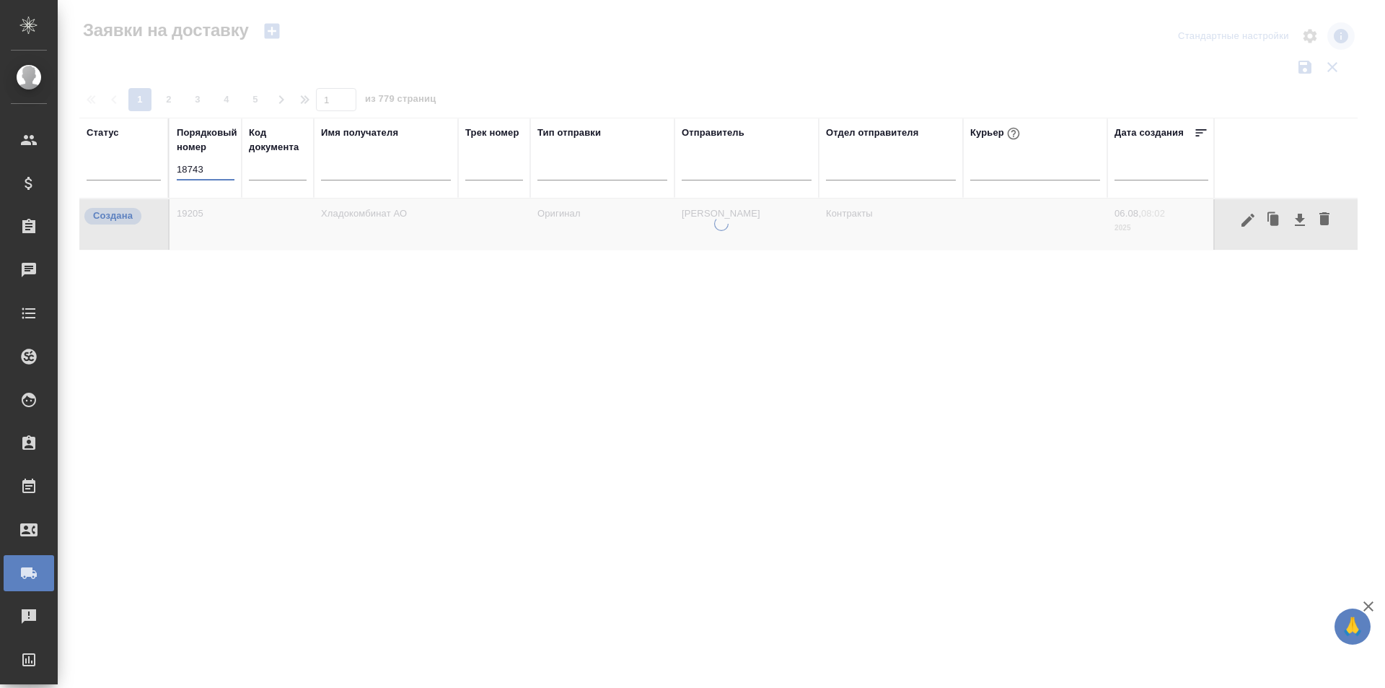
type input "18743"
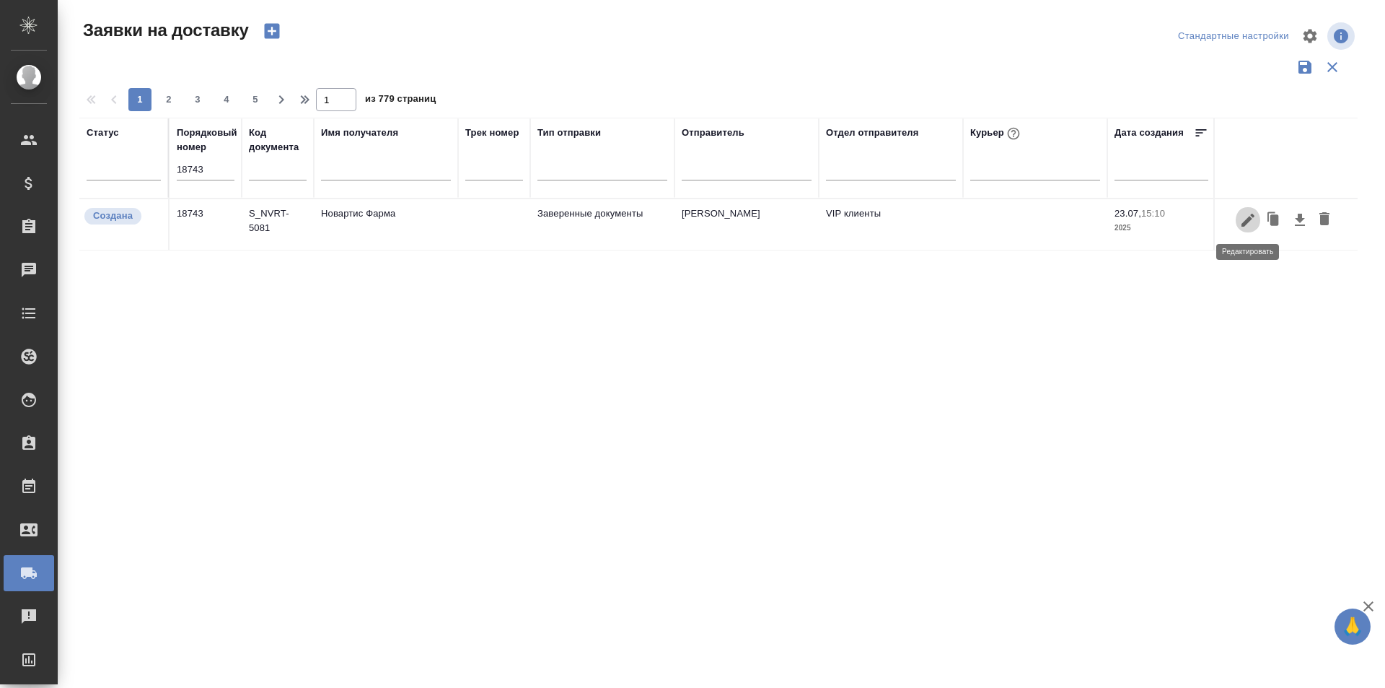
click at [1237, 222] on button "button" at bounding box center [1248, 219] width 25 height 27
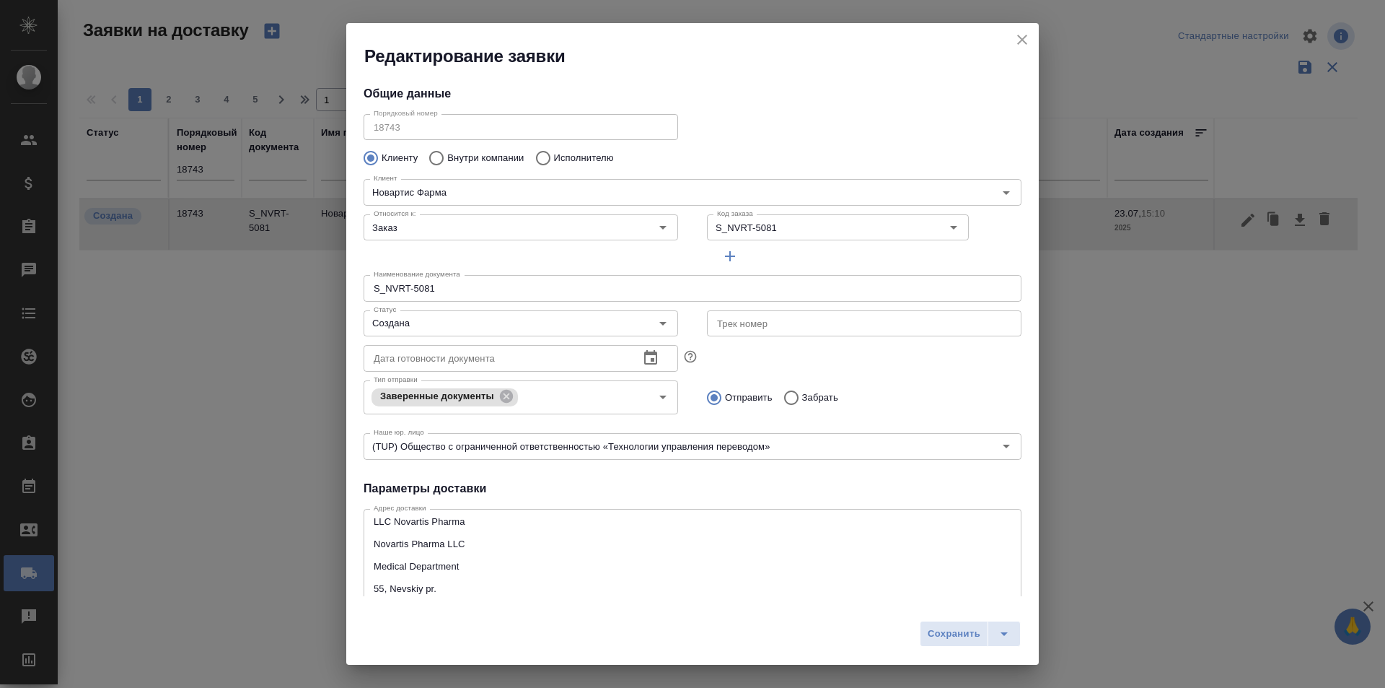
type input "Стогул София"
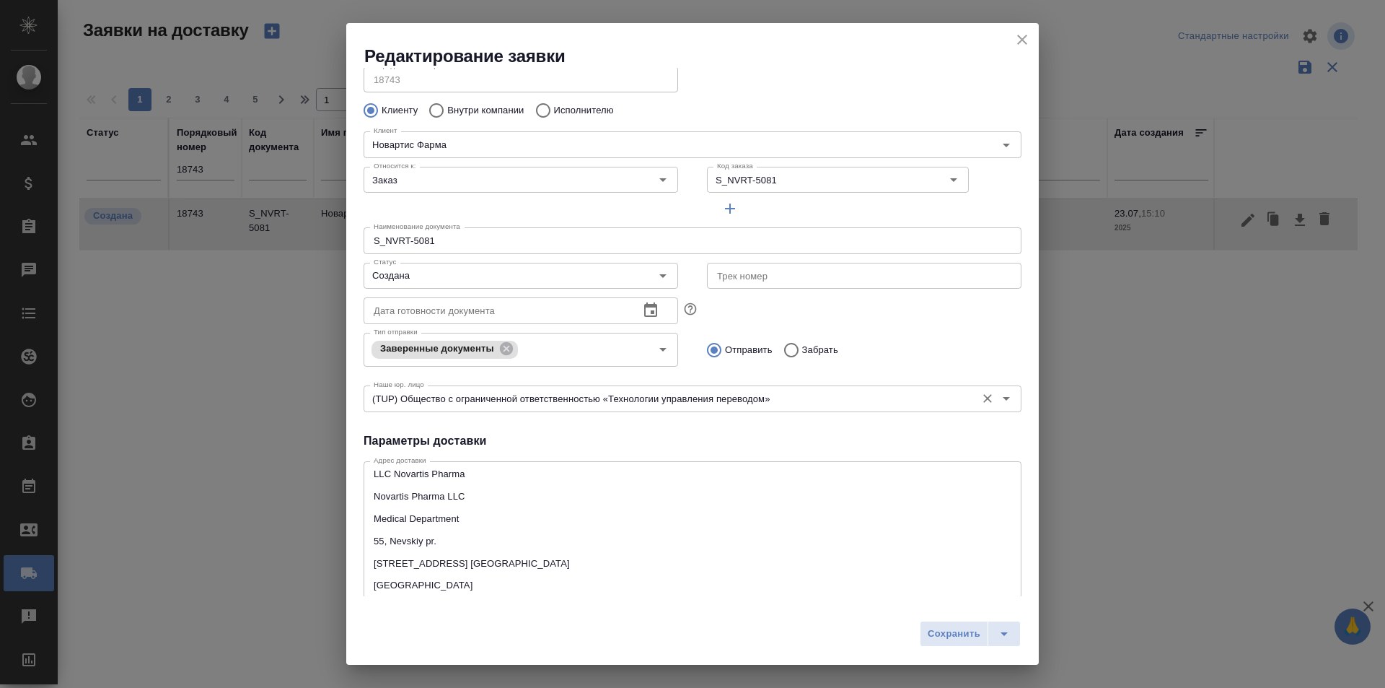
scroll to position [72, 0]
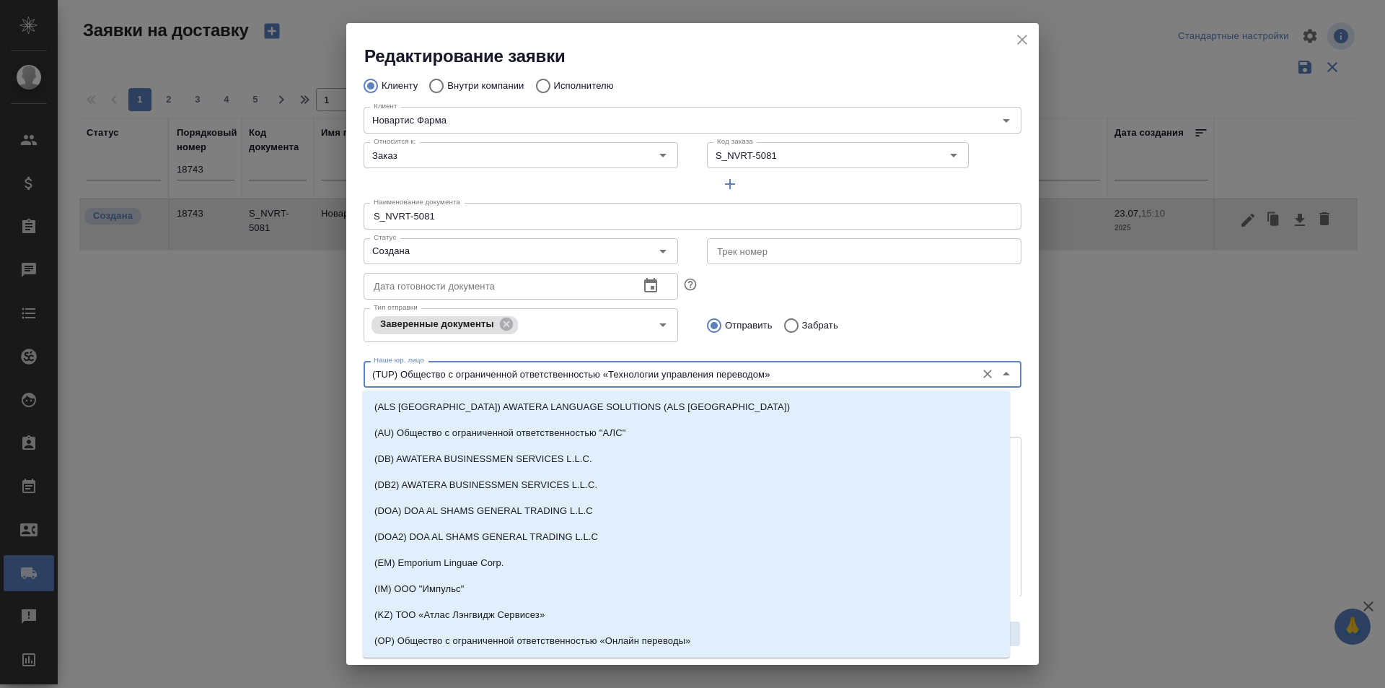
drag, startPoint x: 788, startPoint y: 369, endPoint x: 605, endPoint y: 377, distance: 183.4
click at [605, 377] on input "(TUP) Общество с ограниченной ответственностью «Технологии управления переводом»" at bounding box center [668, 373] width 601 height 17
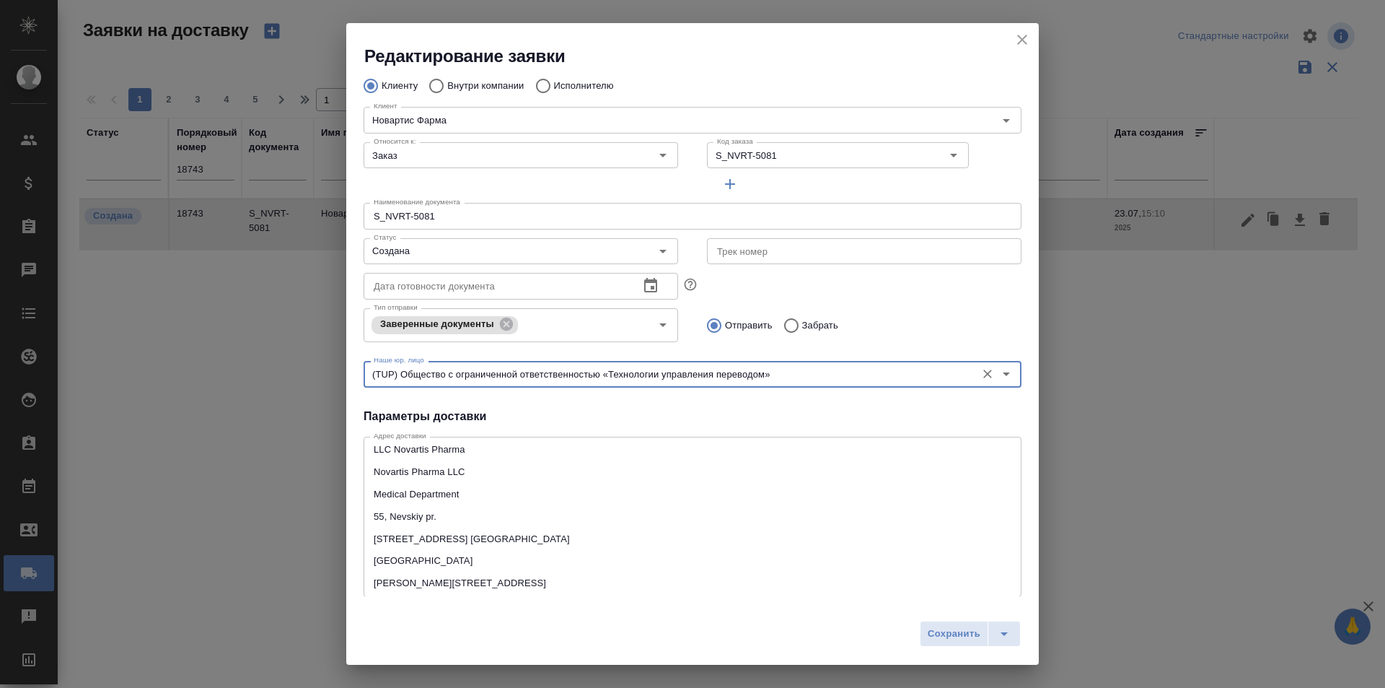
click at [906, 328] on div "Отправить Забрать" at bounding box center [864, 325] width 315 height 30
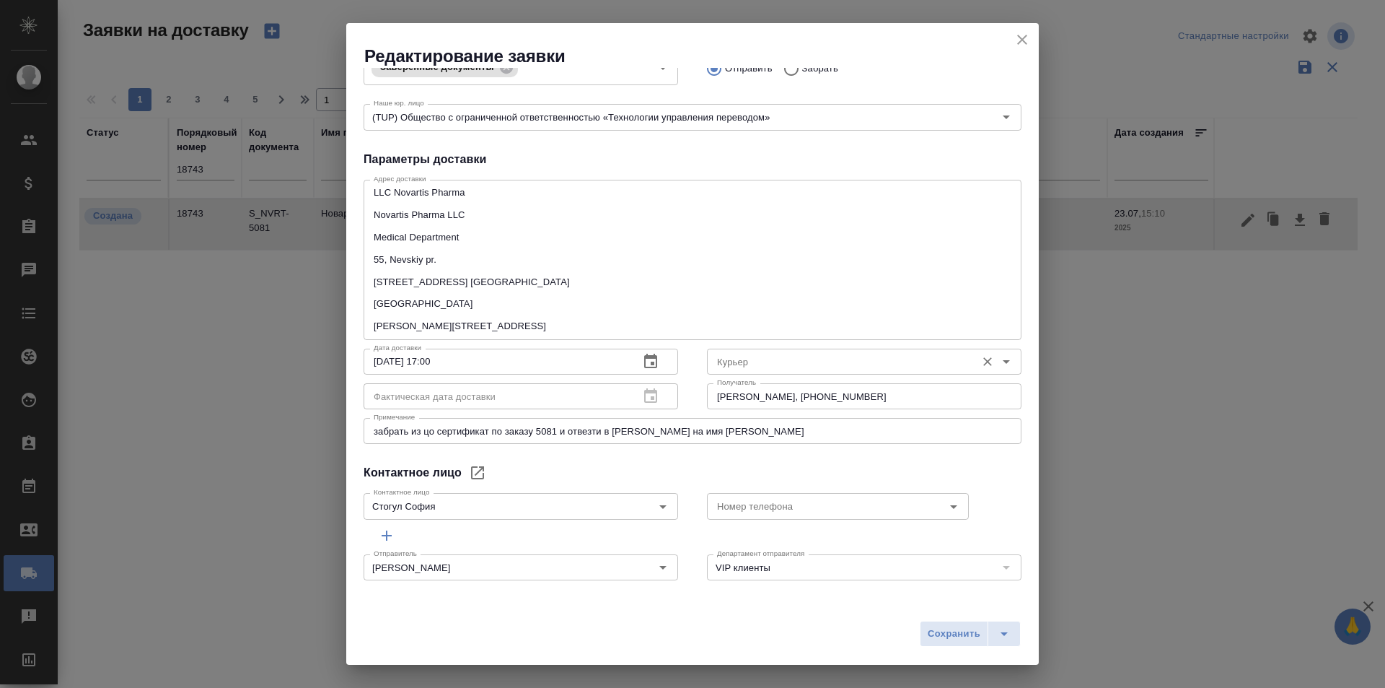
scroll to position [330, 0]
drag, startPoint x: 775, startPoint y: 397, endPoint x: 675, endPoint y: 396, distance: 99.6
click at [675, 396] on div "Дата доставки [DATE] 17:00 Дата доставки Фактическая дата доставки Фактическая …" at bounding box center [692, 376] width 687 height 99
drag, startPoint x: 786, startPoint y: 395, endPoint x: 874, endPoint y: 395, distance: 88.0
click at [874, 395] on input "[PERSON_NAME], [PHONE_NUMBER]" at bounding box center [864, 395] width 315 height 26
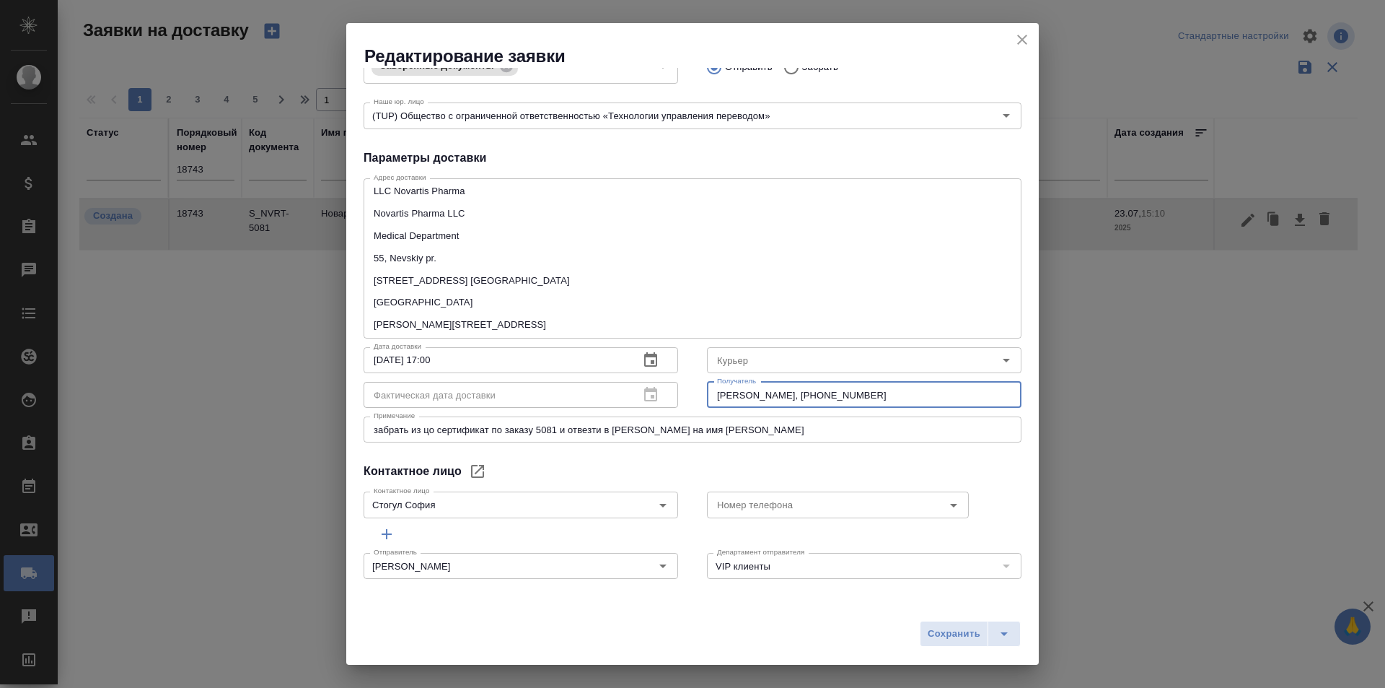
click at [737, 478] on div "Номер телефона Номер телефона" at bounding box center [864, 502] width 343 height 63
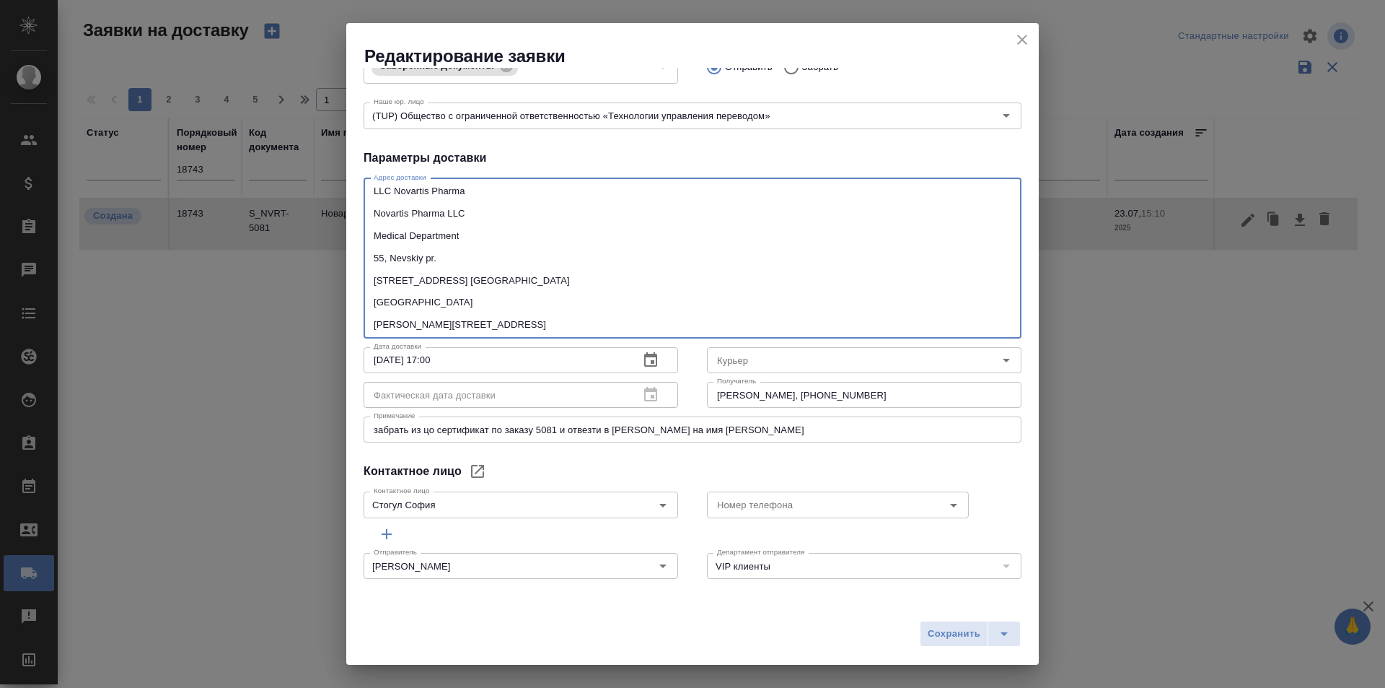
drag, startPoint x: 464, startPoint y: 323, endPoint x: 368, endPoint y: 322, distance: 96.0
click at [368, 322] on div "LLC Novartis Pharma Novartis Pharma LLC Medical Department 55, Nevskiy pr. [STR…" at bounding box center [693, 258] width 658 height 160
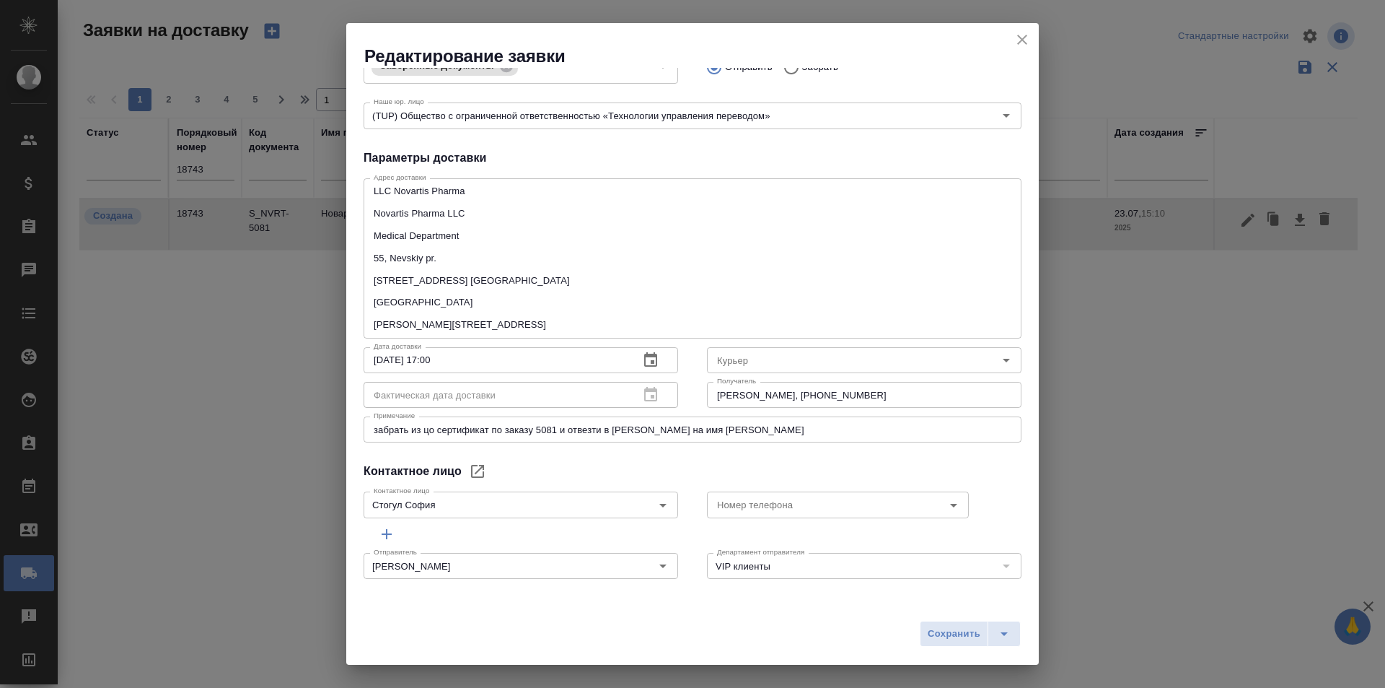
click at [582, 468] on div "Контактное лицо" at bounding box center [693, 470] width 658 height 17
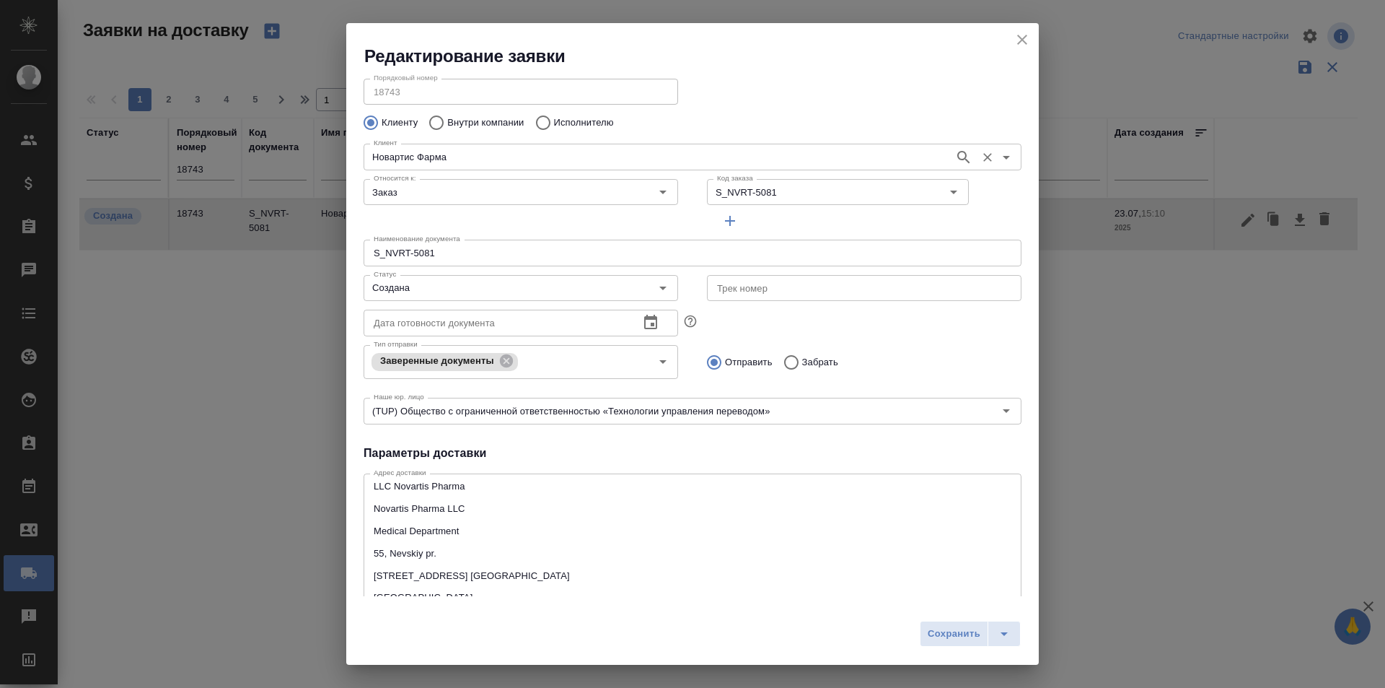
scroll to position [0, 0]
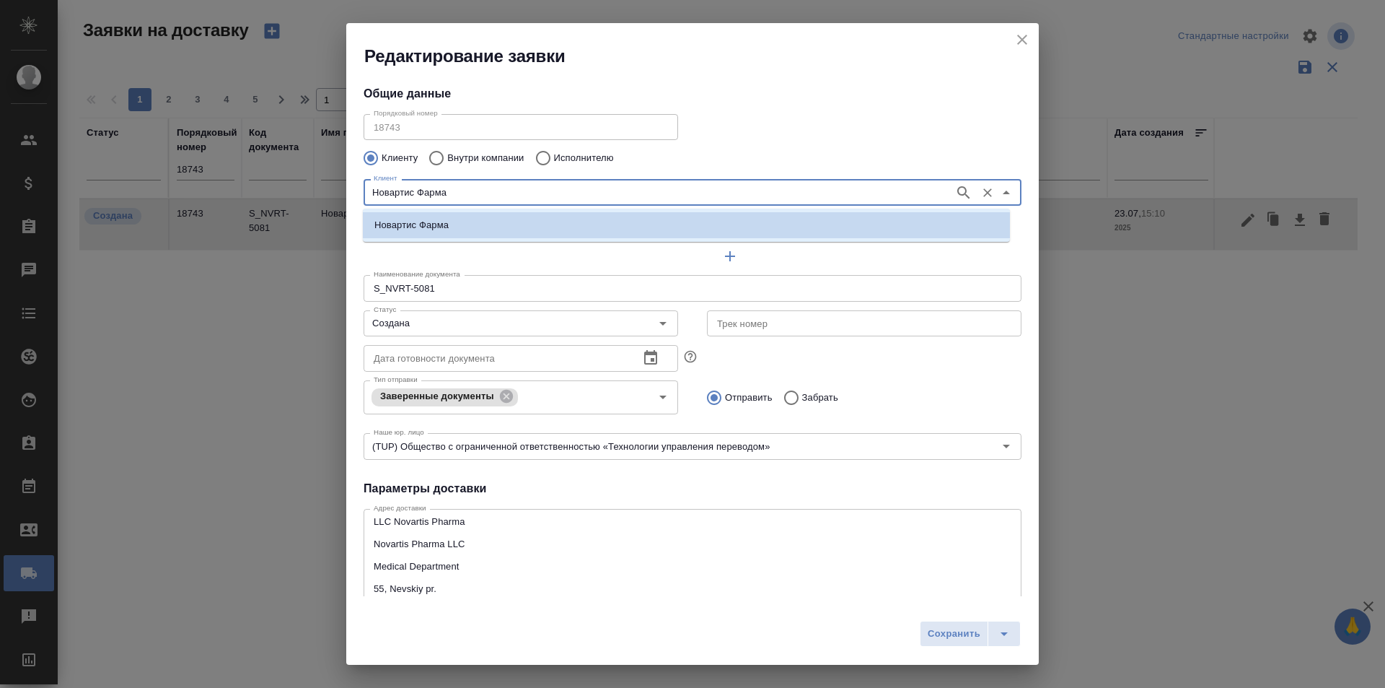
drag, startPoint x: 468, startPoint y: 196, endPoint x: 354, endPoint y: 196, distance: 113.3
click at [364, 196] on div "Порядковый номер 18743 Порядковый номер Клиенту Внутри компании Исполнителю Кли…" at bounding box center [693, 285] width 658 height 354
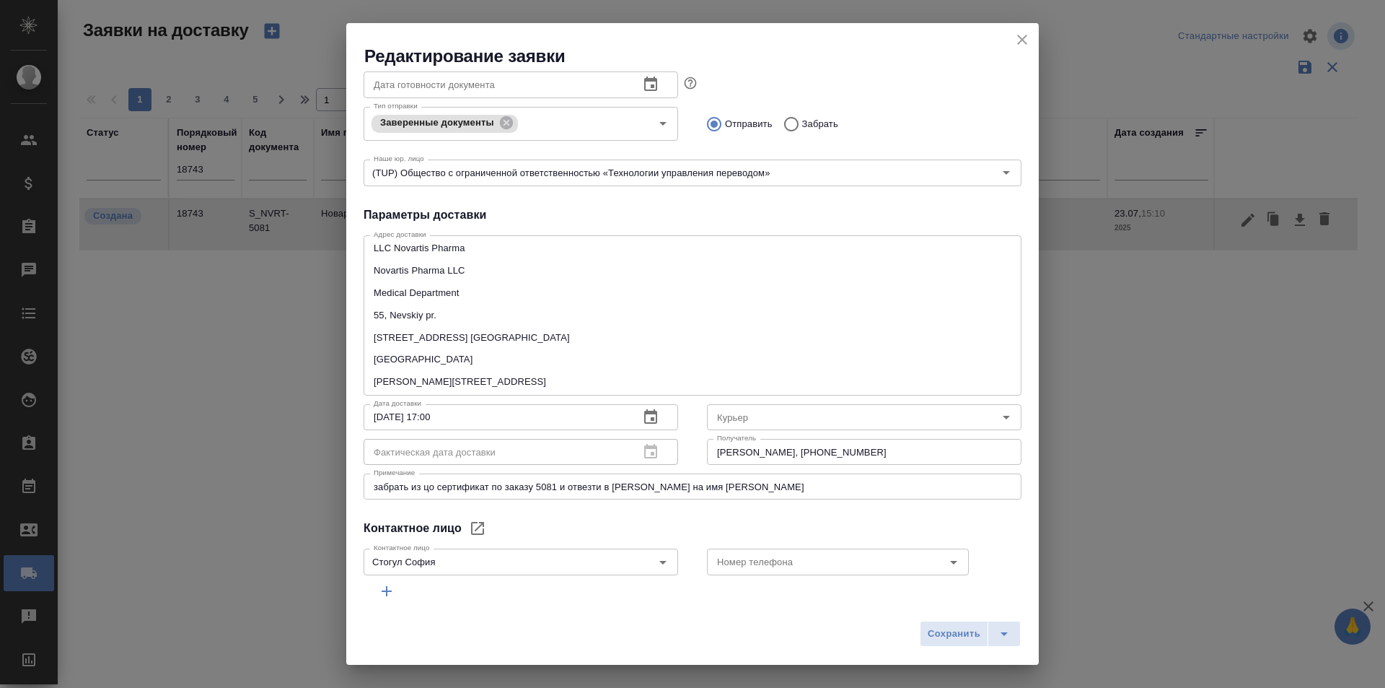
scroll to position [330, 0]
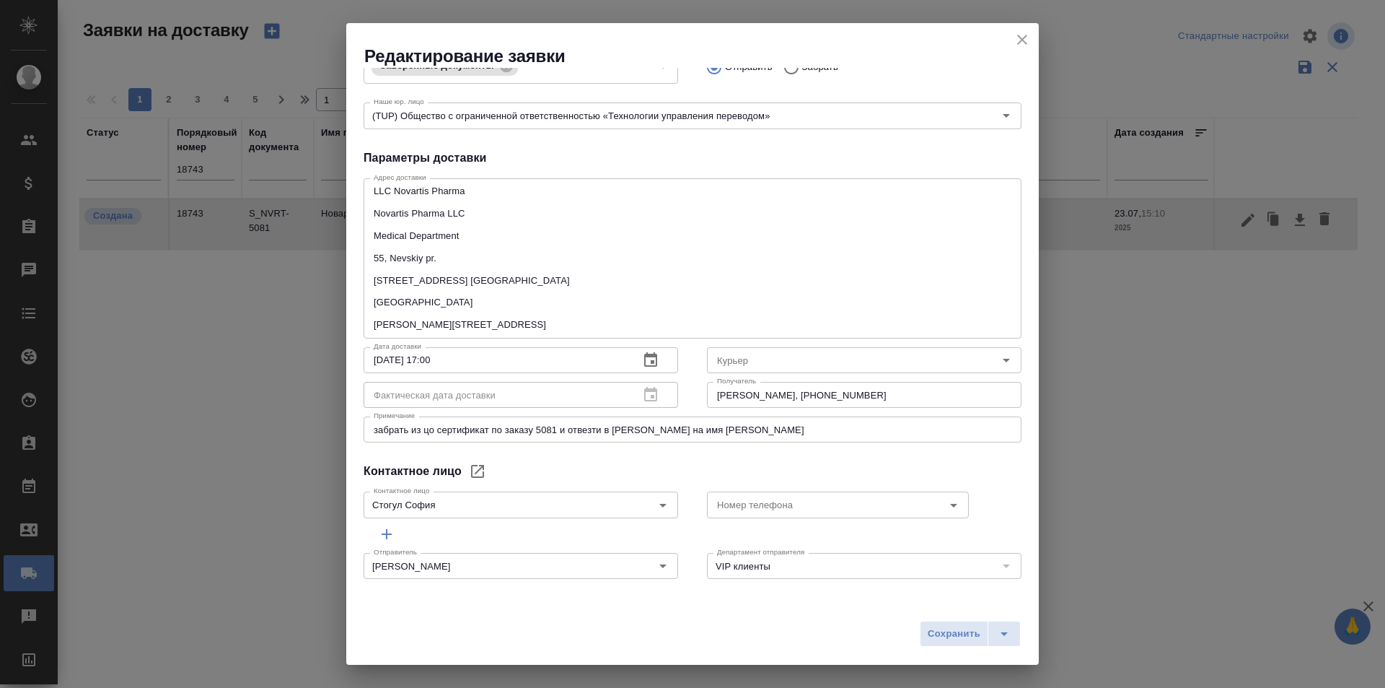
click at [657, 478] on div "Контактное лицо [PERSON_NAME] лицо" at bounding box center [520, 502] width 343 height 63
click at [736, 356] on input "Курьер" at bounding box center [840, 359] width 258 height 17
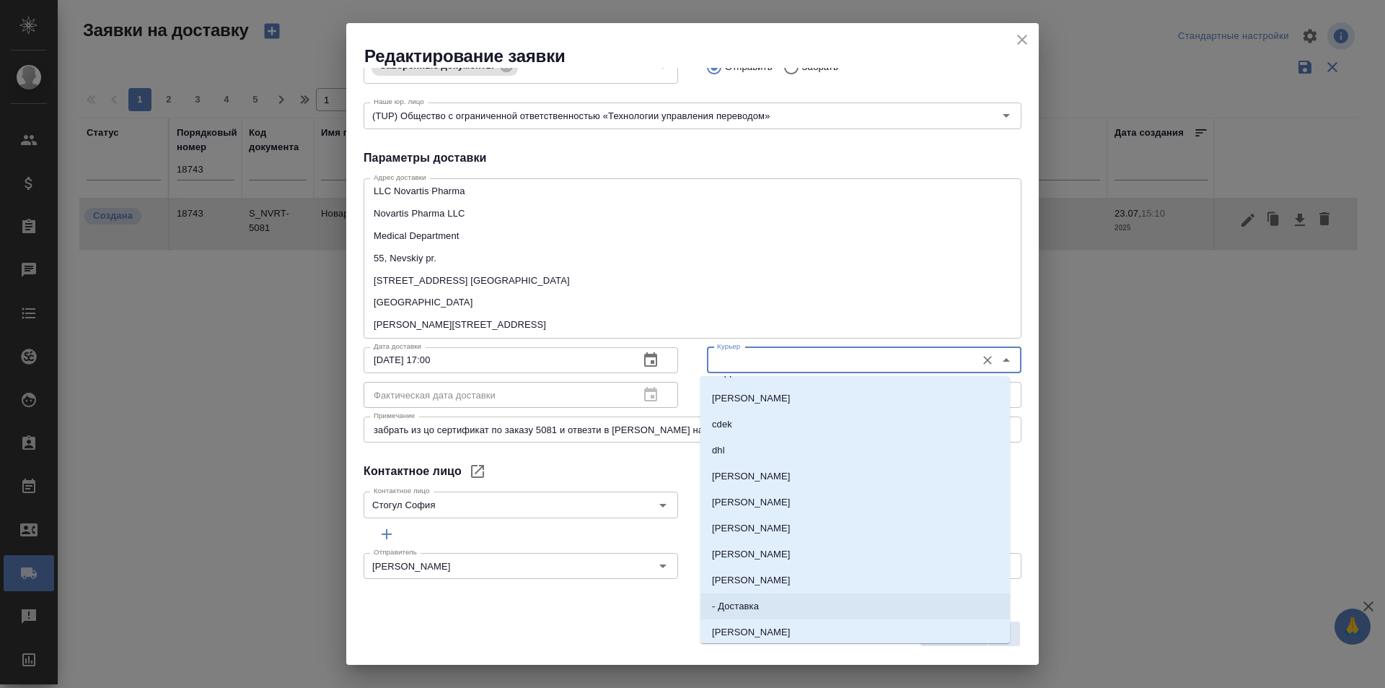
scroll to position [144, 0]
click at [736, 615] on li "cse" at bounding box center [856, 612] width 310 height 26
type input "cse"
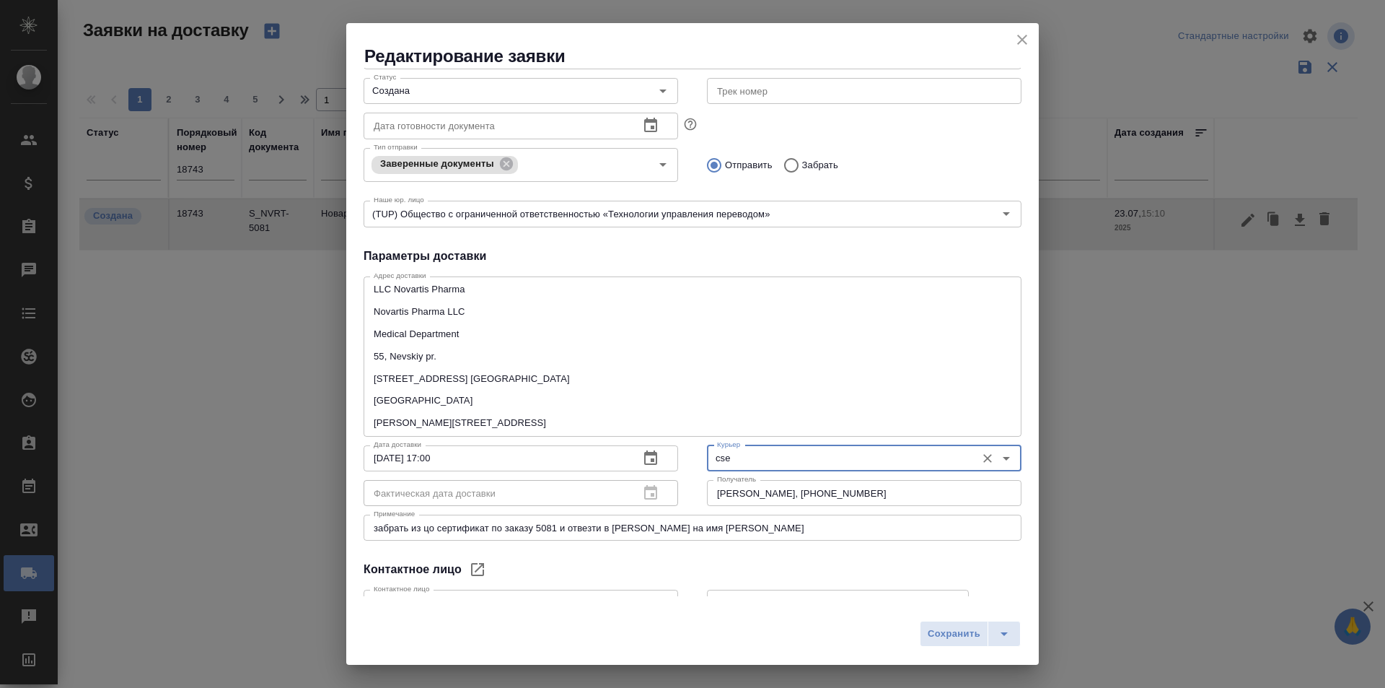
scroll to position [114, 0]
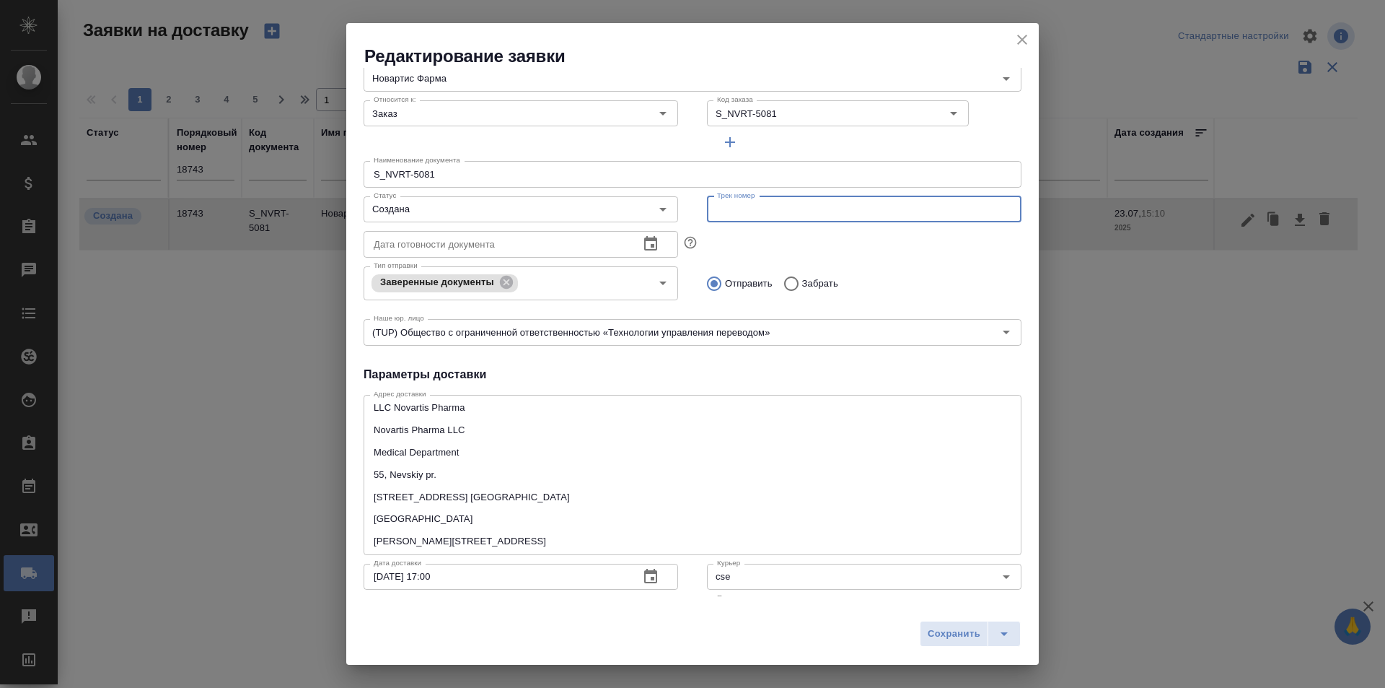
click at [742, 217] on input "text" at bounding box center [864, 209] width 315 height 26
paste input "497-013011856"
type input "497-013011856"
click at [505, 209] on input "Создана" at bounding box center [497, 209] width 258 height 17
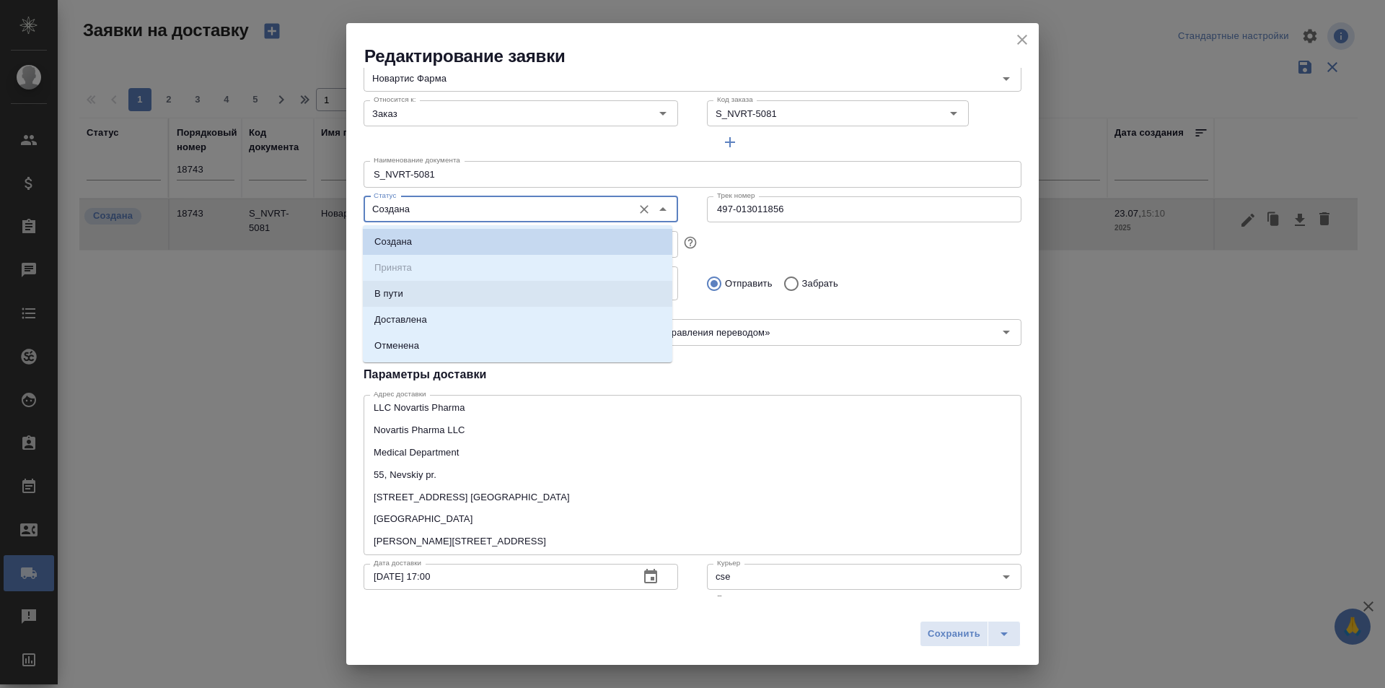
click at [470, 296] on li "В пути" at bounding box center [518, 294] width 310 height 26
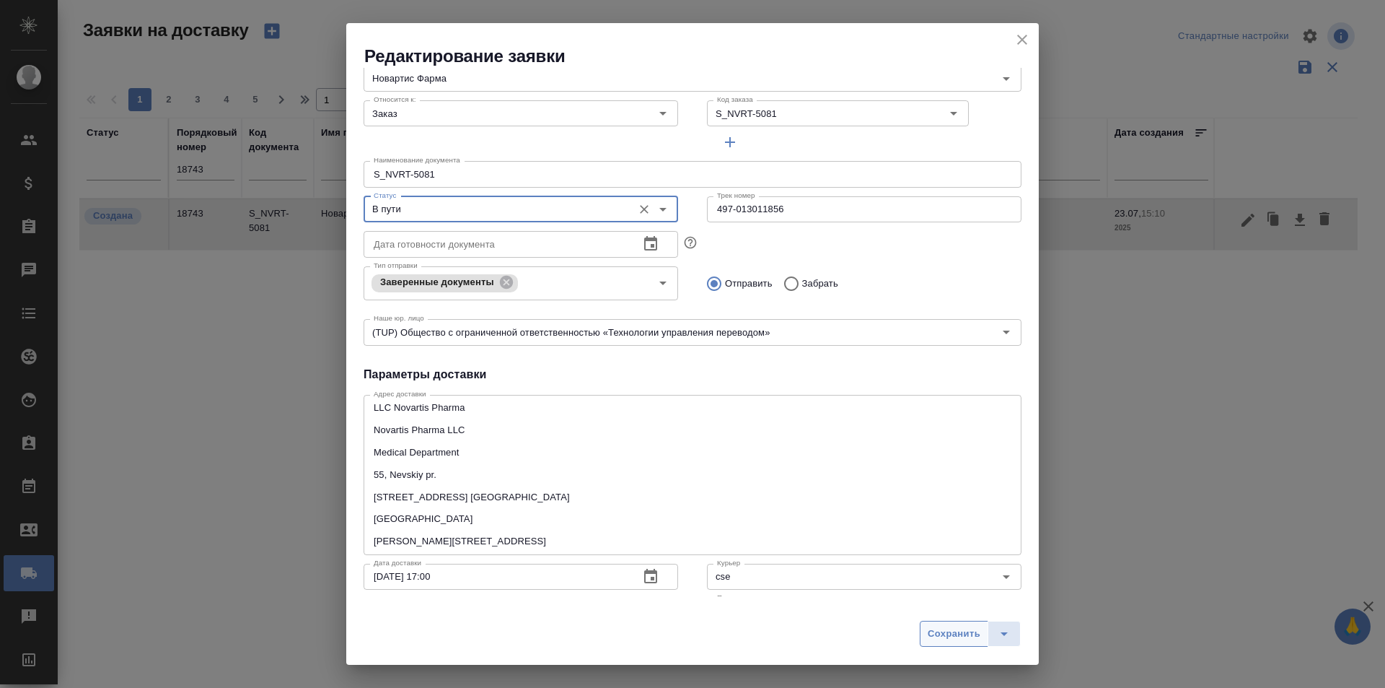
click at [968, 640] on span "Сохранить" at bounding box center [954, 634] width 53 height 17
type input "Создана"
